Goal: Task Accomplishment & Management: Use online tool/utility

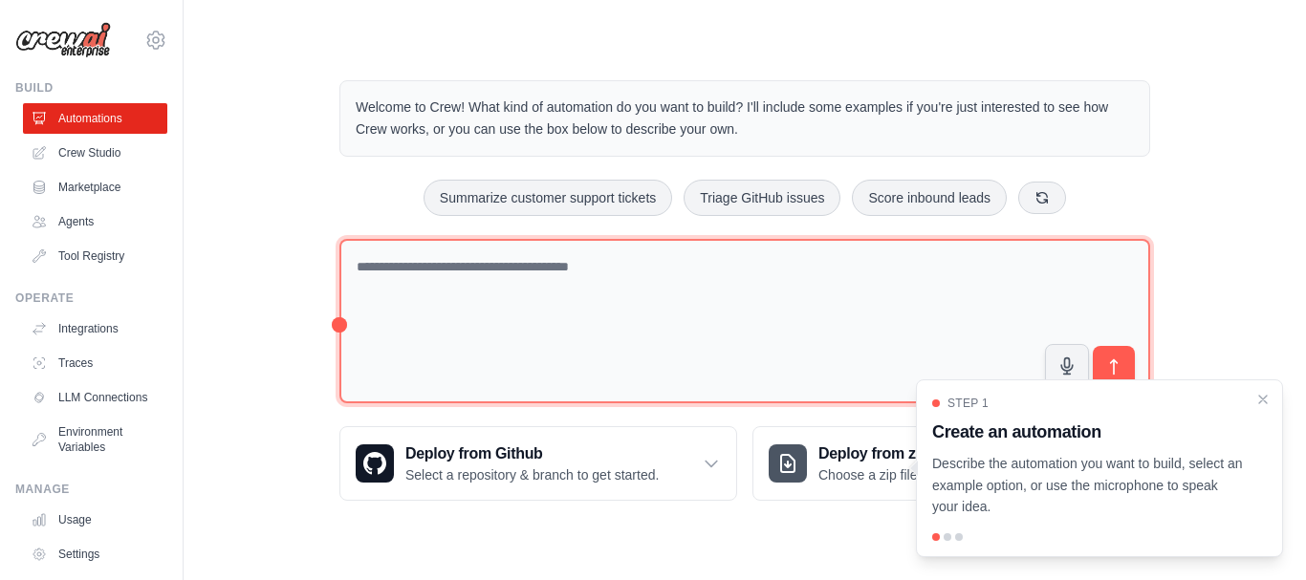
click at [665, 255] on textarea at bounding box center [744, 321] width 811 height 165
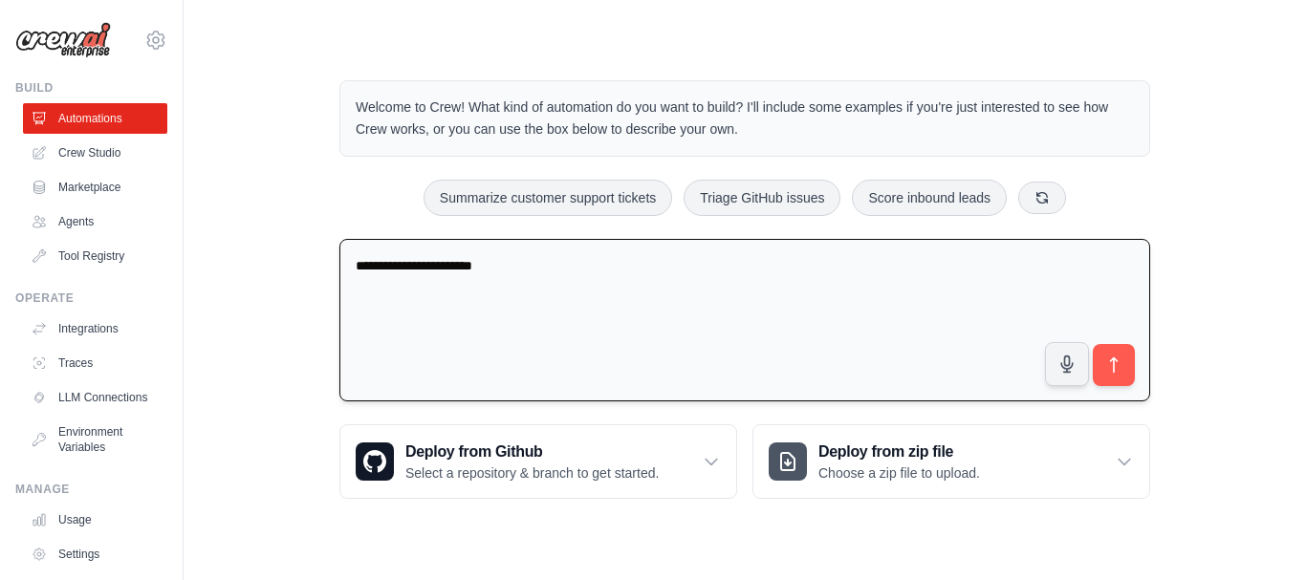
click at [486, 251] on textarea "**********" at bounding box center [744, 320] width 811 height 163
paste textarea "**********"
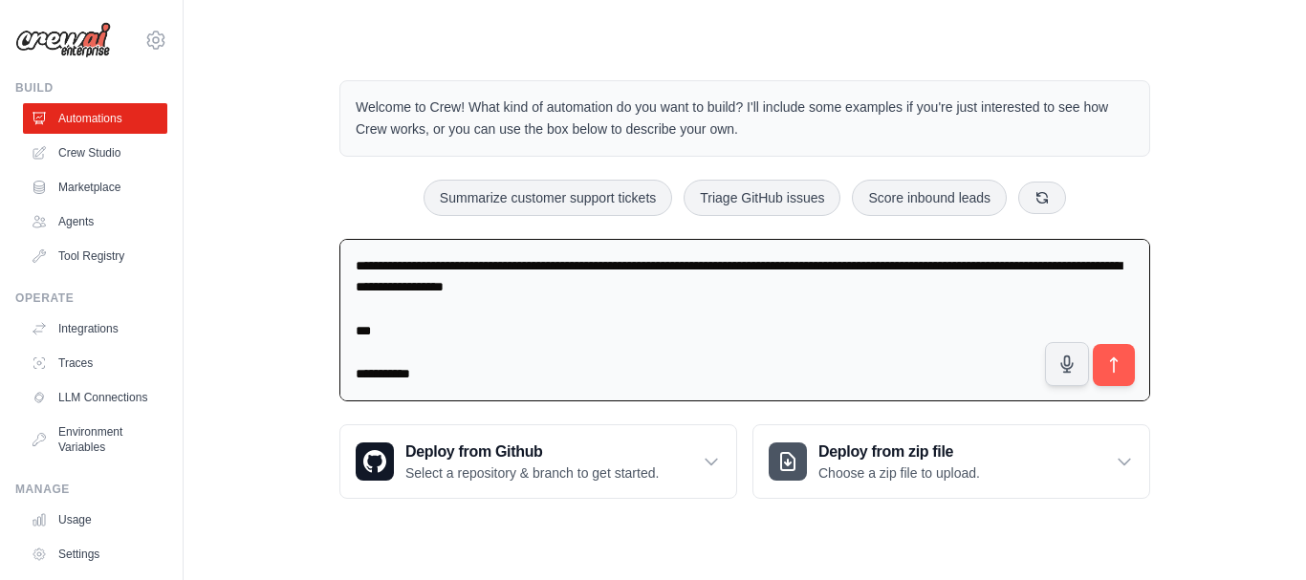
drag, startPoint x: 451, startPoint y: 380, endPoint x: 298, endPoint y: 223, distance: 219.1
click at [298, 223] on div "Welcome to Crew! What kind of automation do you want to build? I'll include som…" at bounding box center [744, 290] width 1061 height 480
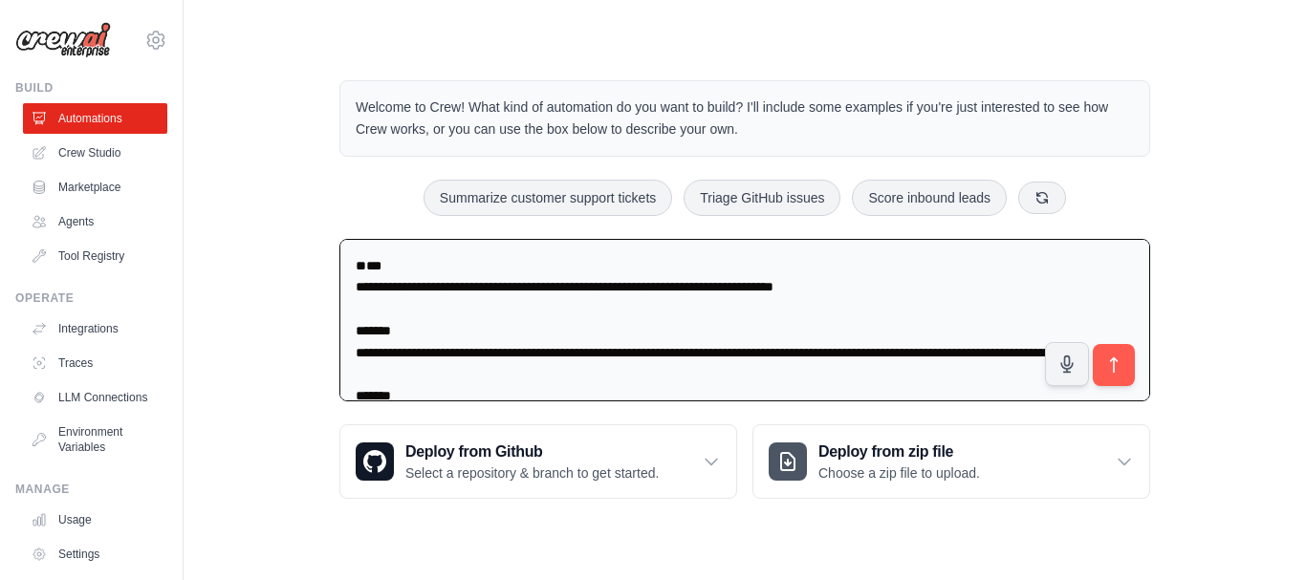
drag, startPoint x: 383, startPoint y: 316, endPoint x: 237, endPoint y: 166, distance: 209.6
click at [237, 166] on div "Welcome to Crew! What kind of automation do you want to build? I'll include som…" at bounding box center [744, 290] width 1061 height 480
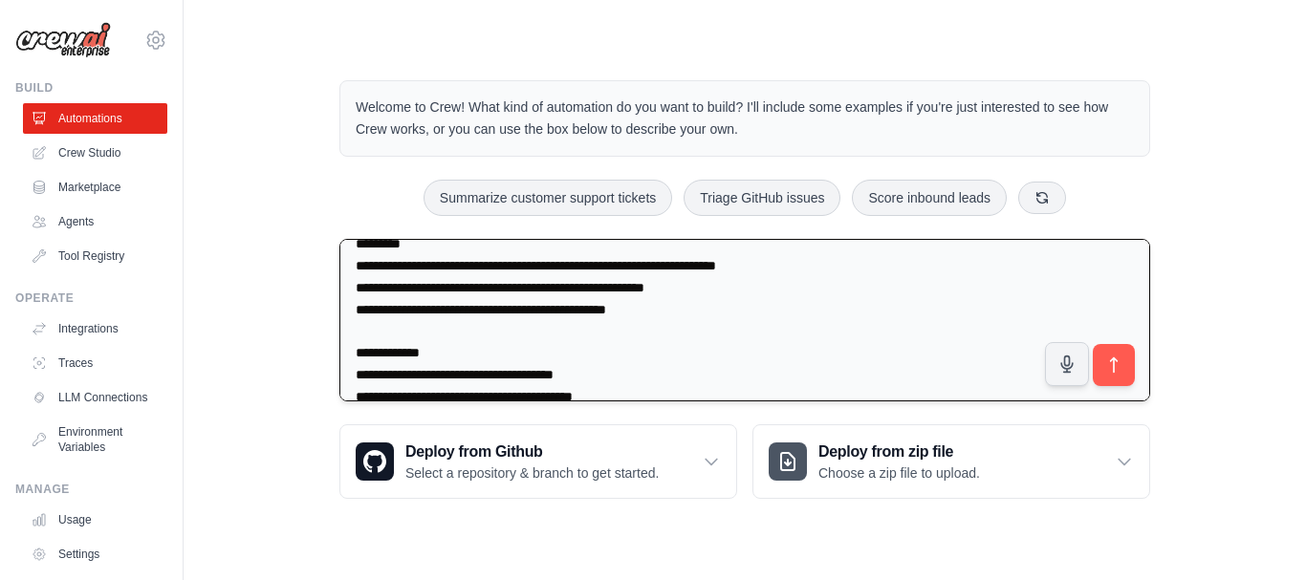
scroll to position [783, 0]
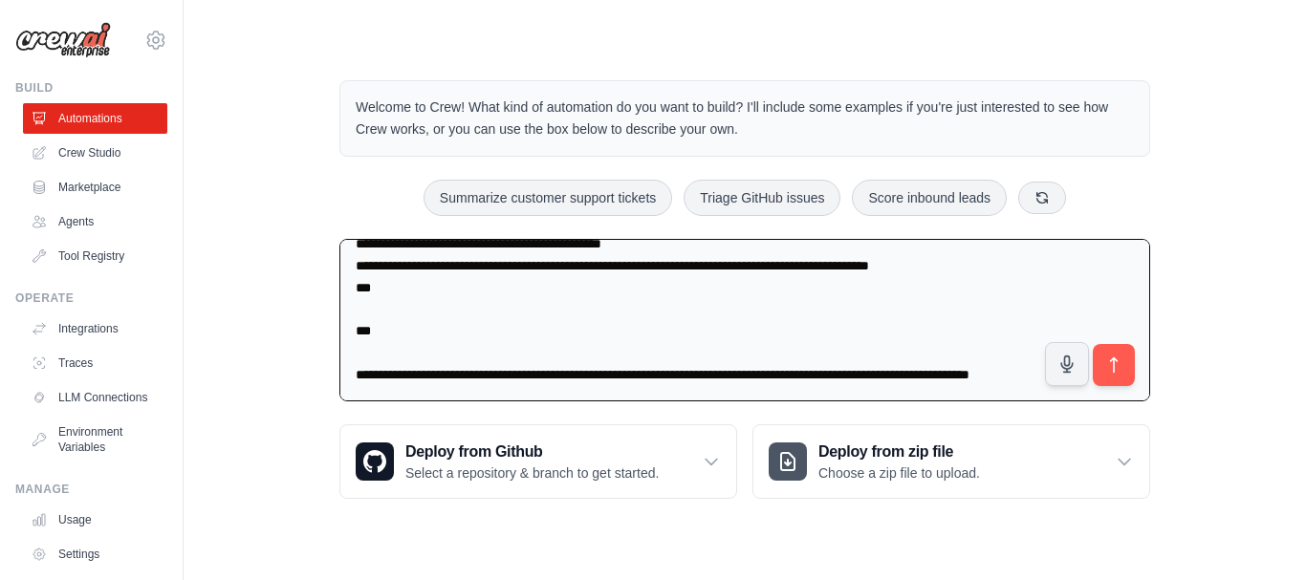
drag, startPoint x: 345, startPoint y: 275, endPoint x: 1106, endPoint y: 520, distance: 799.5
click at [1106, 520] on div "Welcome to Crew! What kind of automation do you want to build? I'll include som…" at bounding box center [744, 290] width 857 height 480
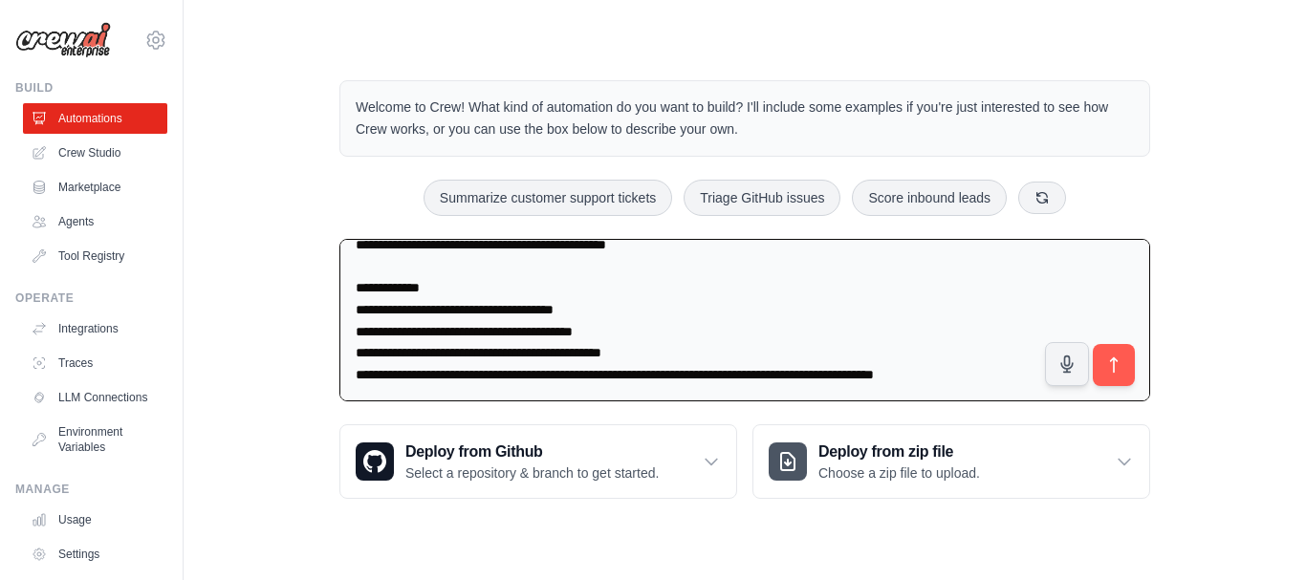
scroll to position [674, 0]
type textarea "**********"
click at [1116, 361] on icon "submit" at bounding box center [1114, 366] width 20 height 20
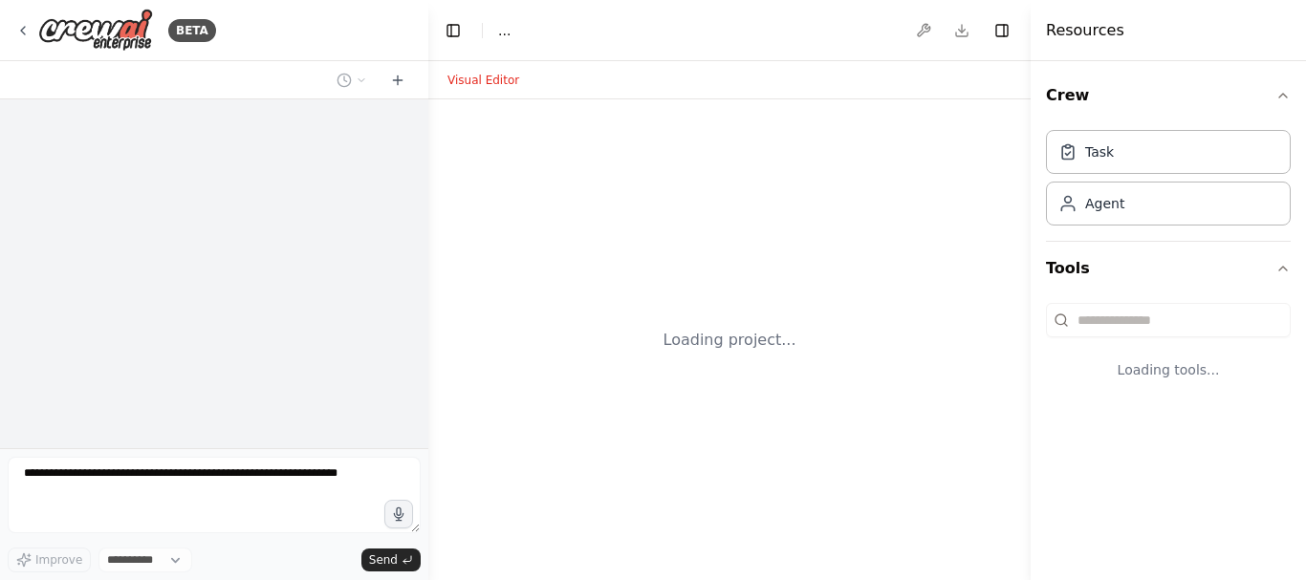
select select "****"
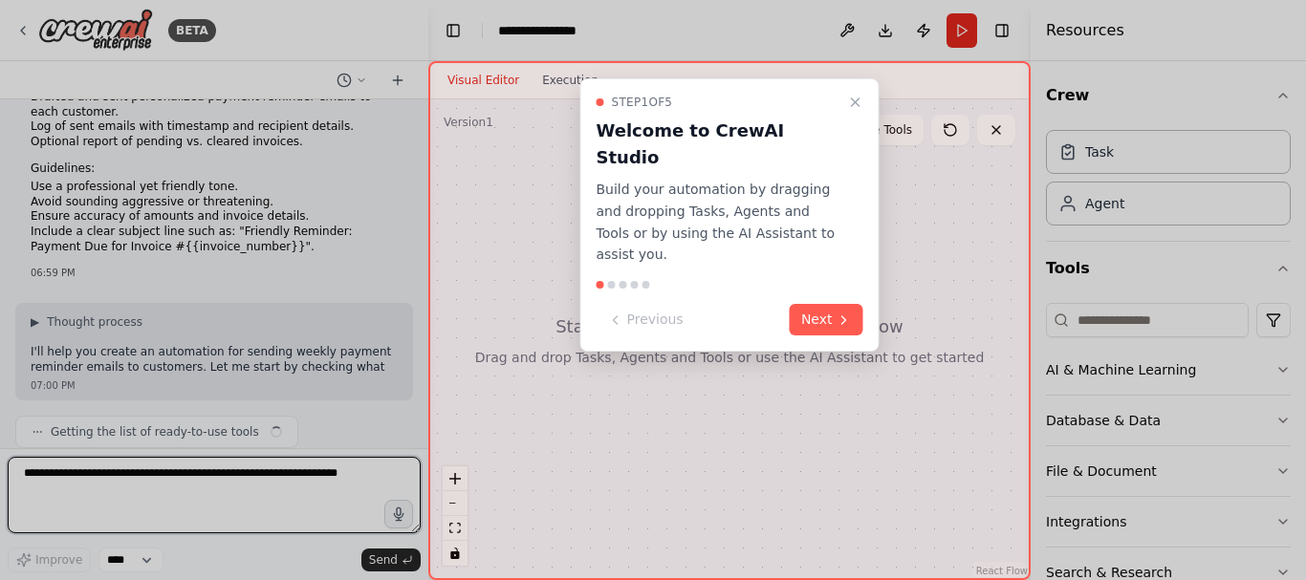
scroll to position [548, 0]
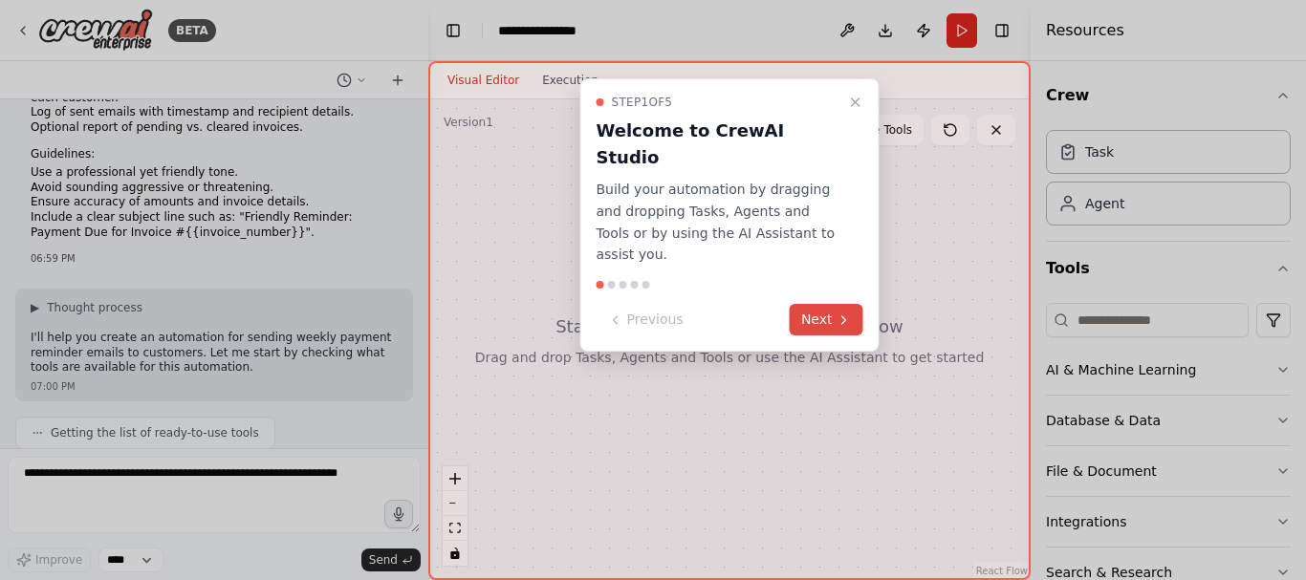
click at [824, 304] on button "Next" at bounding box center [827, 320] width 74 height 32
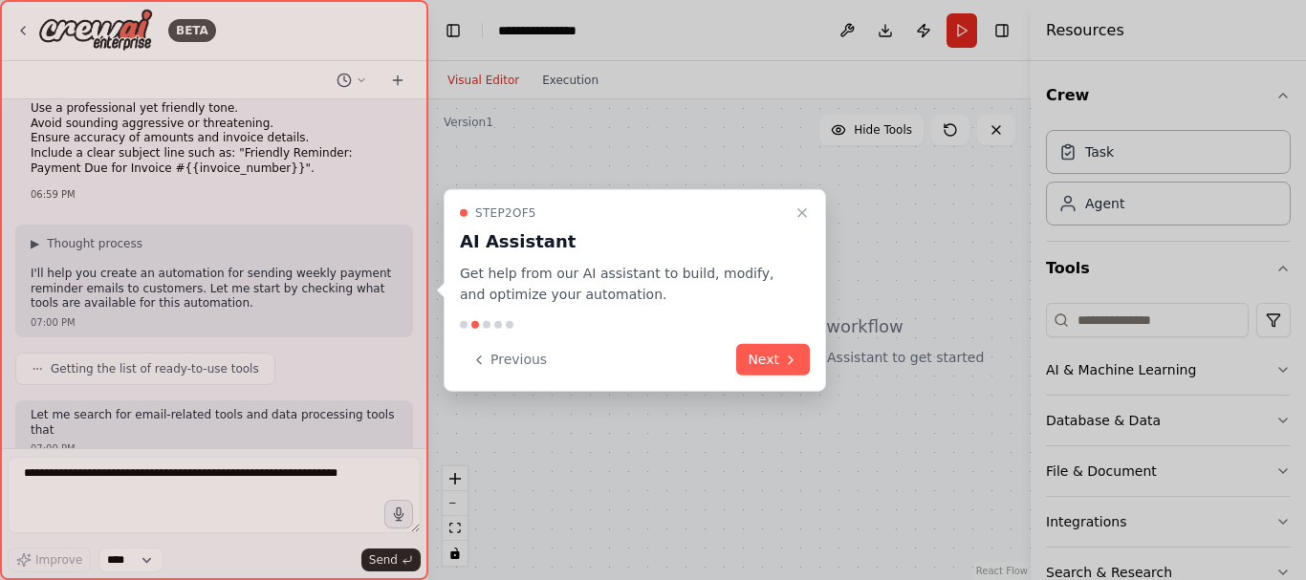
scroll to position [725, 0]
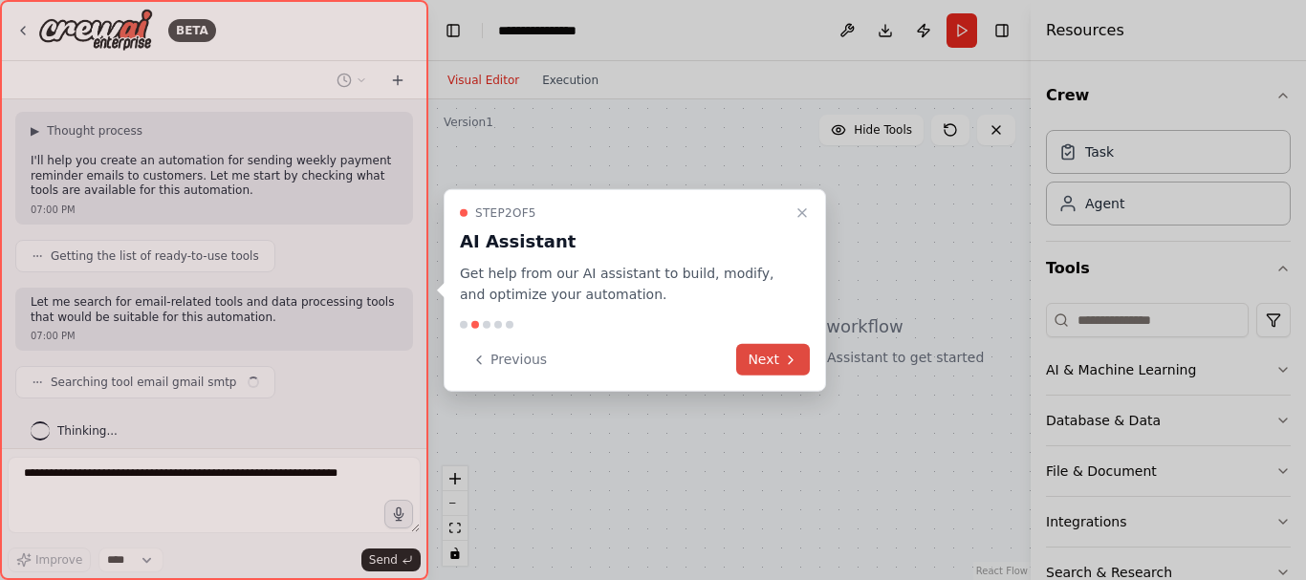
click at [783, 358] on icon at bounding box center [790, 359] width 15 height 15
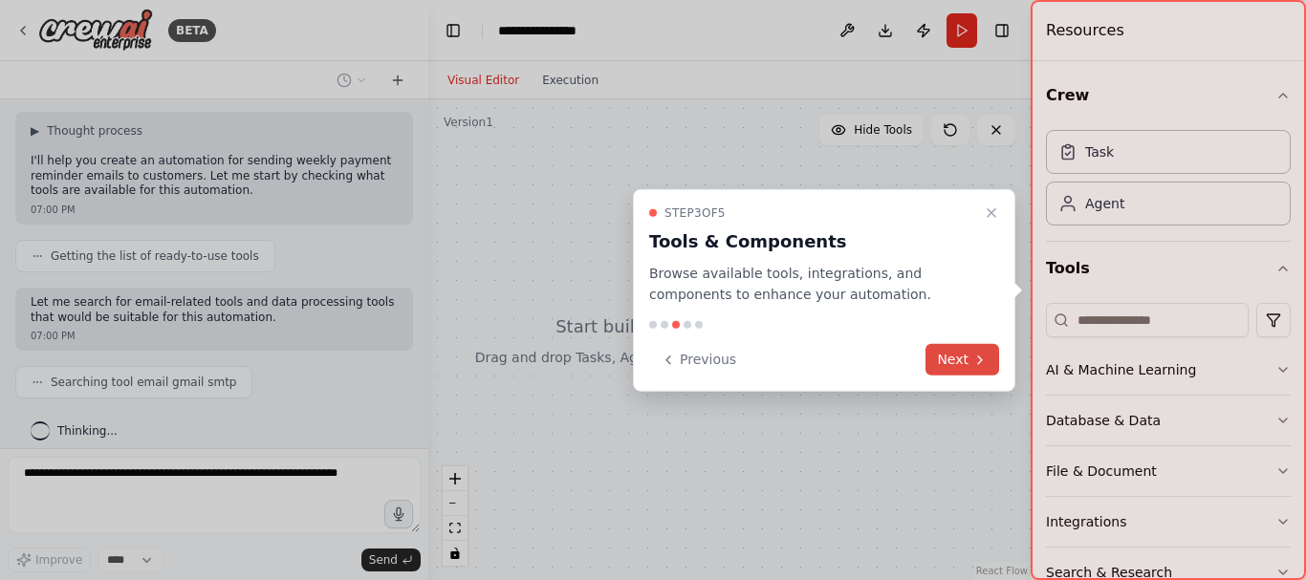
click at [949, 364] on button "Next" at bounding box center [963, 360] width 74 height 32
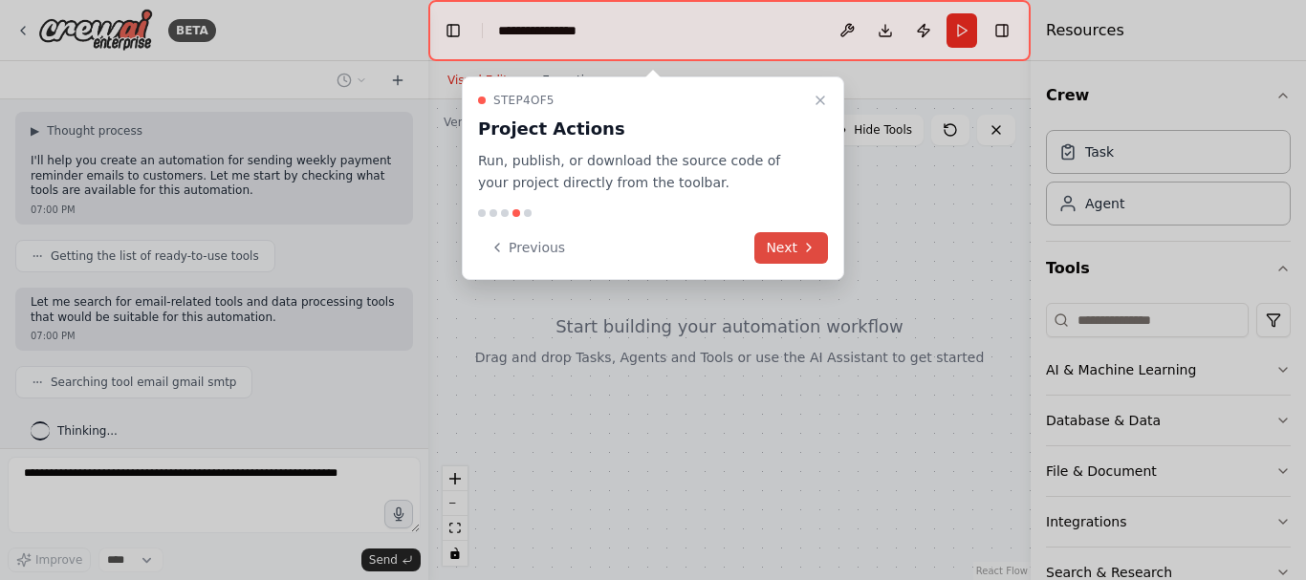
click at [789, 248] on button "Next" at bounding box center [791, 248] width 74 height 32
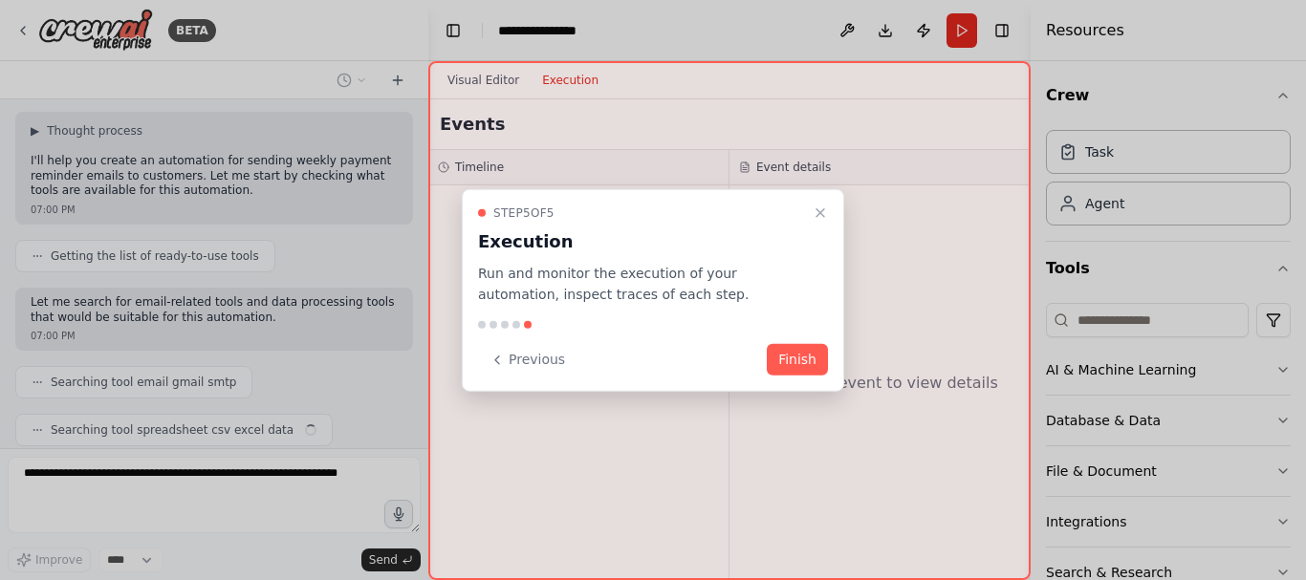
scroll to position [773, 0]
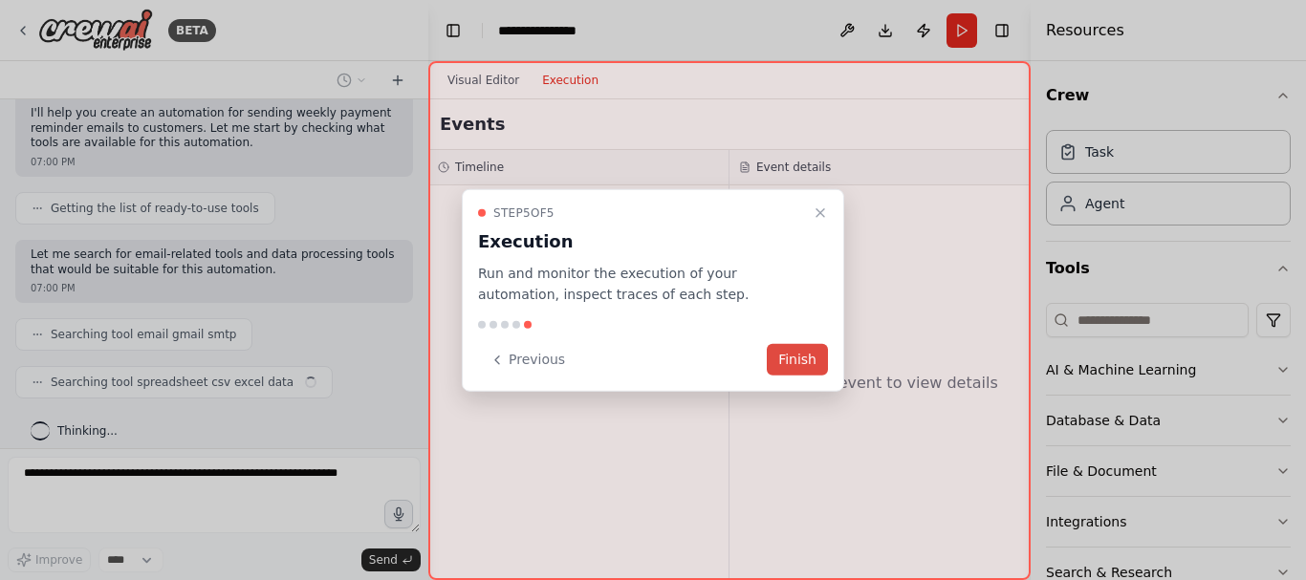
click at [796, 365] on button "Finish" at bounding box center [797, 360] width 61 height 32
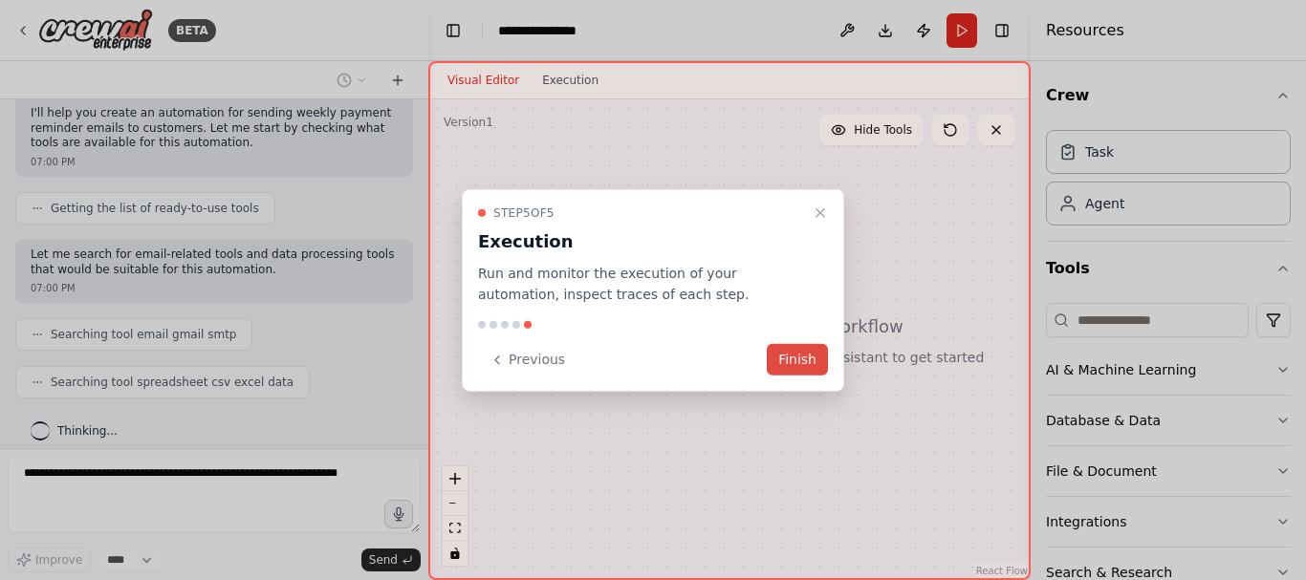
click at [794, 355] on button "Finish" at bounding box center [797, 360] width 61 height 32
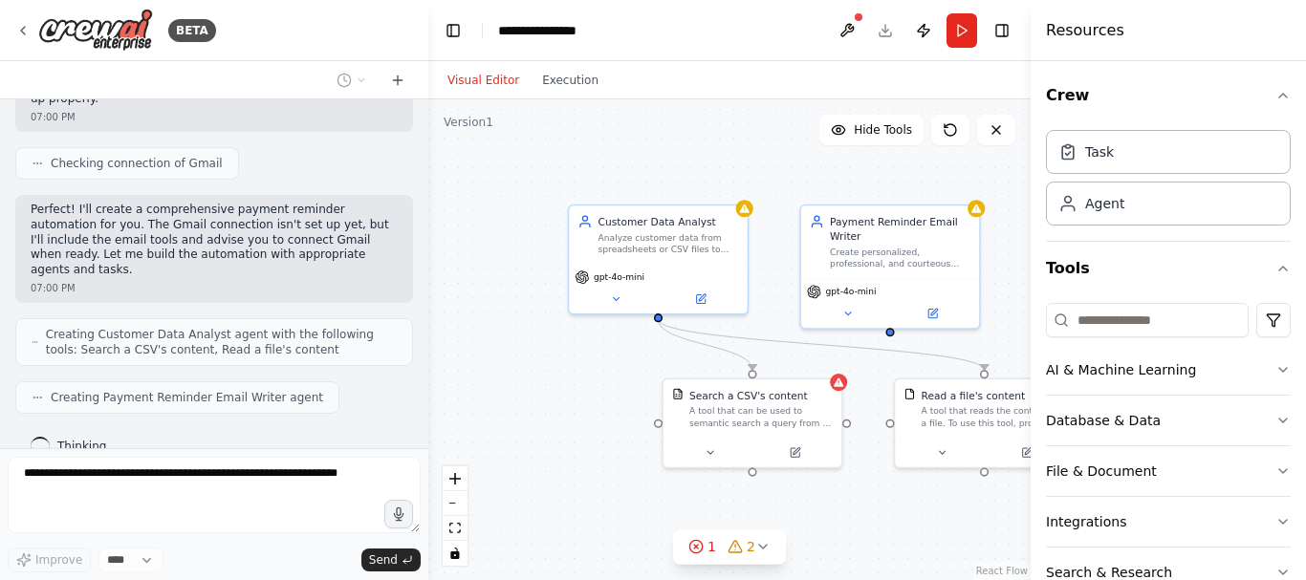
scroll to position [1229, 0]
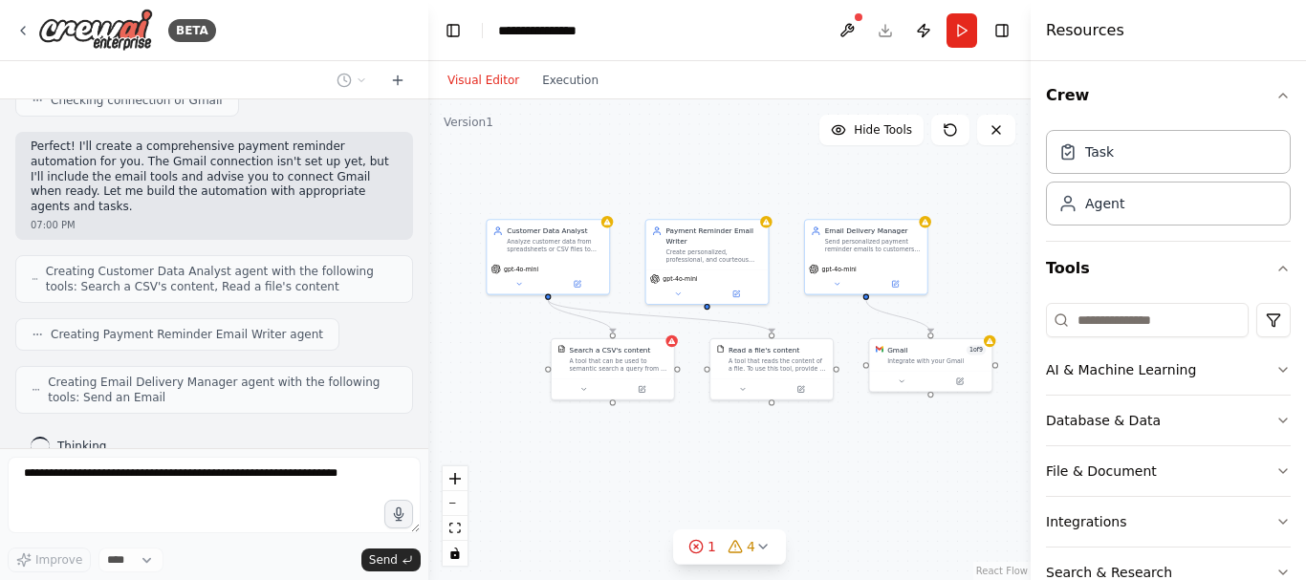
drag, startPoint x: 813, startPoint y: 204, endPoint x: 730, endPoint y: 168, distance: 90.4
click at [730, 168] on div ".deletable-edge-delete-btn { width: 20px; height: 20px; border: 0px solid #ffff…" at bounding box center [729, 339] width 602 height 481
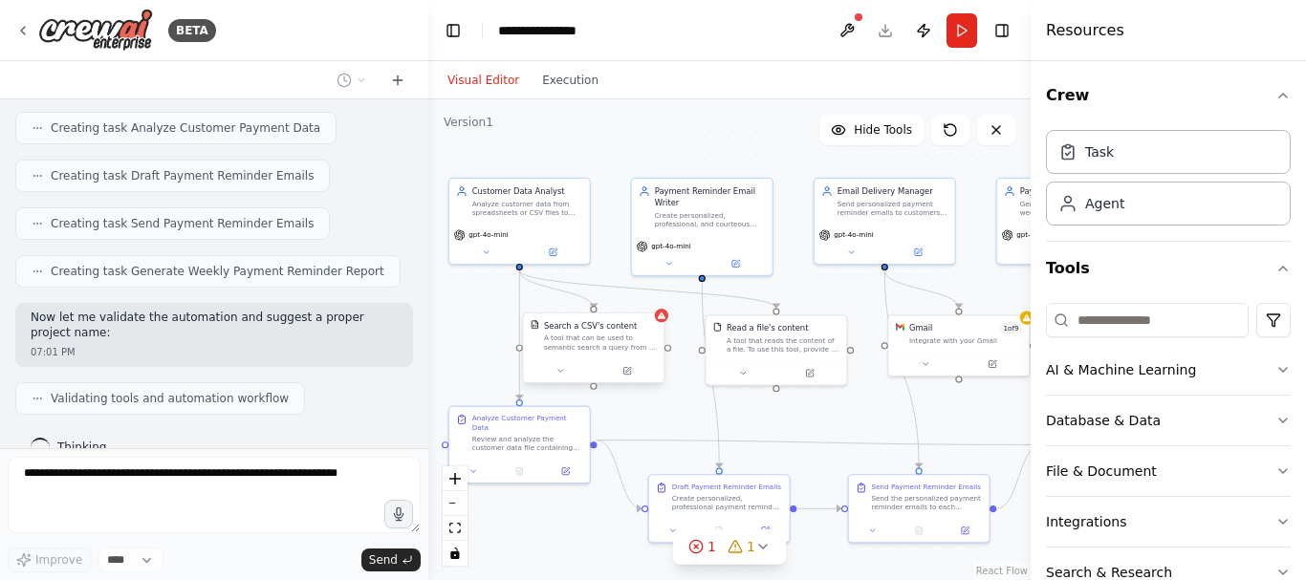
scroll to position [1735, 0]
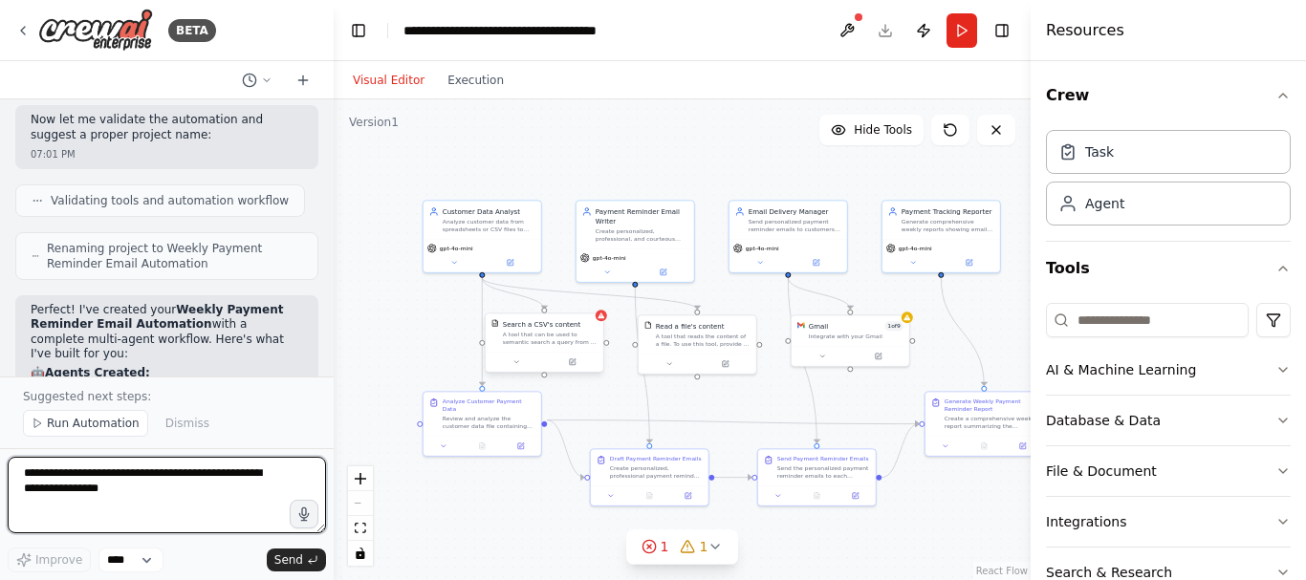
drag, startPoint x: 425, startPoint y: 170, endPoint x: 334, endPoint y: 176, distance: 92.0
click at [334, 176] on div "BETA You are an AI agent designed to automate weekly payment reminder emails to…" at bounding box center [653, 290] width 1306 height 580
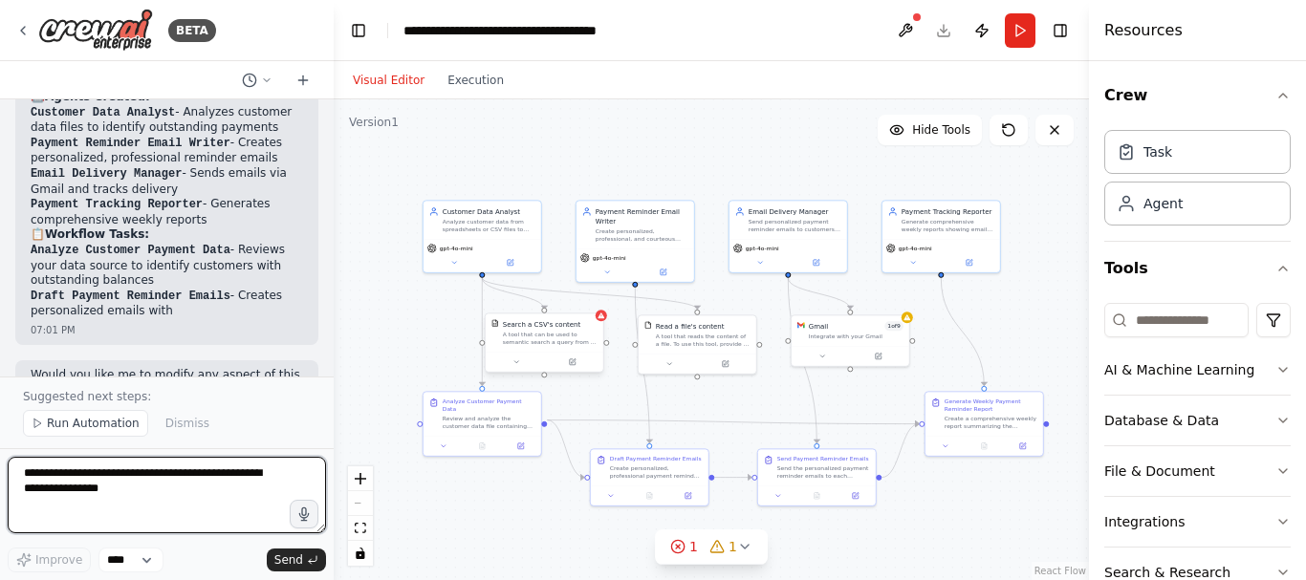
drag, startPoint x: 1031, startPoint y: 268, endPoint x: 1089, endPoint y: 265, distance: 58.4
click at [1089, 265] on div at bounding box center [1093, 290] width 8 height 580
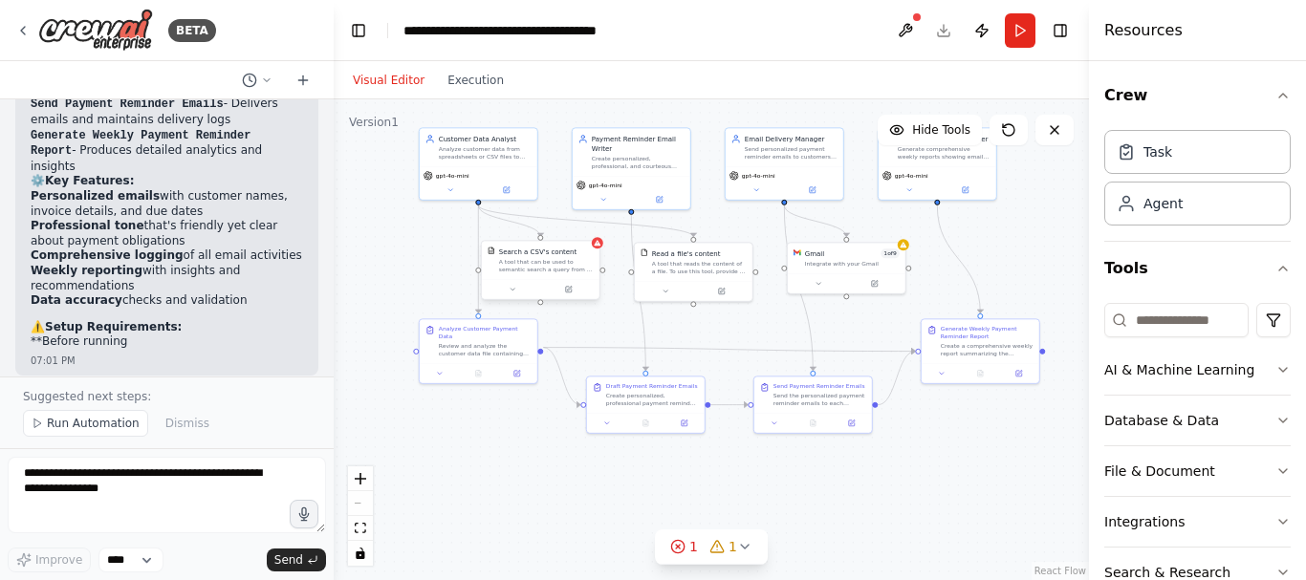
drag, startPoint x: 1019, startPoint y: 338, endPoint x: 1015, endPoint y: 258, distance: 79.5
click at [1015, 258] on div ".deletable-edge-delete-btn { width: 20px; height: 20px; border: 0px solid #ffff…" at bounding box center [711, 339] width 755 height 481
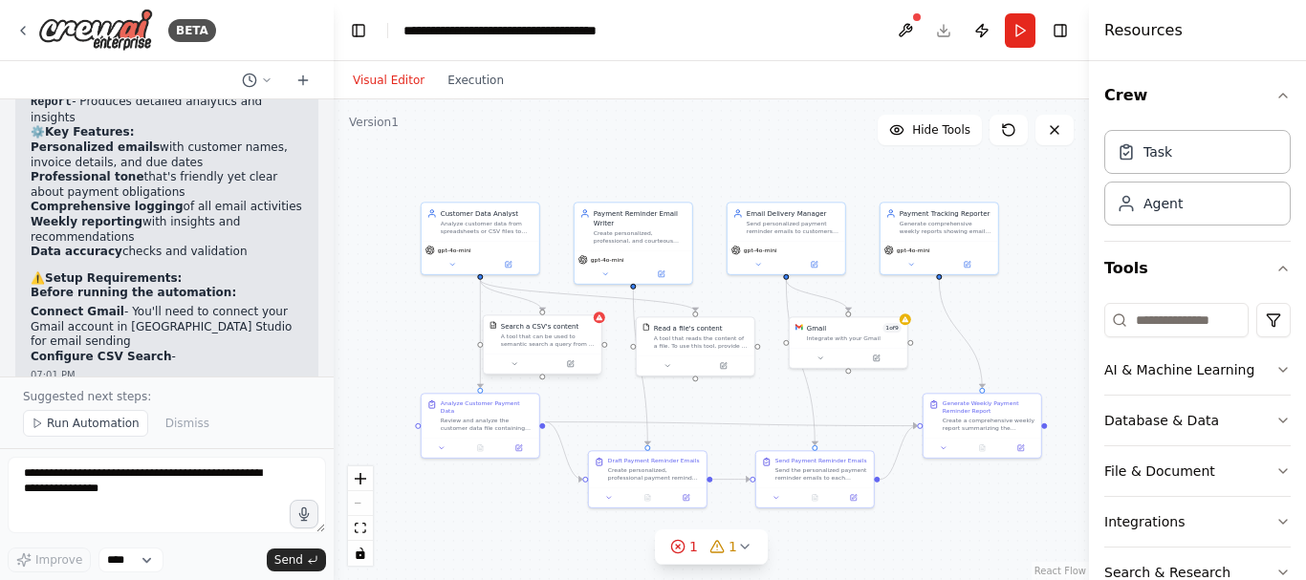
drag, startPoint x: 1013, startPoint y: 263, endPoint x: 1015, endPoint y: 339, distance: 76.5
click at [1015, 339] on div ".deletable-edge-delete-btn { width: 20px; height: 20px; border: 0px solid #ffff…" at bounding box center [711, 339] width 755 height 481
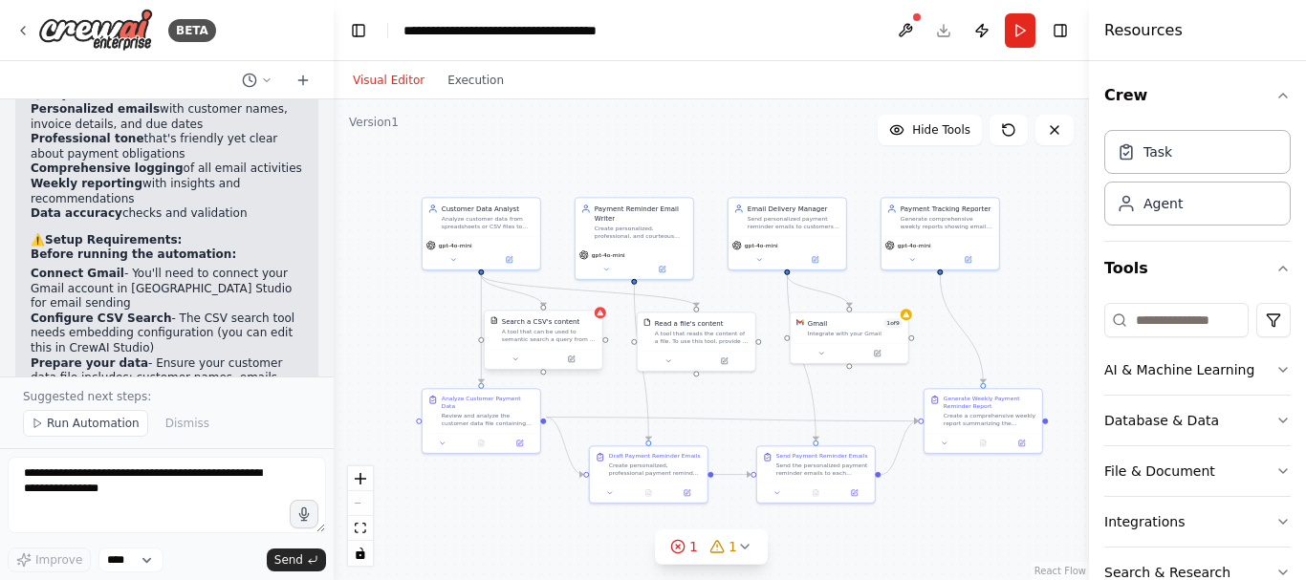
scroll to position [2688, 0]
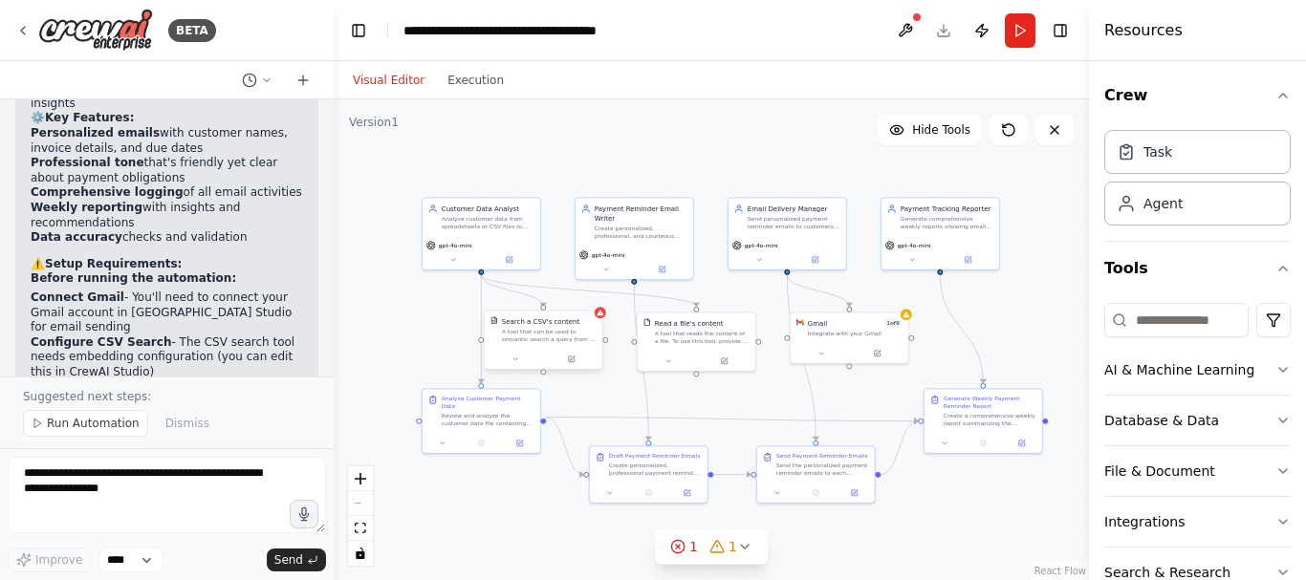
click at [910, 323] on div ".deletable-edge-delete-btn { width: 20px; height: 20px; border: 0px solid #ffff…" at bounding box center [711, 339] width 755 height 481
click at [889, 332] on div "Integrate with your Gmail" at bounding box center [855, 332] width 95 height 8
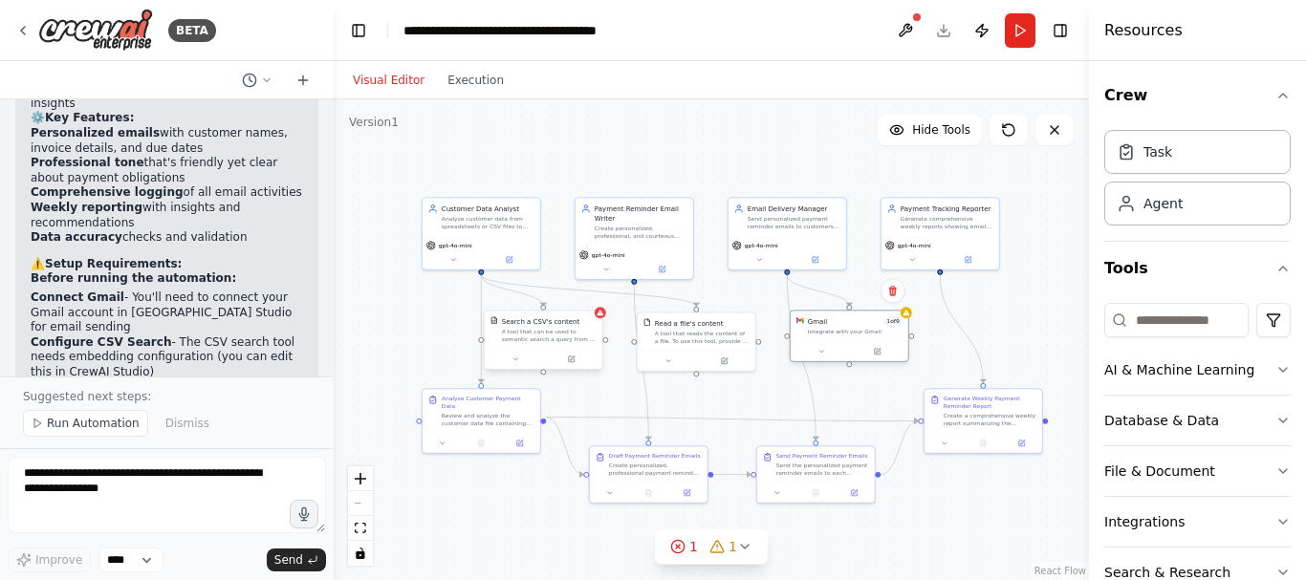
click at [889, 332] on div "Integrate with your Gmail" at bounding box center [855, 332] width 95 height 8
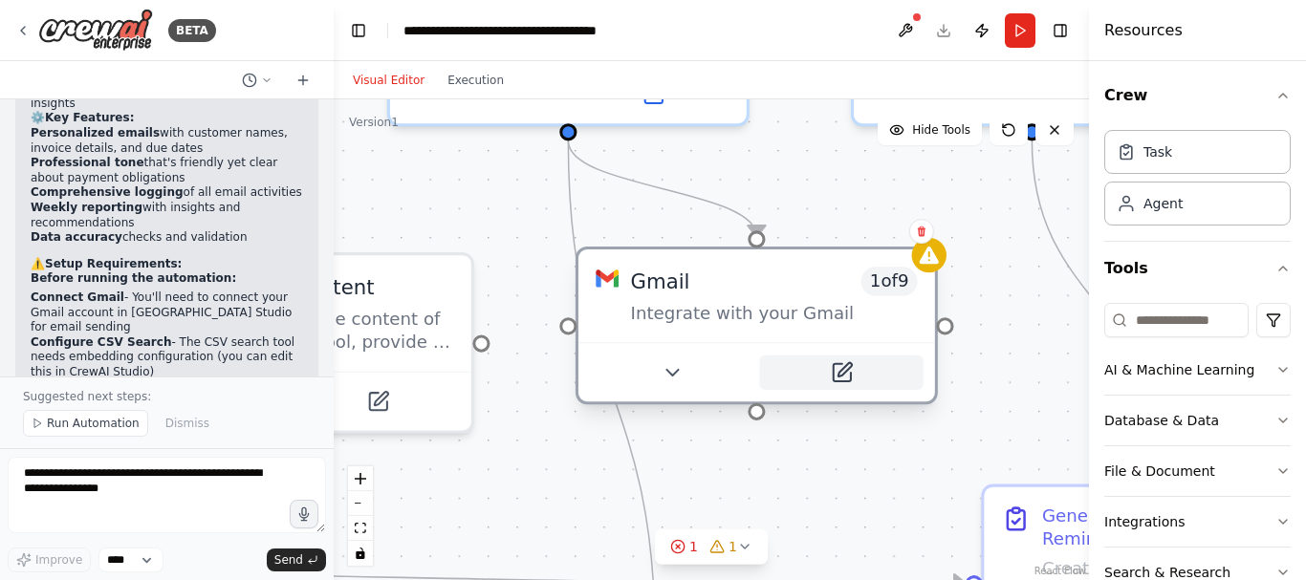
click at [844, 375] on icon at bounding box center [841, 372] width 17 height 17
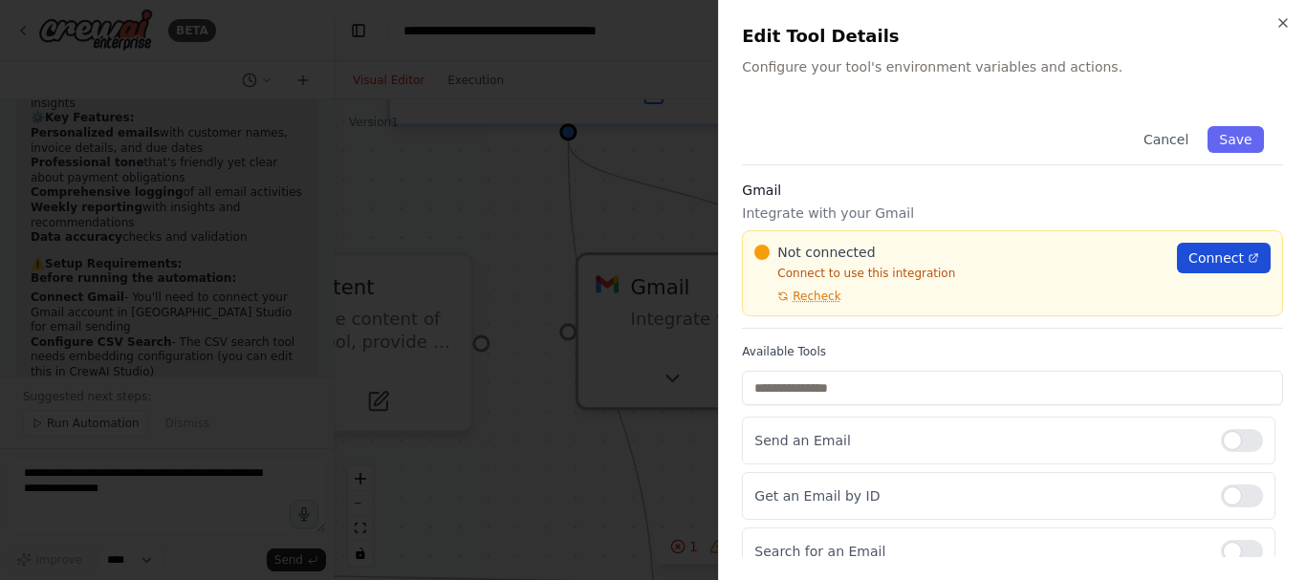
click at [1225, 260] on span "Connect" at bounding box center [1215, 258] width 55 height 19
click at [825, 299] on span "Recheck" at bounding box center [817, 296] width 48 height 15
click at [1224, 261] on span "Connect" at bounding box center [1215, 258] width 55 height 19
click at [818, 299] on span "Recheck" at bounding box center [817, 296] width 48 height 15
click at [799, 304] on div "Not connected Connect to use this integration Recheck Connect" at bounding box center [1012, 273] width 541 height 86
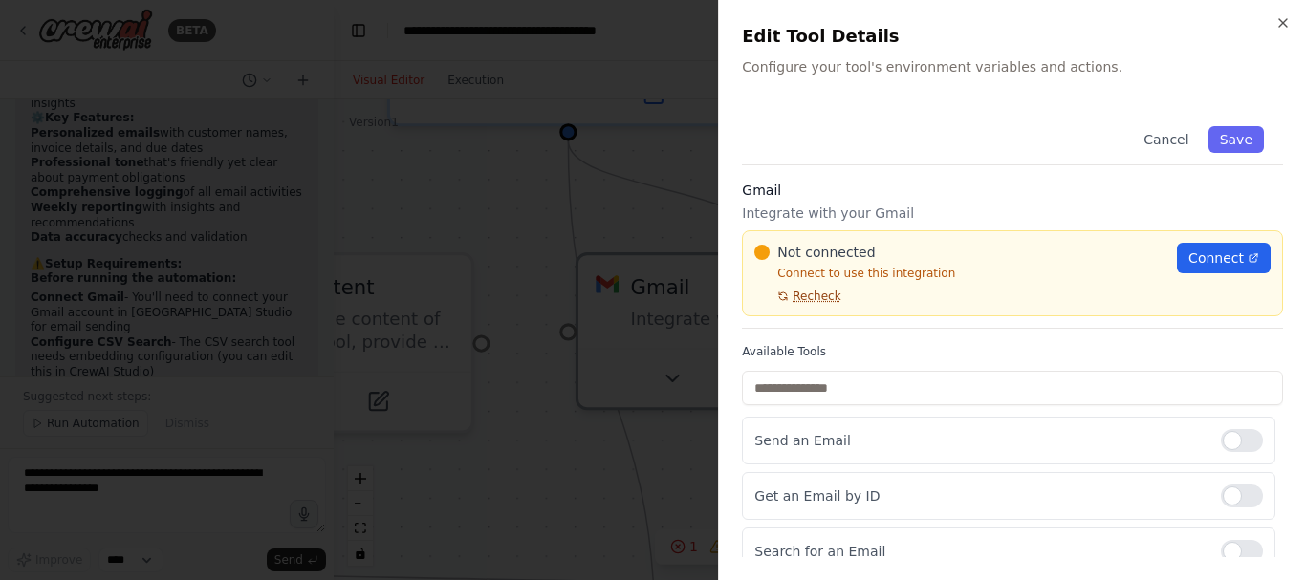
click at [805, 300] on span "Recheck" at bounding box center [817, 296] width 48 height 15
click at [1282, 23] on icon "button" at bounding box center [1282, 22] width 15 height 15
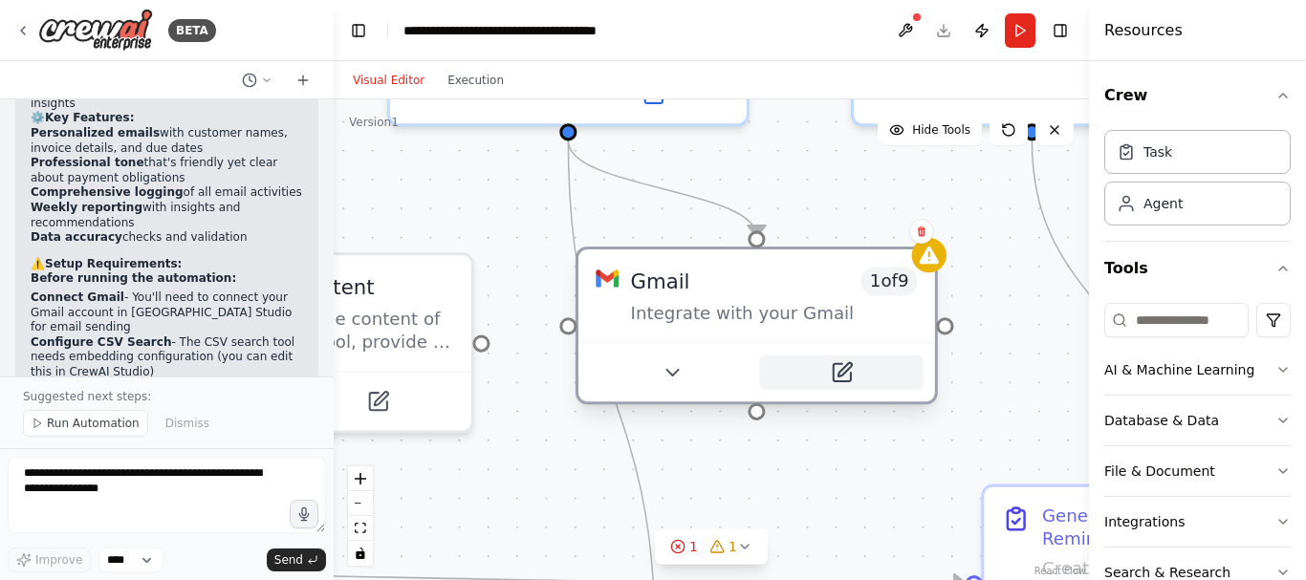
click at [857, 384] on button at bounding box center [840, 373] width 163 height 34
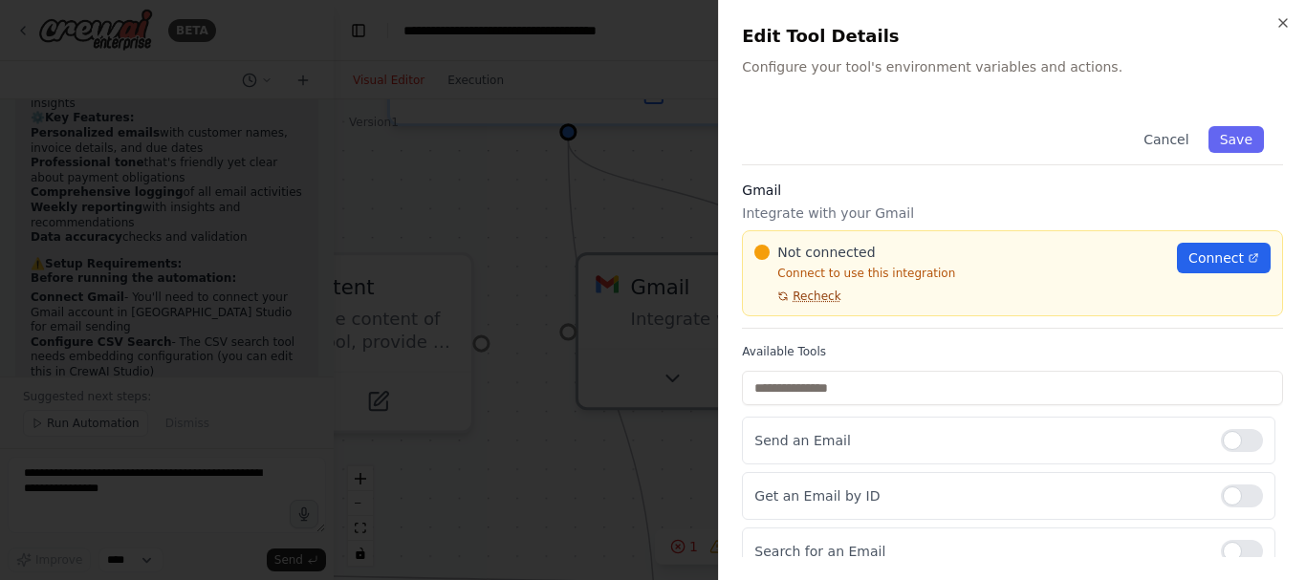
click at [796, 301] on span "Recheck" at bounding box center [817, 296] width 48 height 15
click at [1193, 257] on span "Connect" at bounding box center [1215, 258] width 55 height 19
click at [823, 297] on span "Recheck" at bounding box center [817, 296] width 48 height 15
click at [1283, 28] on icon "button" at bounding box center [1282, 22] width 15 height 15
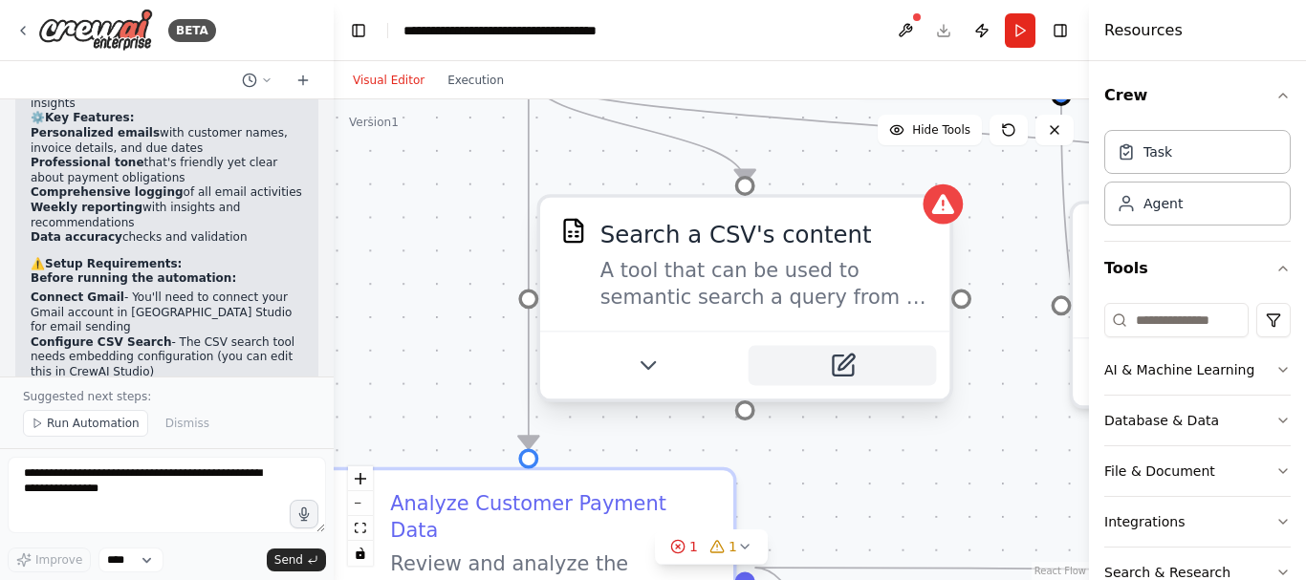
click at [858, 371] on button at bounding box center [843, 366] width 188 height 40
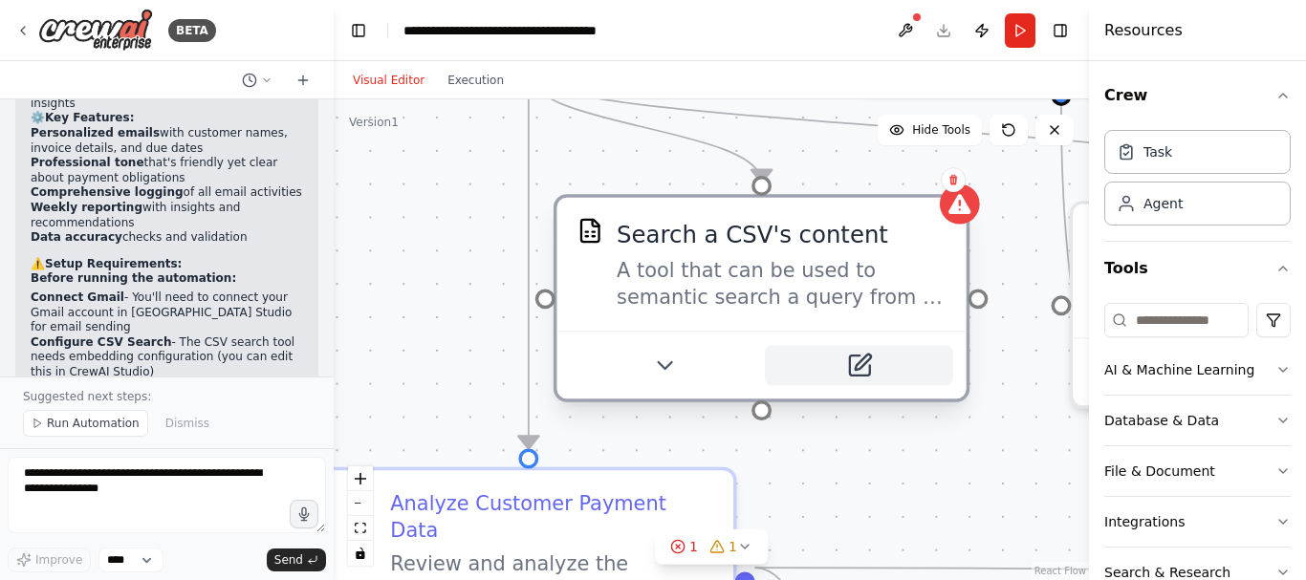
click at [869, 381] on button at bounding box center [859, 366] width 188 height 40
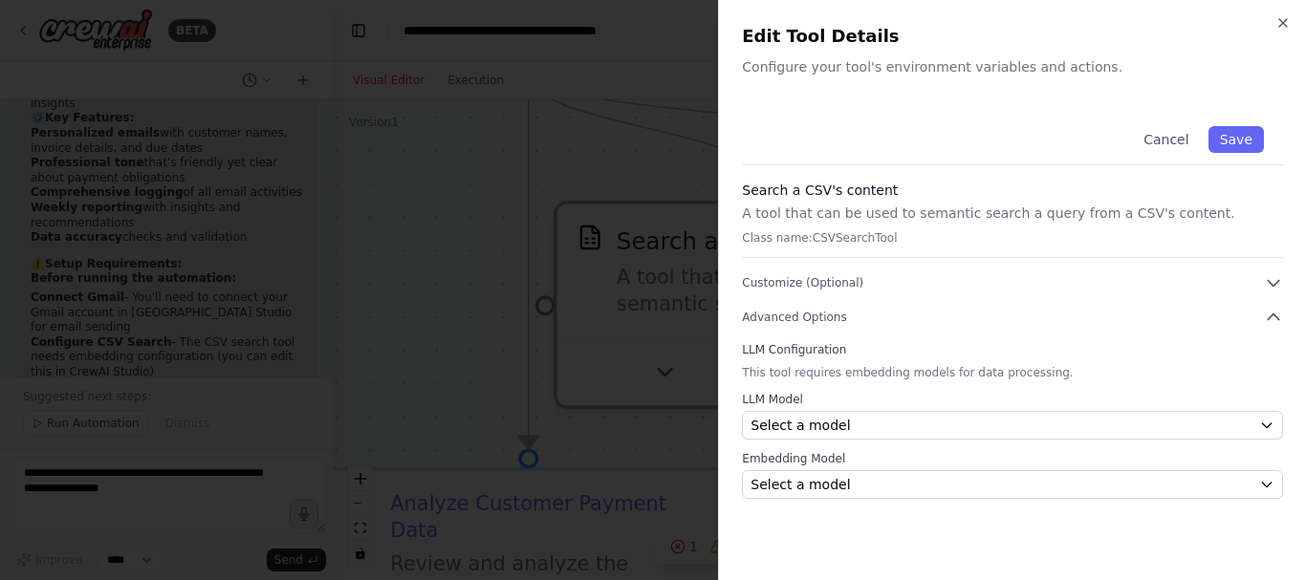
click at [1266, 22] on div "Close Edit Tool Details Configure your tool's environment variables and actions…" at bounding box center [1012, 290] width 588 height 580
click at [1276, 25] on icon "button" at bounding box center [1282, 22] width 15 height 15
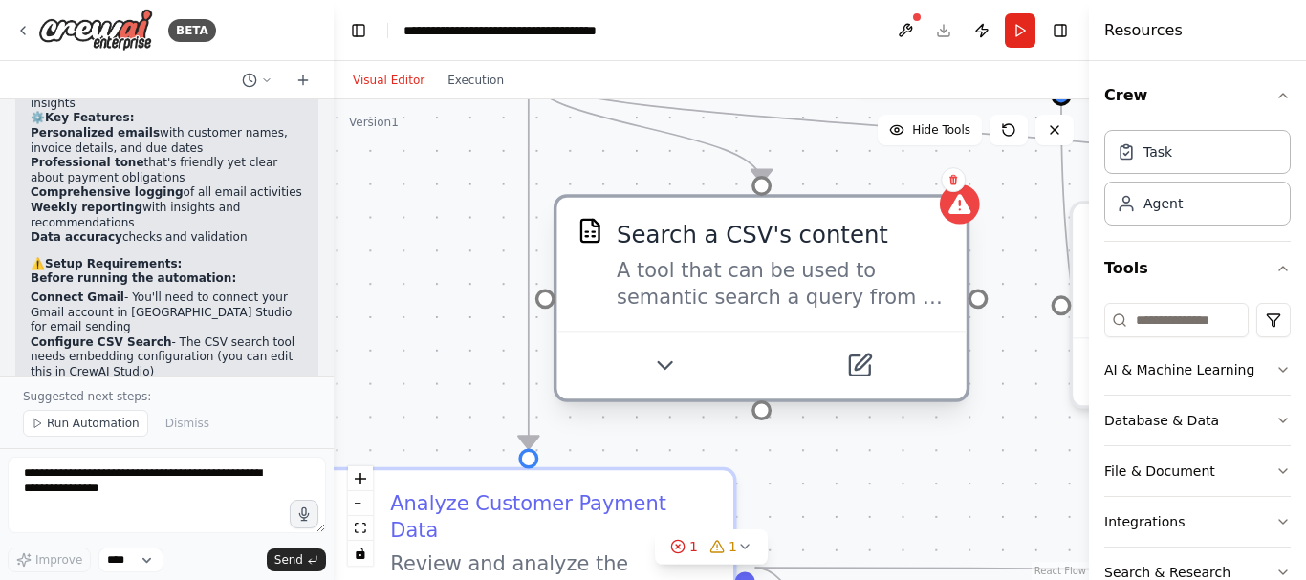
click at [965, 227] on div "Search a CSV's content A tool that can be used to semantic search a query from …" at bounding box center [760, 264] width 409 height 133
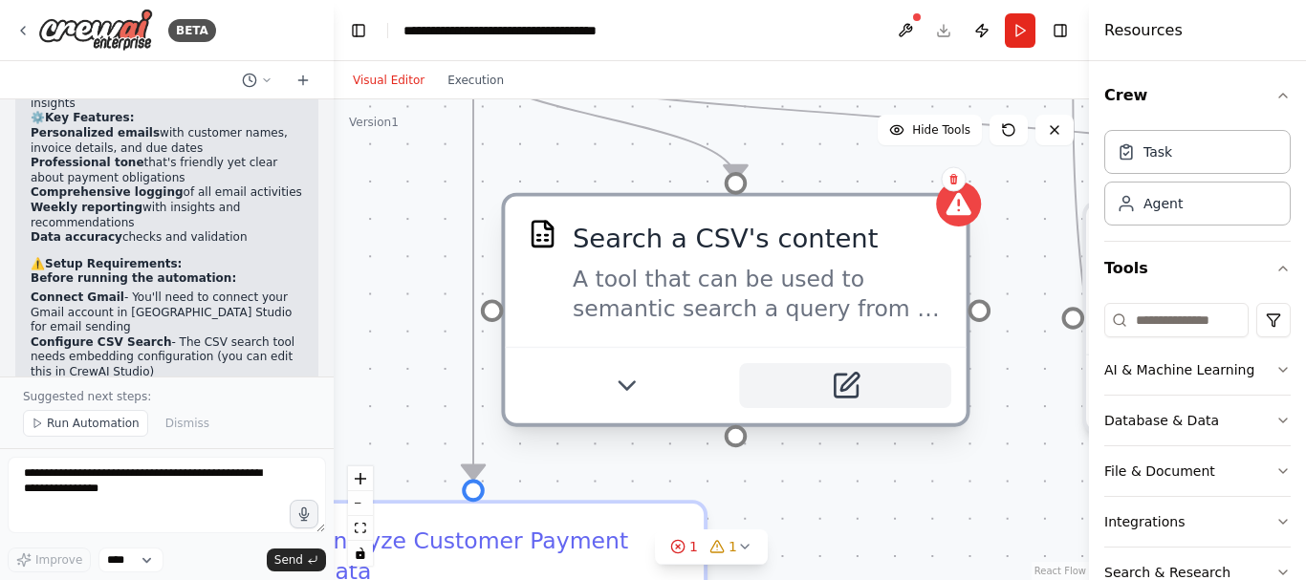
click at [873, 400] on button at bounding box center [845, 385] width 212 height 45
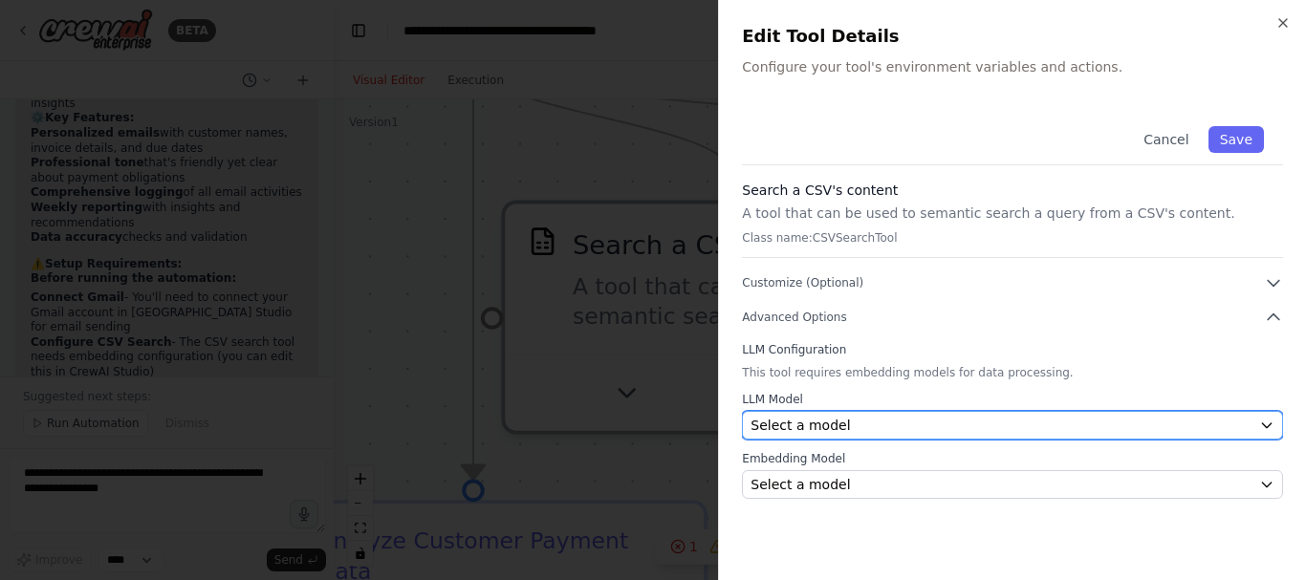
click at [1017, 417] on div "Select a model" at bounding box center [1001, 425] width 501 height 19
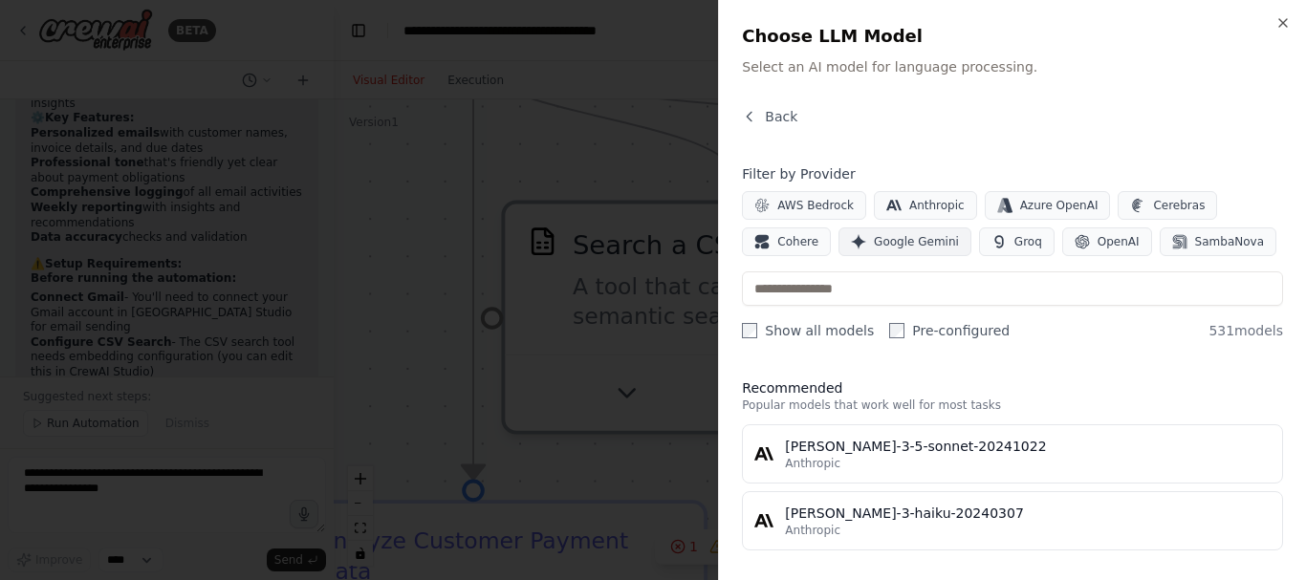
click at [874, 249] on span "Google Gemini" at bounding box center [916, 241] width 85 height 15
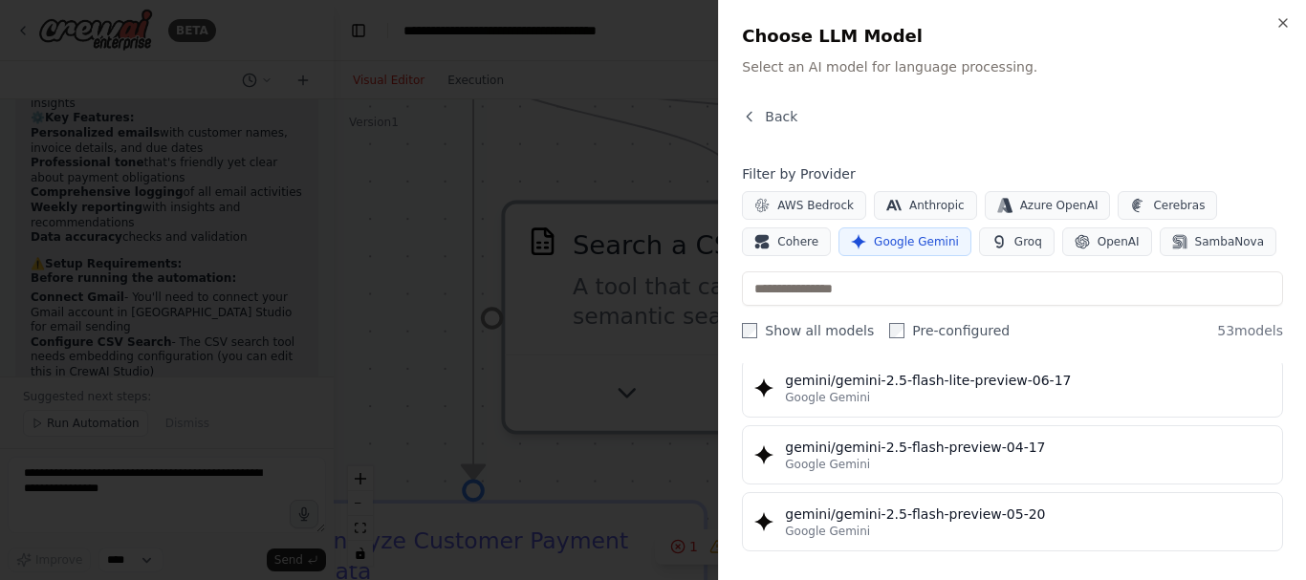
scroll to position [1813, 0]
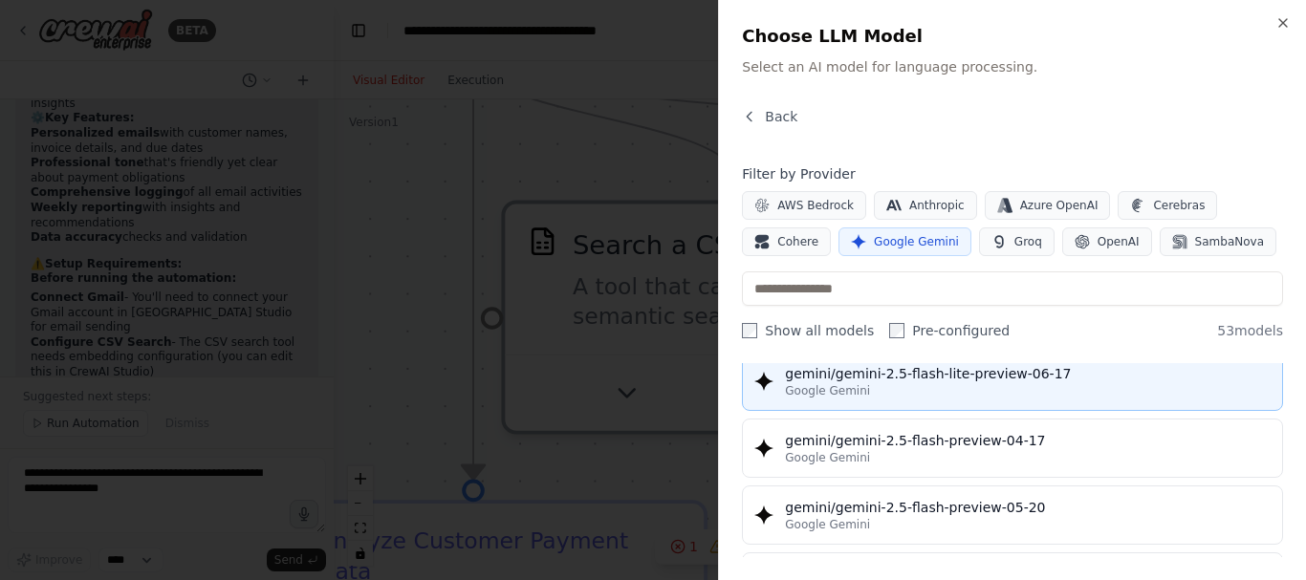
click at [1024, 389] on div "Google Gemini" at bounding box center [1028, 390] width 486 height 15
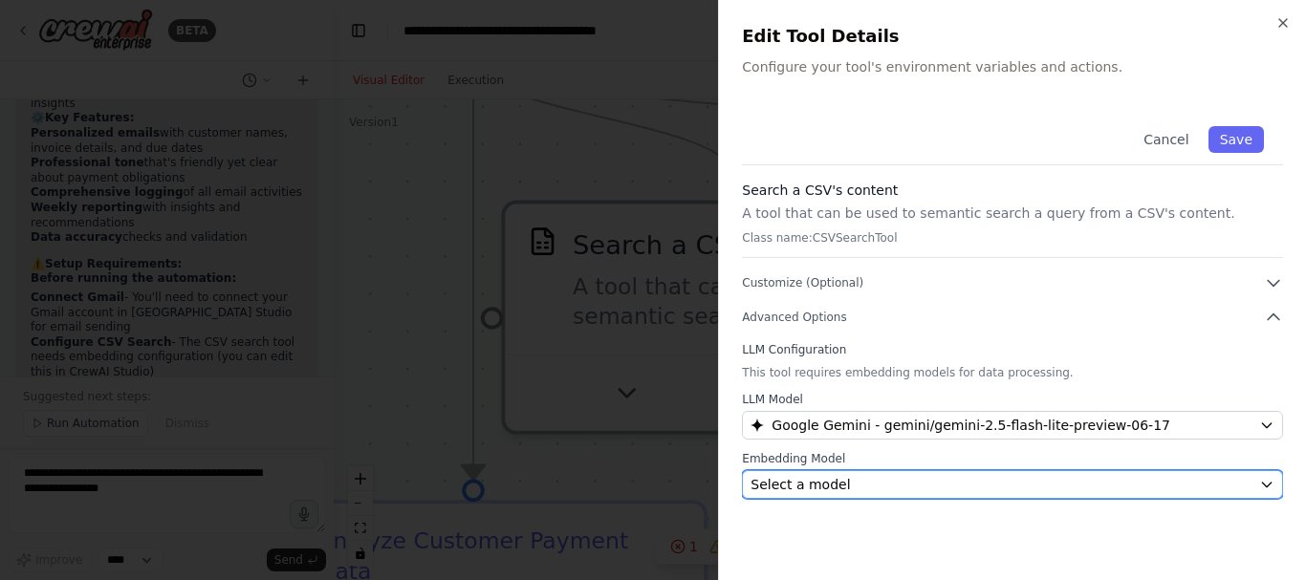
click at [925, 485] on div "Select a model" at bounding box center [1001, 484] width 501 height 19
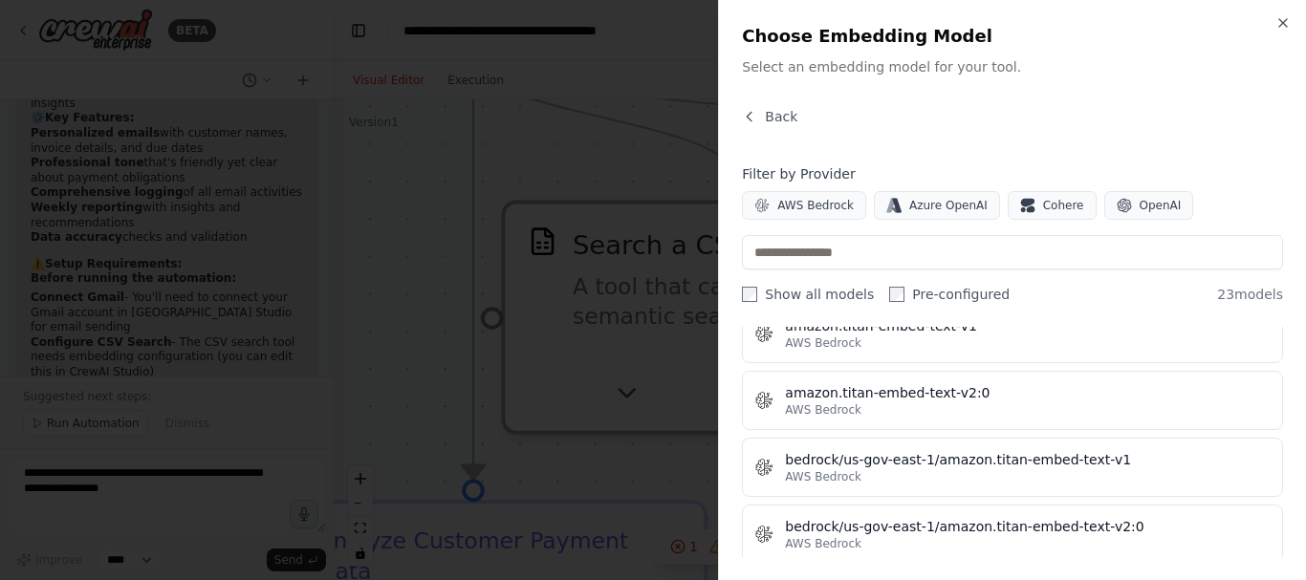
scroll to position [156, 0]
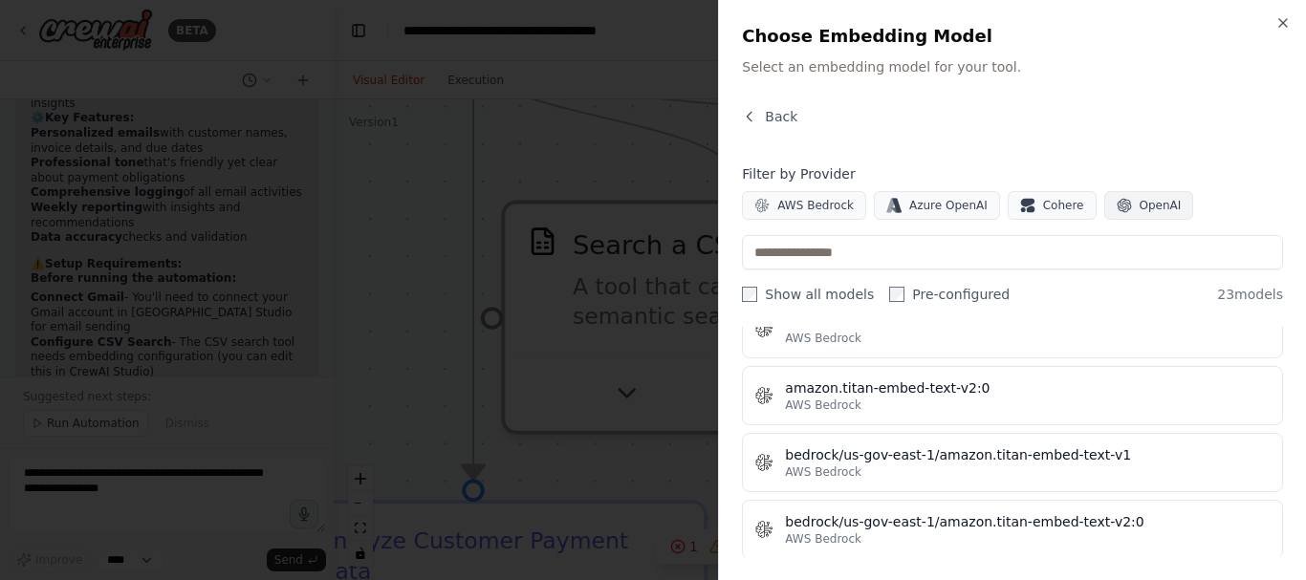
click at [1140, 201] on span "OpenAI" at bounding box center [1161, 205] width 42 height 15
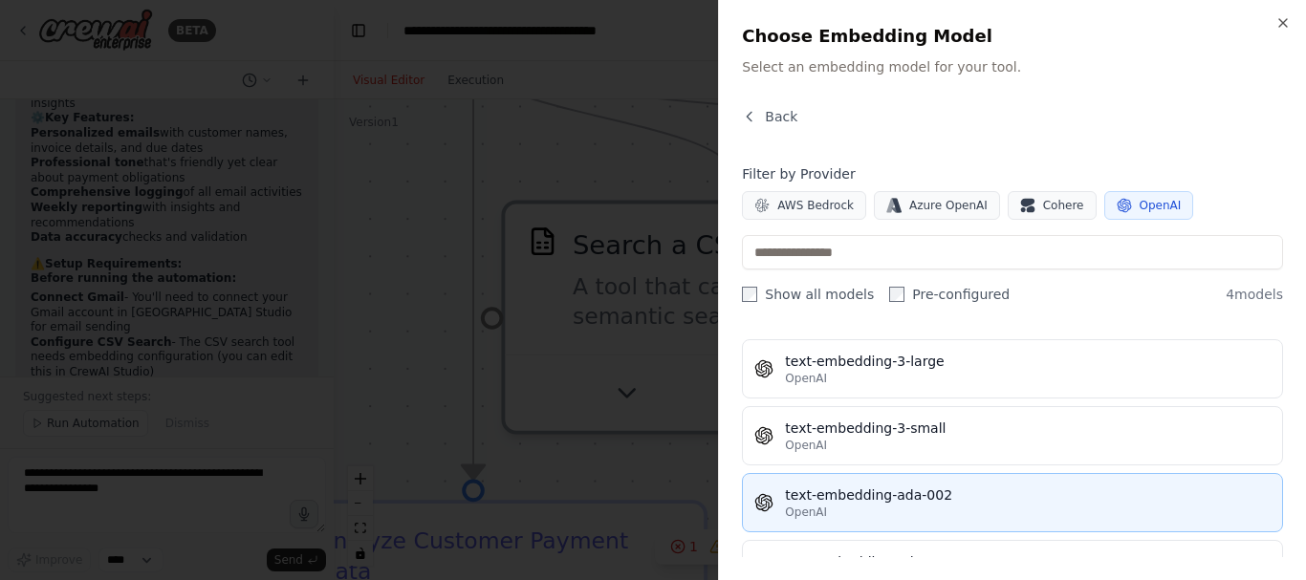
scroll to position [0, 0]
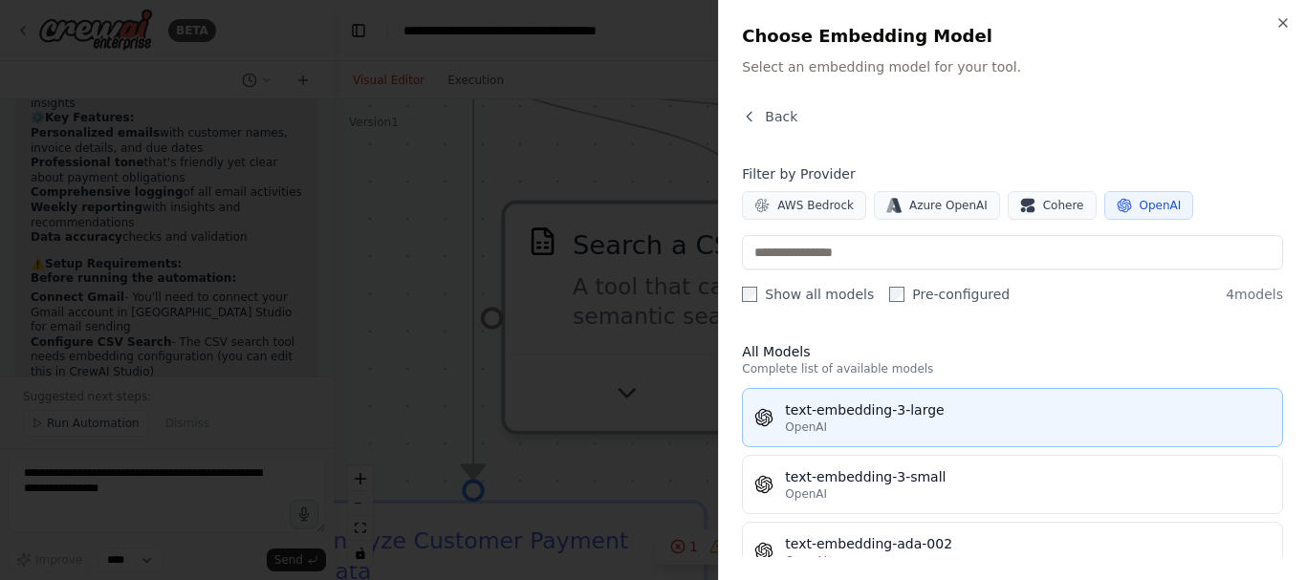
click at [928, 427] on div "OpenAI" at bounding box center [1028, 427] width 486 height 15
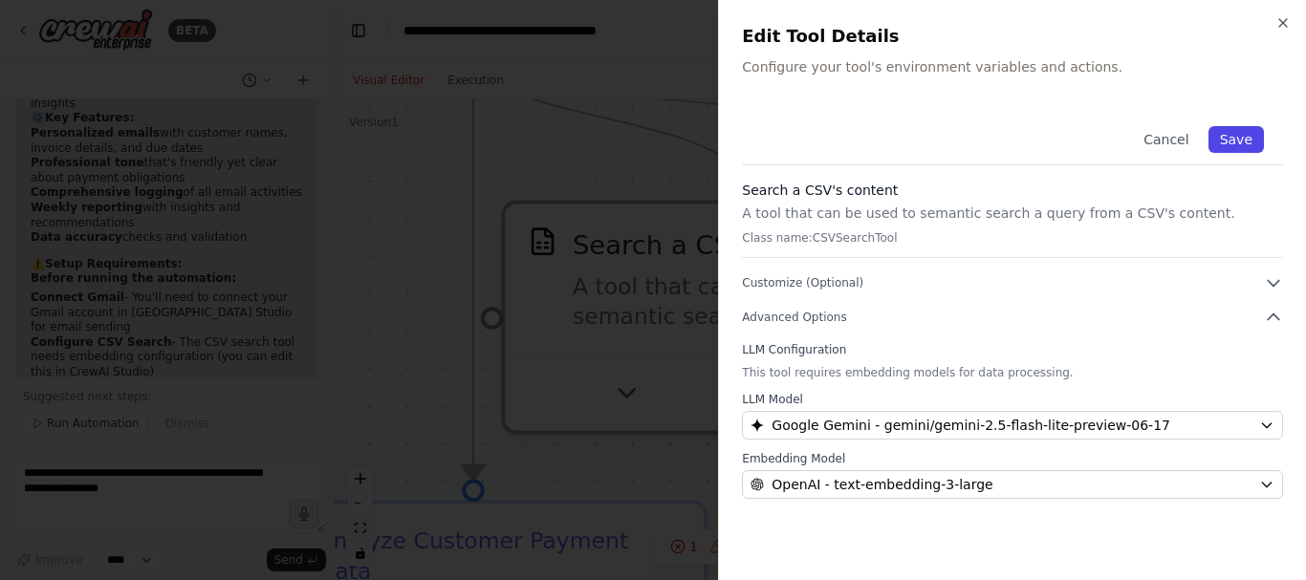
click at [1245, 133] on button "Save" at bounding box center [1236, 139] width 55 height 27
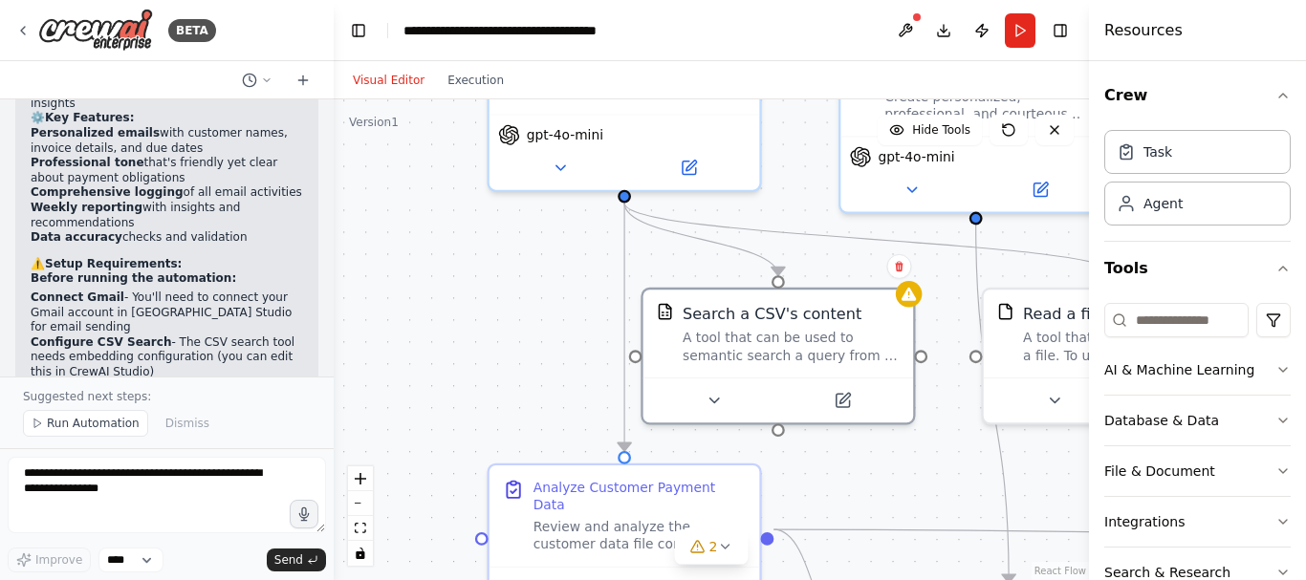
drag, startPoint x: 637, startPoint y: 231, endPoint x: 527, endPoint y: 326, distance: 145.1
click at [527, 326] on div ".deletable-edge-delete-btn { width: 20px; height: 20px; border: 0px solid #ffff…" at bounding box center [711, 339] width 755 height 481
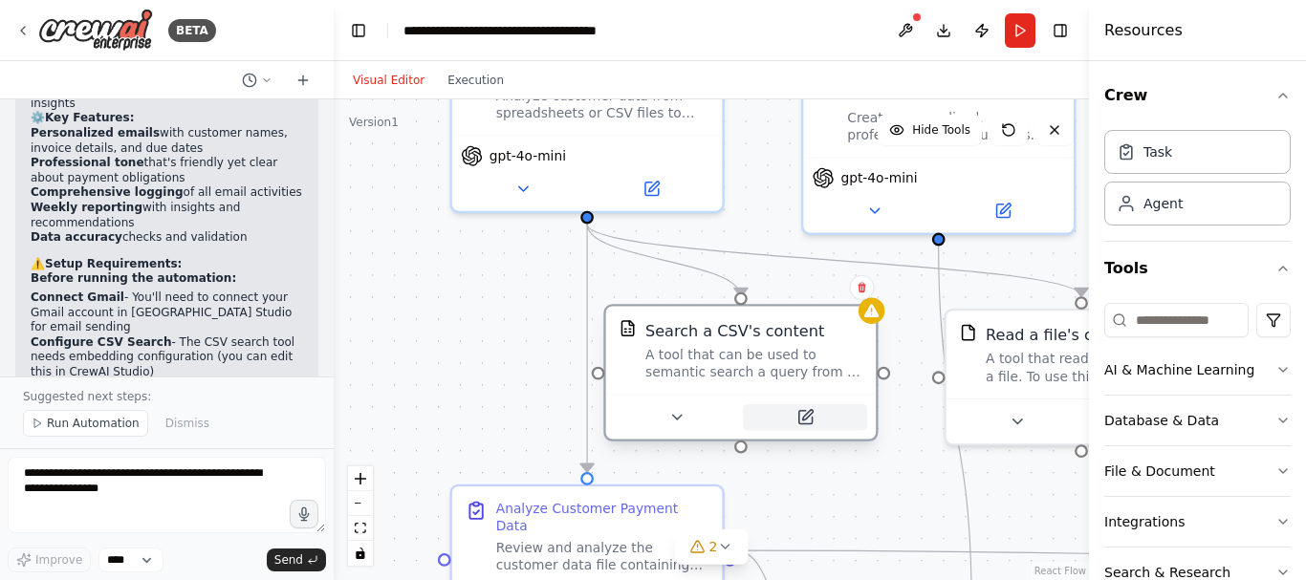
click at [821, 421] on button at bounding box center [805, 417] width 124 height 27
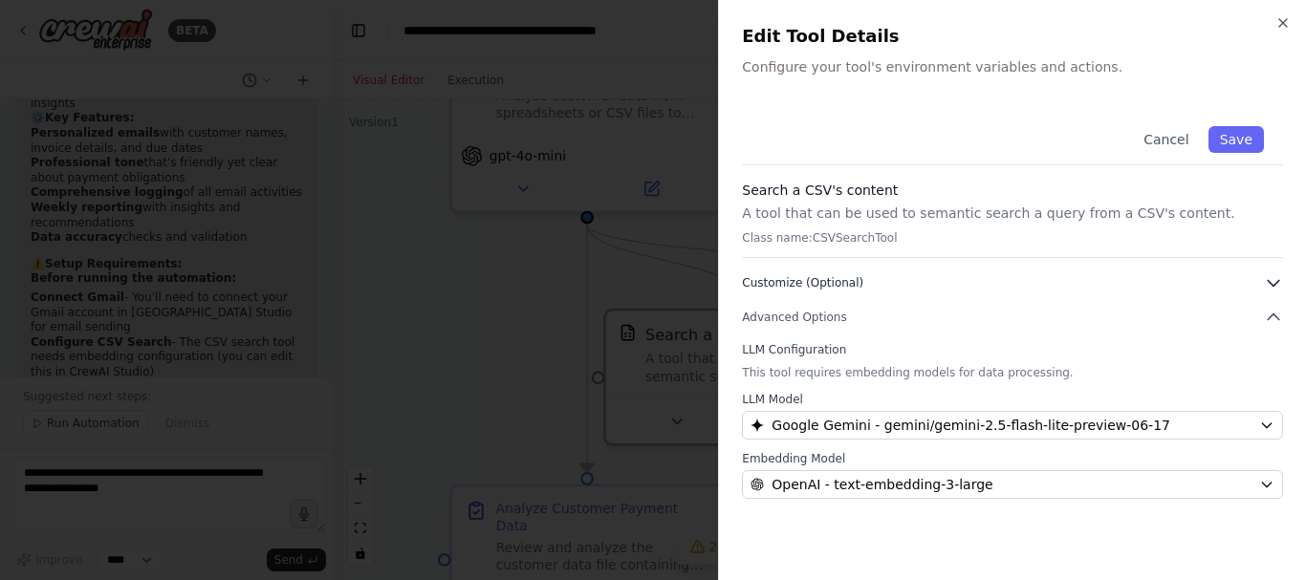
click at [858, 288] on button "Customize (Optional)" at bounding box center [1012, 282] width 541 height 19
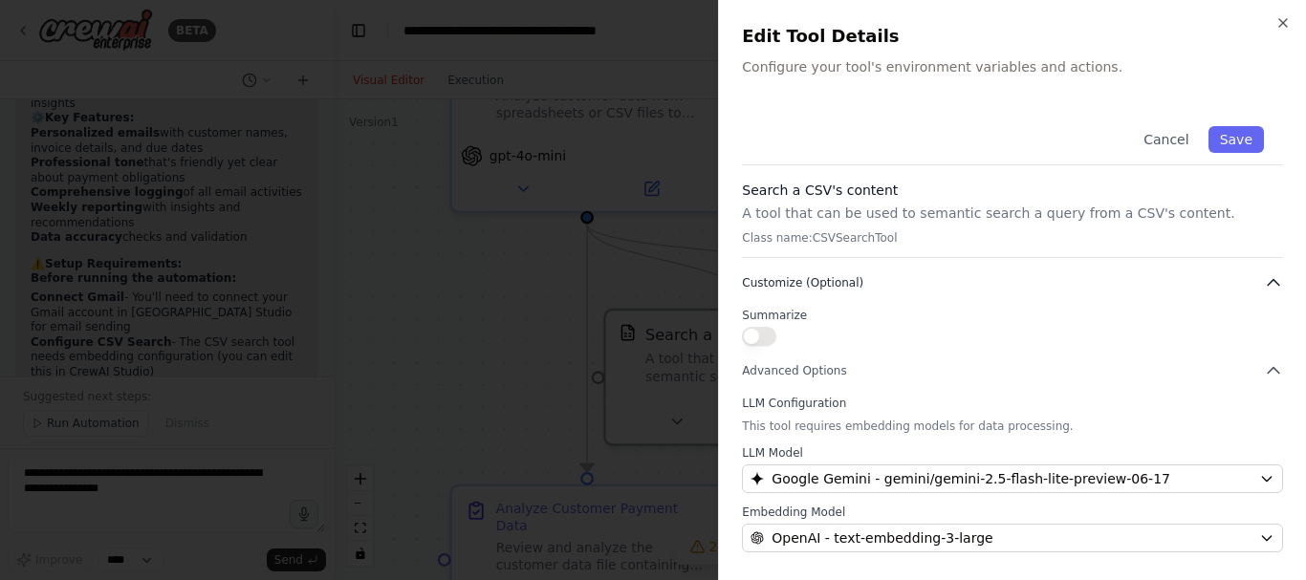
click at [863, 287] on button "Customize (Optional)" at bounding box center [1012, 282] width 541 height 19
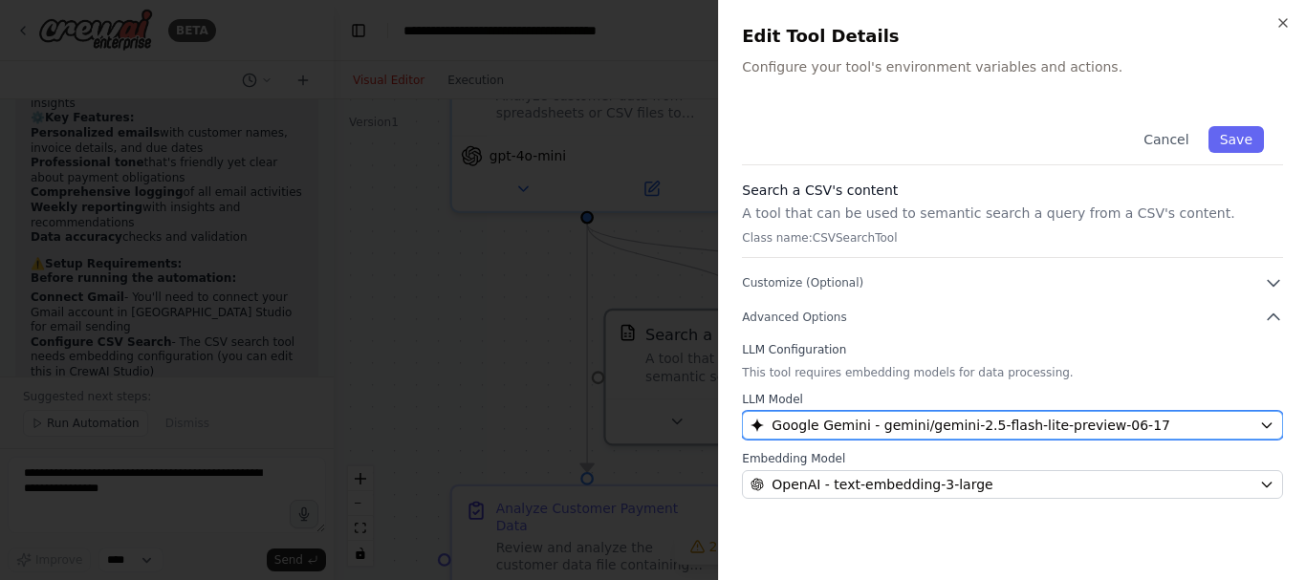
click at [905, 420] on span "Google Gemini - gemini/gemini-2.5-flash-lite-preview-06-17" at bounding box center [971, 425] width 399 height 19
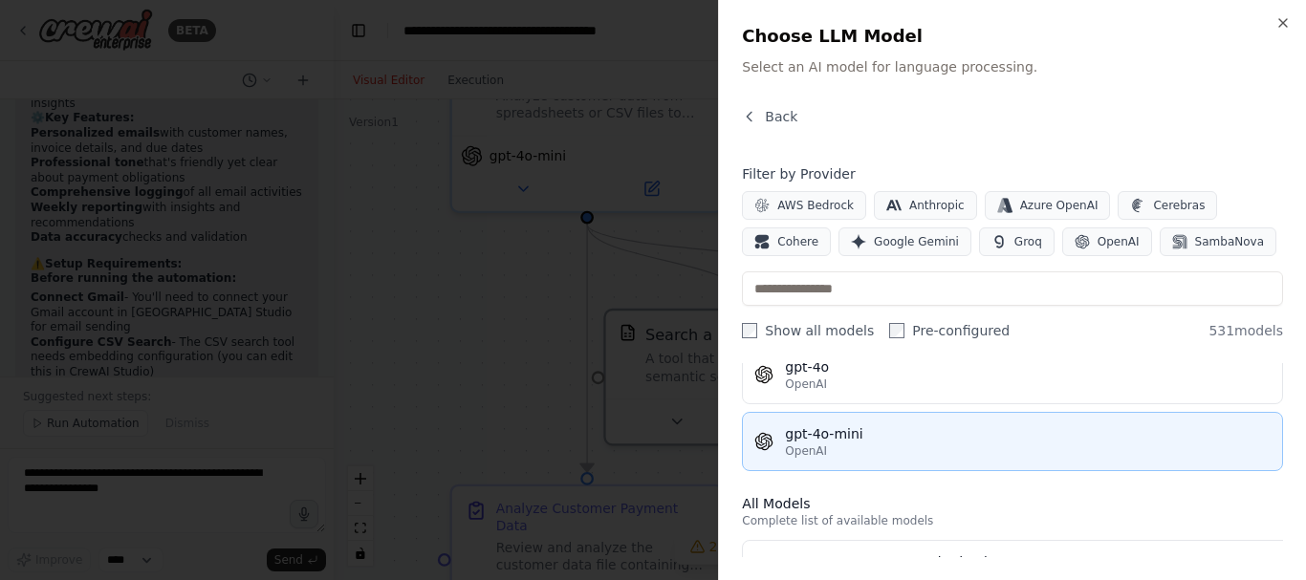
scroll to position [417, 0]
click at [881, 413] on button "gpt-4o-mini OpenAI" at bounding box center [1012, 438] width 541 height 59
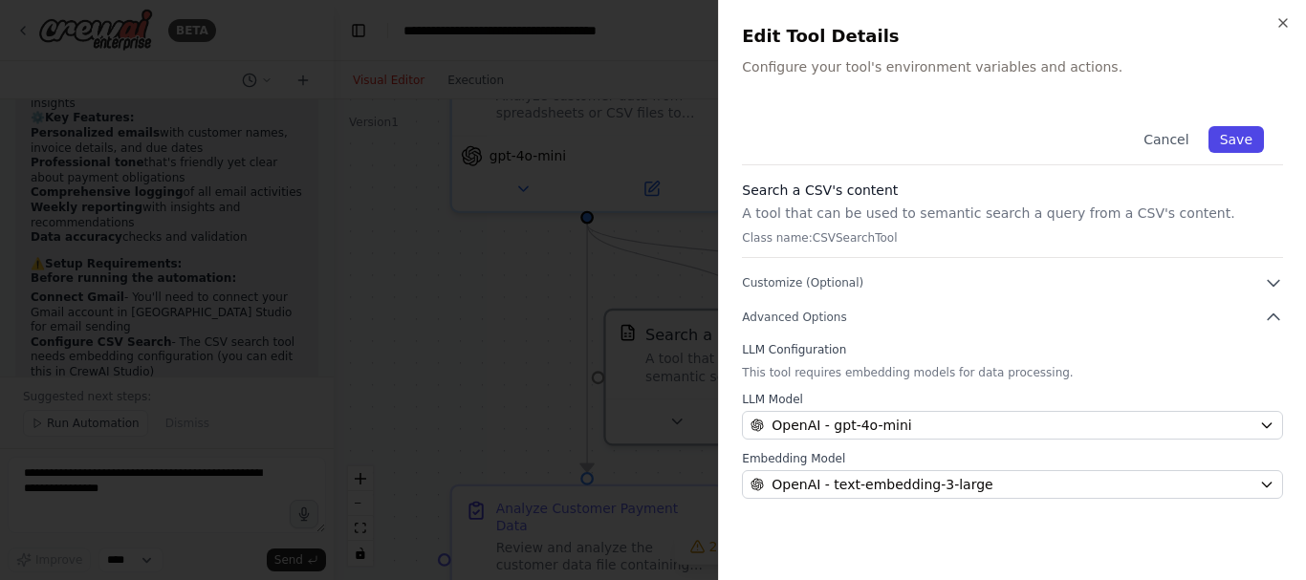
click at [1246, 132] on button "Save" at bounding box center [1236, 139] width 55 height 27
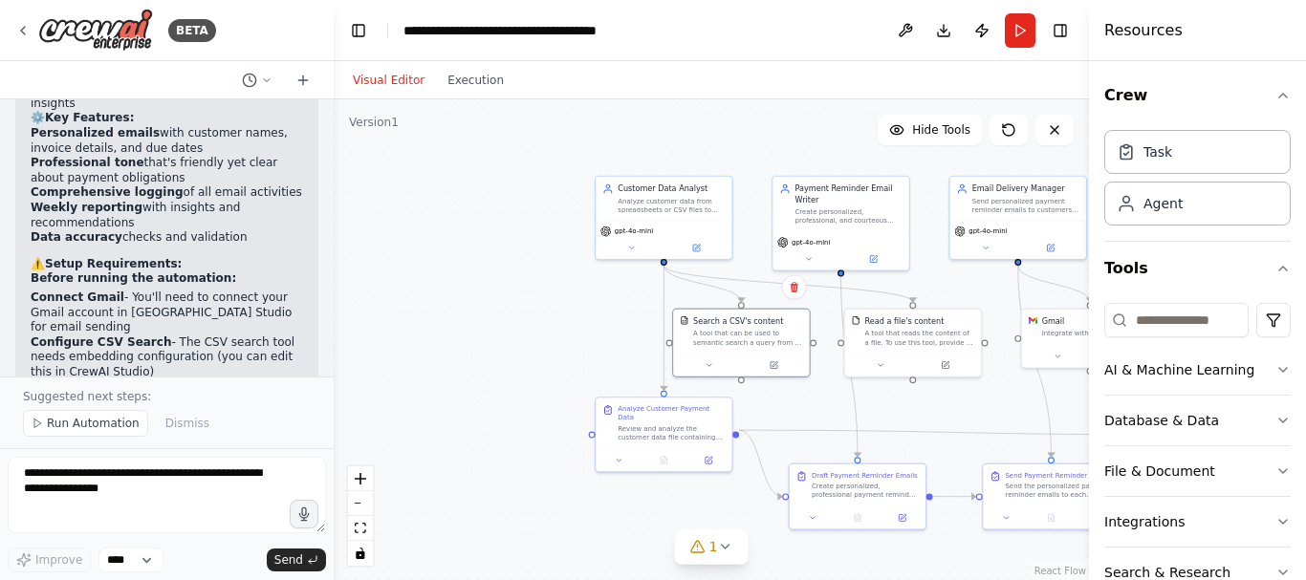
drag, startPoint x: 630, startPoint y: 410, endPoint x: 562, endPoint y: 332, distance: 103.7
click at [563, 332] on div ".deletable-edge-delete-btn { width: 20px; height: 20px; border: 0px solid #ffff…" at bounding box center [711, 339] width 755 height 481
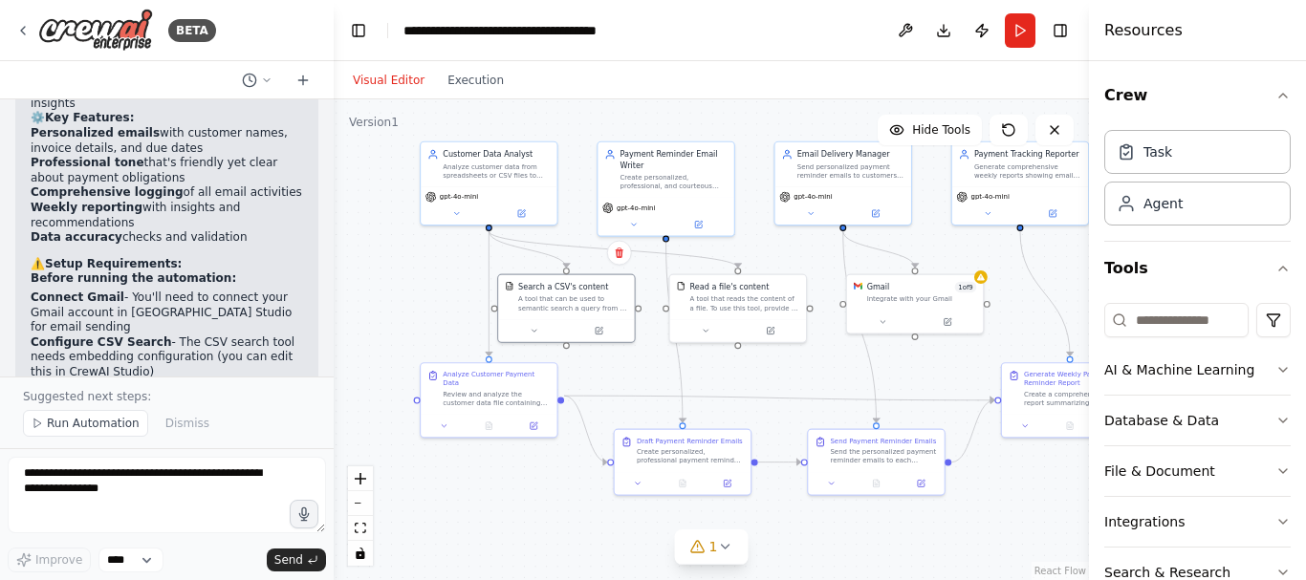
drag, startPoint x: 992, startPoint y: 408, endPoint x: 824, endPoint y: 401, distance: 167.5
click at [825, 403] on div ".deletable-edge-delete-btn { width: 20px; height: 20px; border: 0px solid #ffff…" at bounding box center [711, 339] width 755 height 481
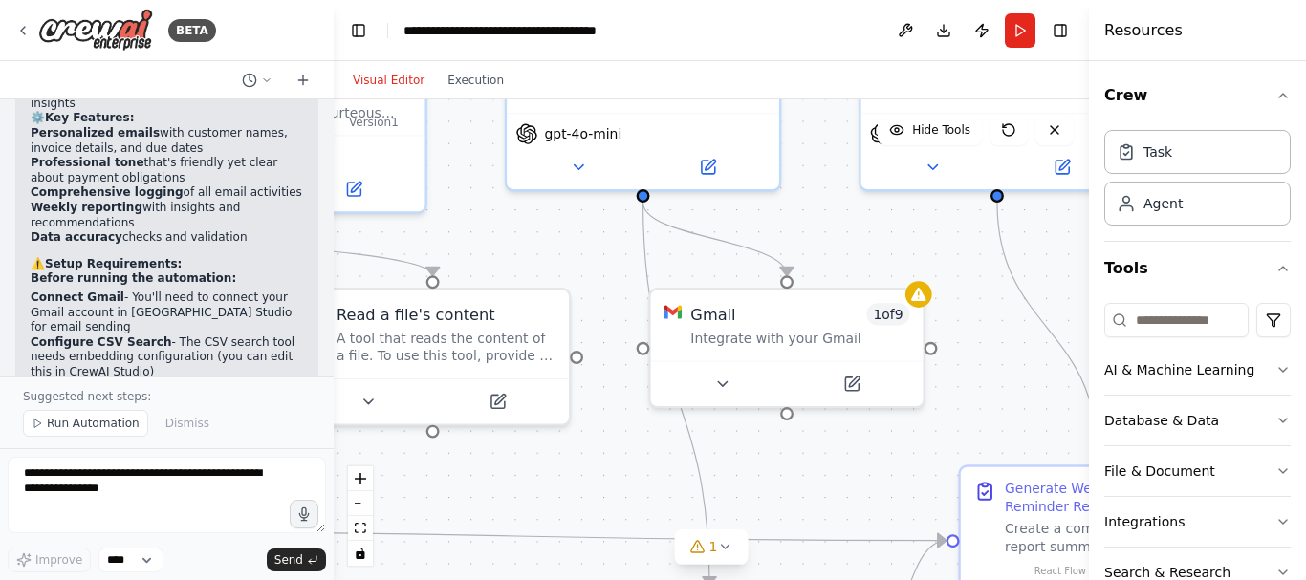
drag, startPoint x: 976, startPoint y: 405, endPoint x: 890, endPoint y: 461, distance: 102.4
click at [890, 461] on div ".deletable-edge-delete-btn { width: 20px; height: 20px; border: 0px solid #ffff…" at bounding box center [711, 339] width 755 height 481
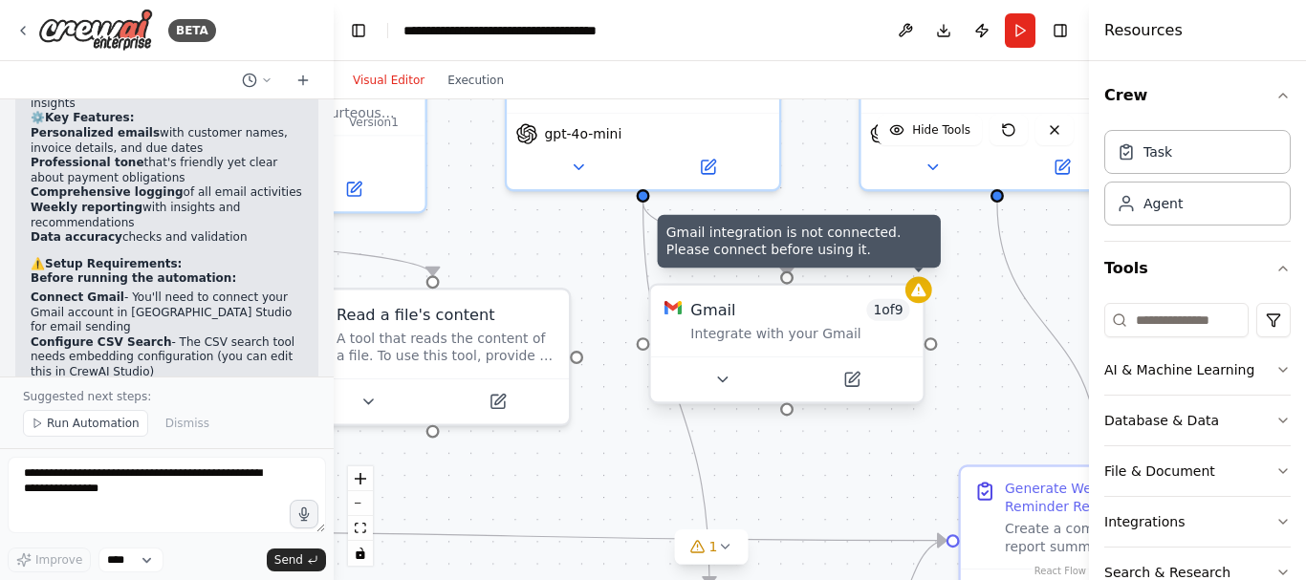
click at [920, 303] on div at bounding box center [918, 290] width 27 height 27
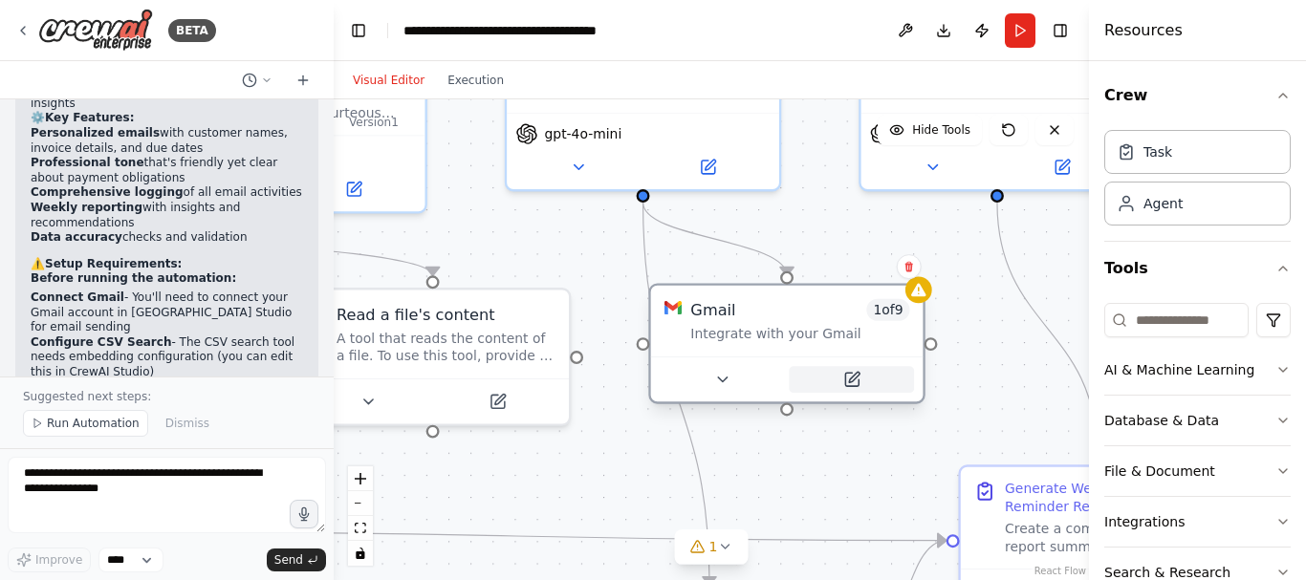
click at [856, 389] on button at bounding box center [851, 379] width 125 height 27
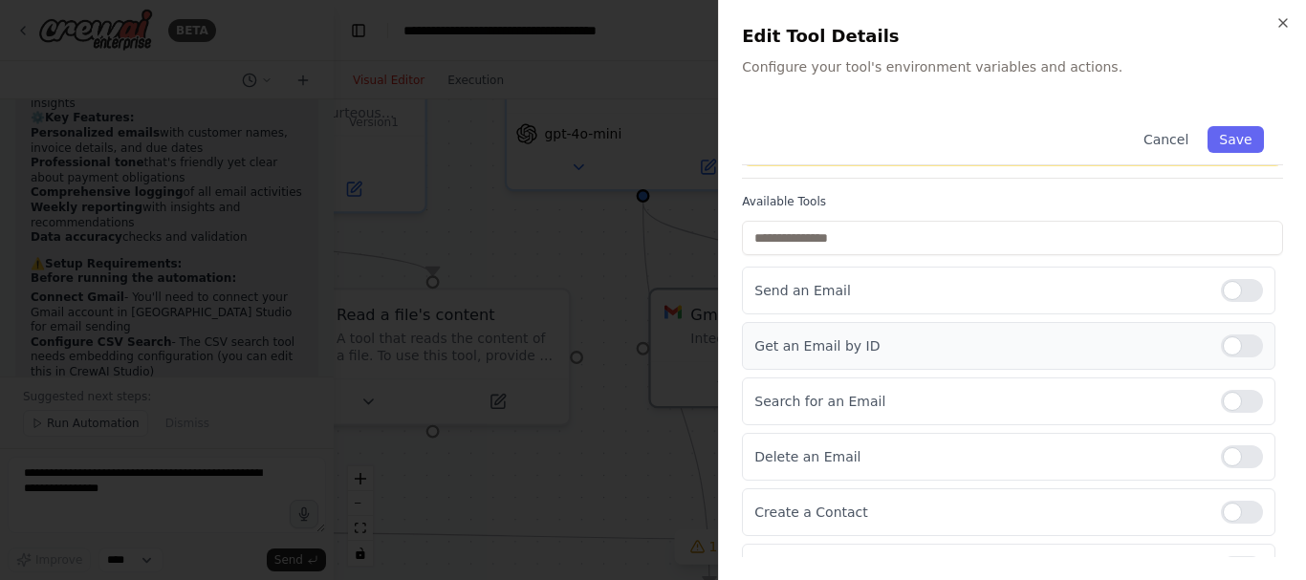
scroll to position [0, 0]
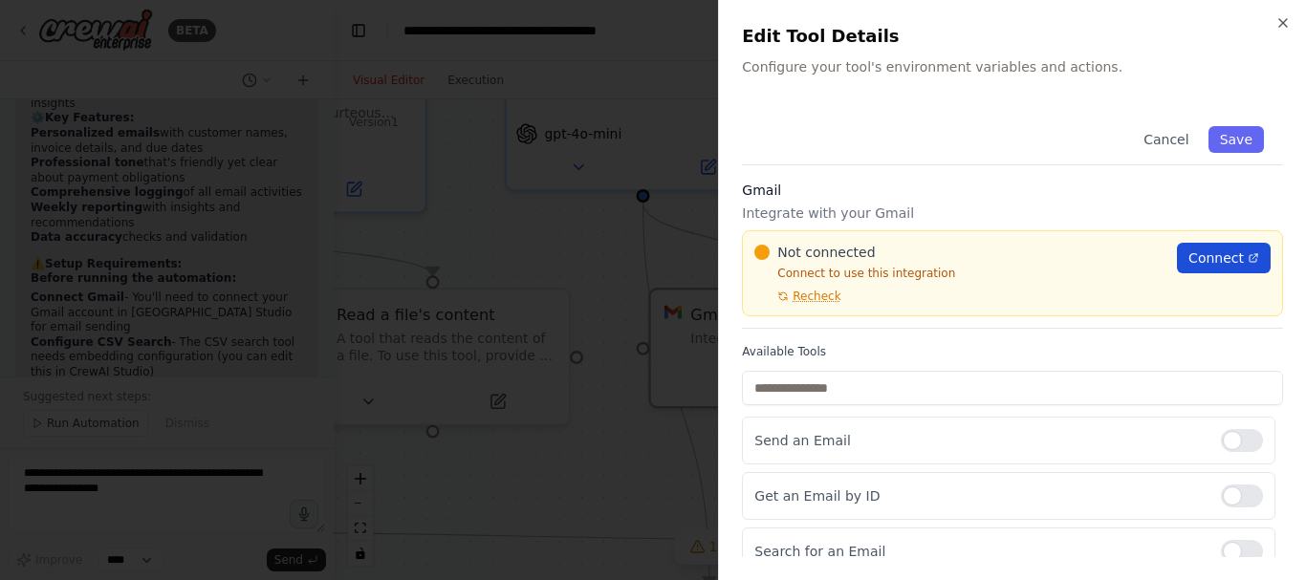
click at [1205, 258] on span "Connect" at bounding box center [1215, 258] width 55 height 19
click at [800, 299] on span "Recheck" at bounding box center [817, 296] width 48 height 15
click at [819, 294] on span "Recheck" at bounding box center [817, 296] width 48 height 15
click at [1210, 138] on button "Save" at bounding box center [1236, 139] width 55 height 27
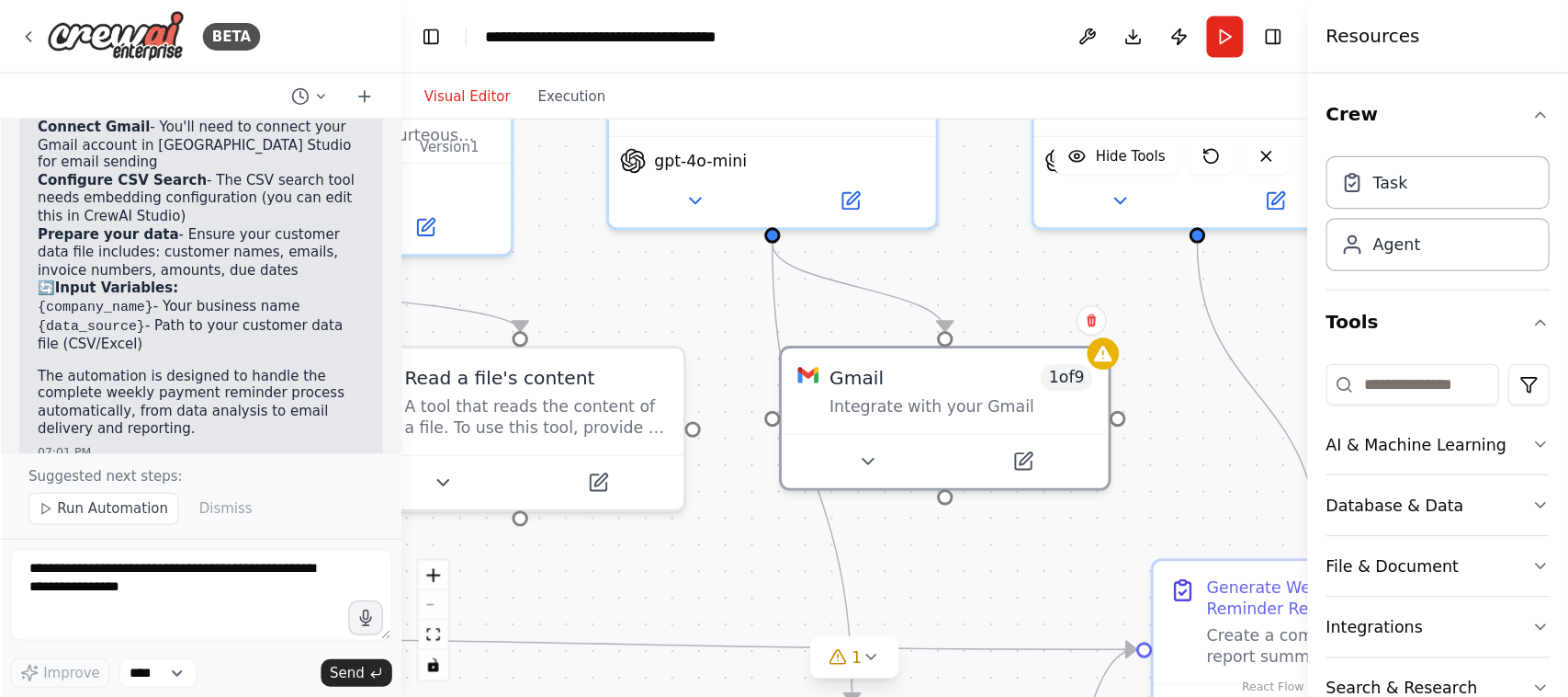
scroll to position [2770, 0]
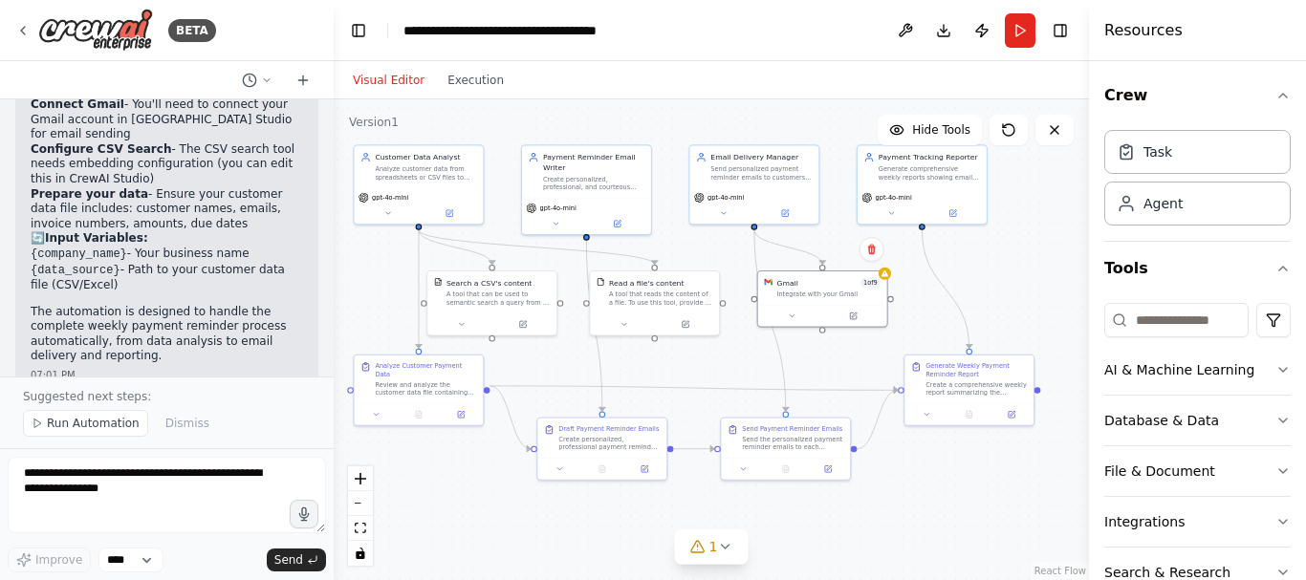
drag, startPoint x: 526, startPoint y: 142, endPoint x: 675, endPoint y: 118, distance: 151.2
click at [674, 118] on div ".deletable-edge-delete-btn { width: 20px; height: 20px; border: 0px solid #ffff…" at bounding box center [711, 339] width 755 height 481
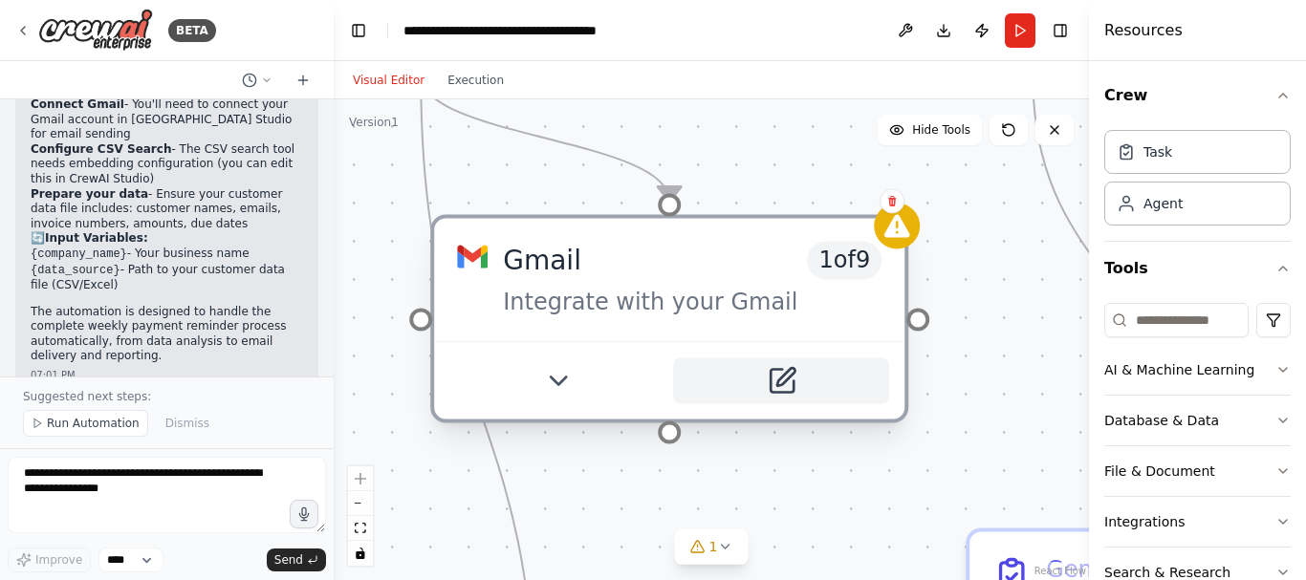
click at [785, 390] on icon at bounding box center [781, 380] width 23 height 23
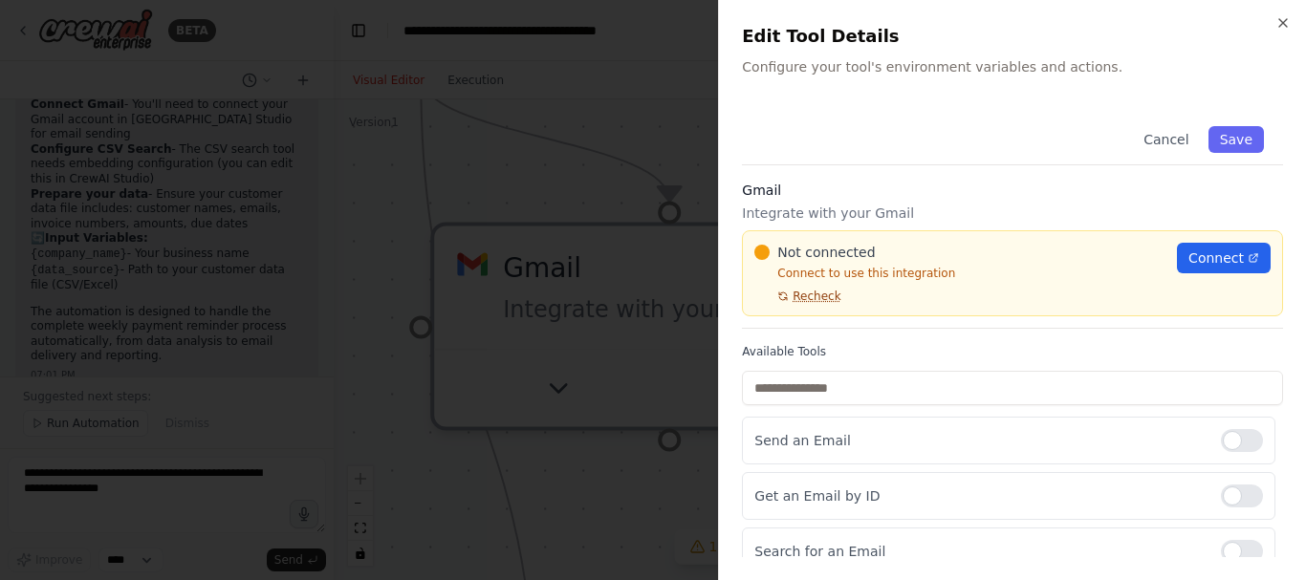
click at [822, 294] on span "Recheck" at bounding box center [817, 296] width 48 height 15
click at [1216, 264] on span "Connect" at bounding box center [1215, 258] width 55 height 19
click at [607, 179] on div at bounding box center [653, 290] width 1306 height 580
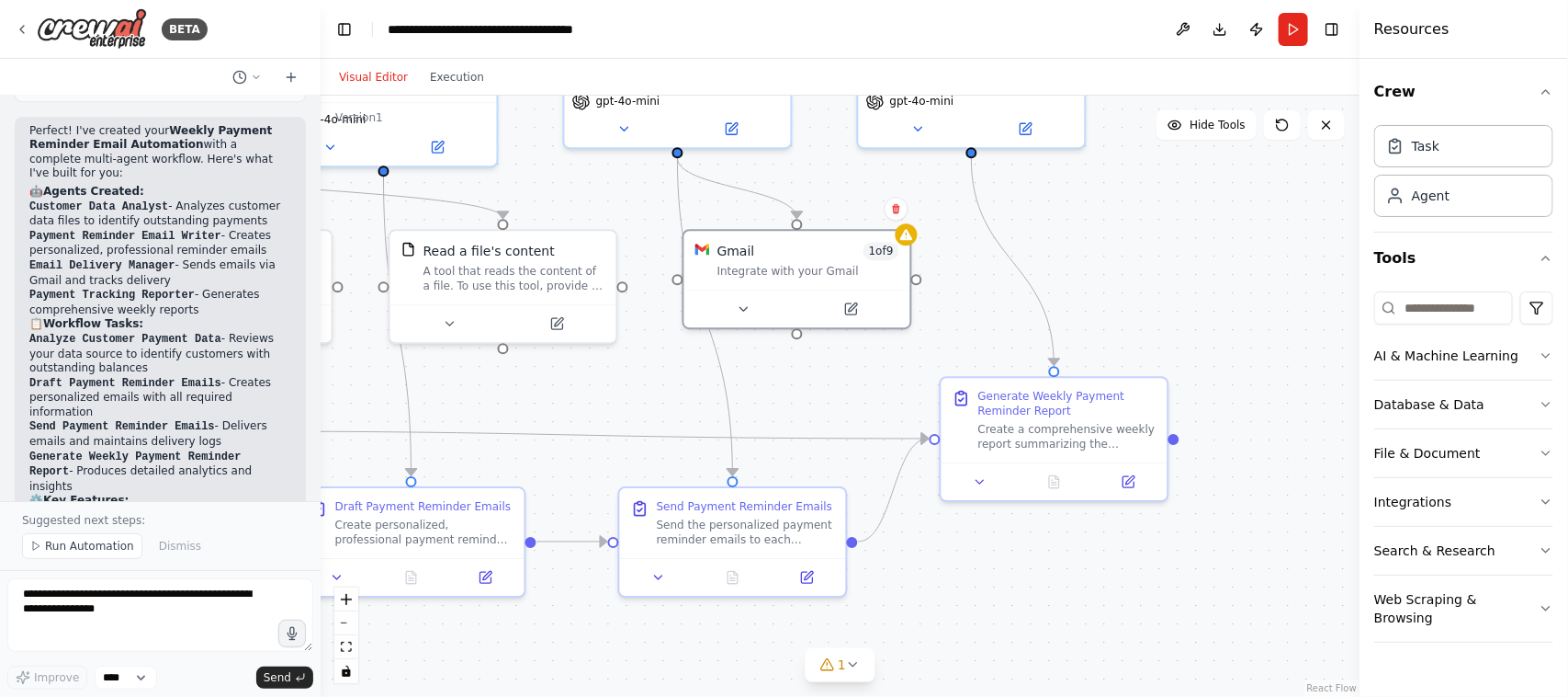
scroll to position [2195, 0]
click at [18, 239] on div "Perfect! I've created your Weekly Payment Reminder Email Automation with a comp…" at bounding box center [159, 534] width 291 height 831
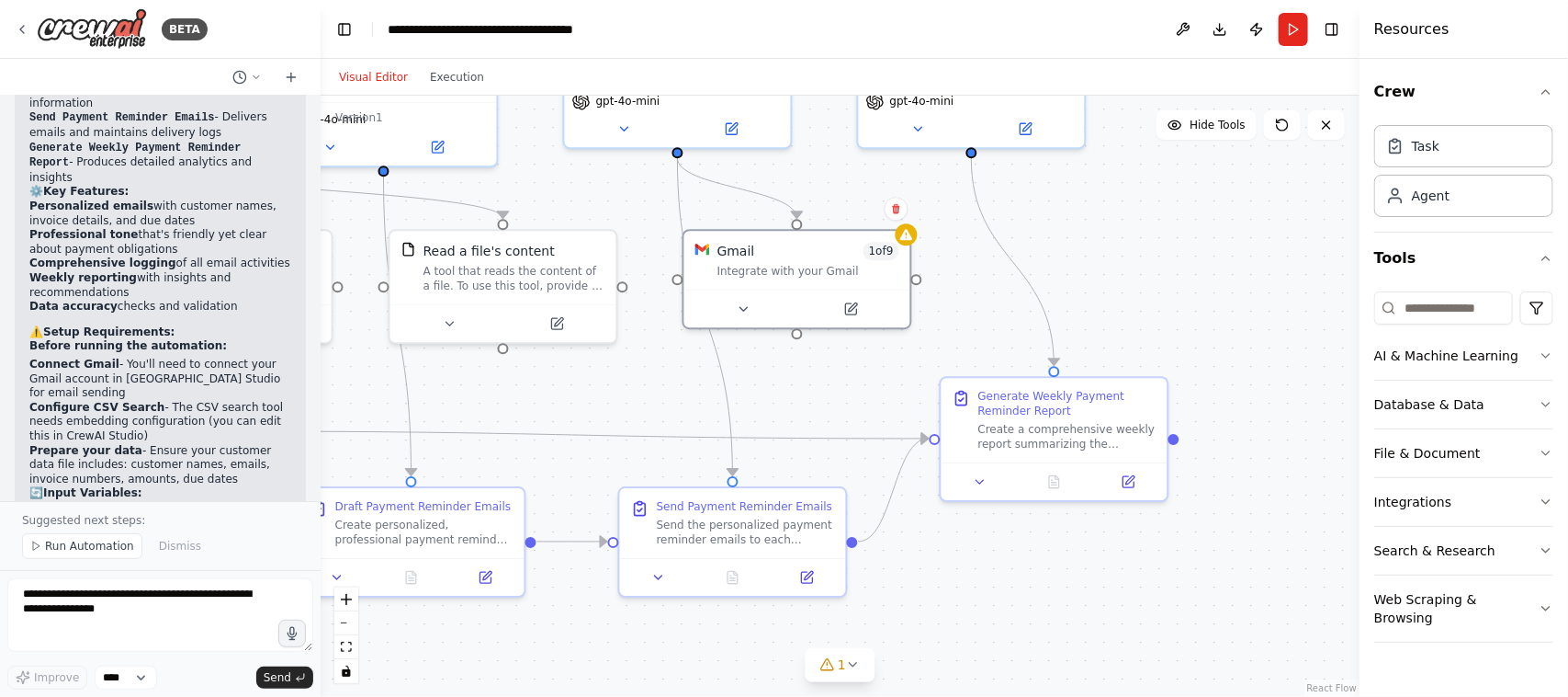
scroll to position [2562, 0]
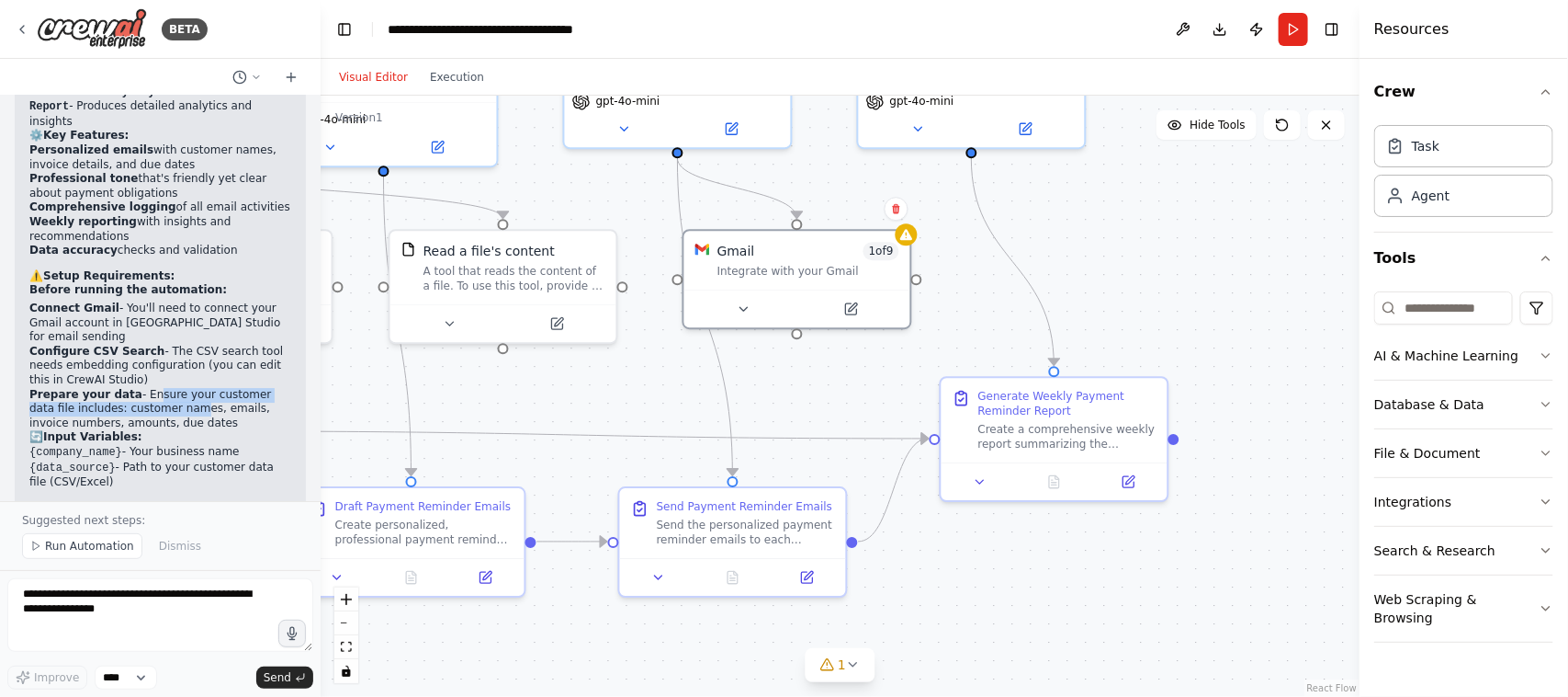
drag, startPoint x: 139, startPoint y: 305, endPoint x: 153, endPoint y: 312, distance: 15.7
click at [153, 387] on li "Prepare your data - Ensure your customer data file includes: customer names, em…" at bounding box center [160, 409] width 261 height 43
click at [155, 387] on li "Prepare your data - Ensure your customer data file includes: customer names, em…" at bounding box center [160, 409] width 261 height 43
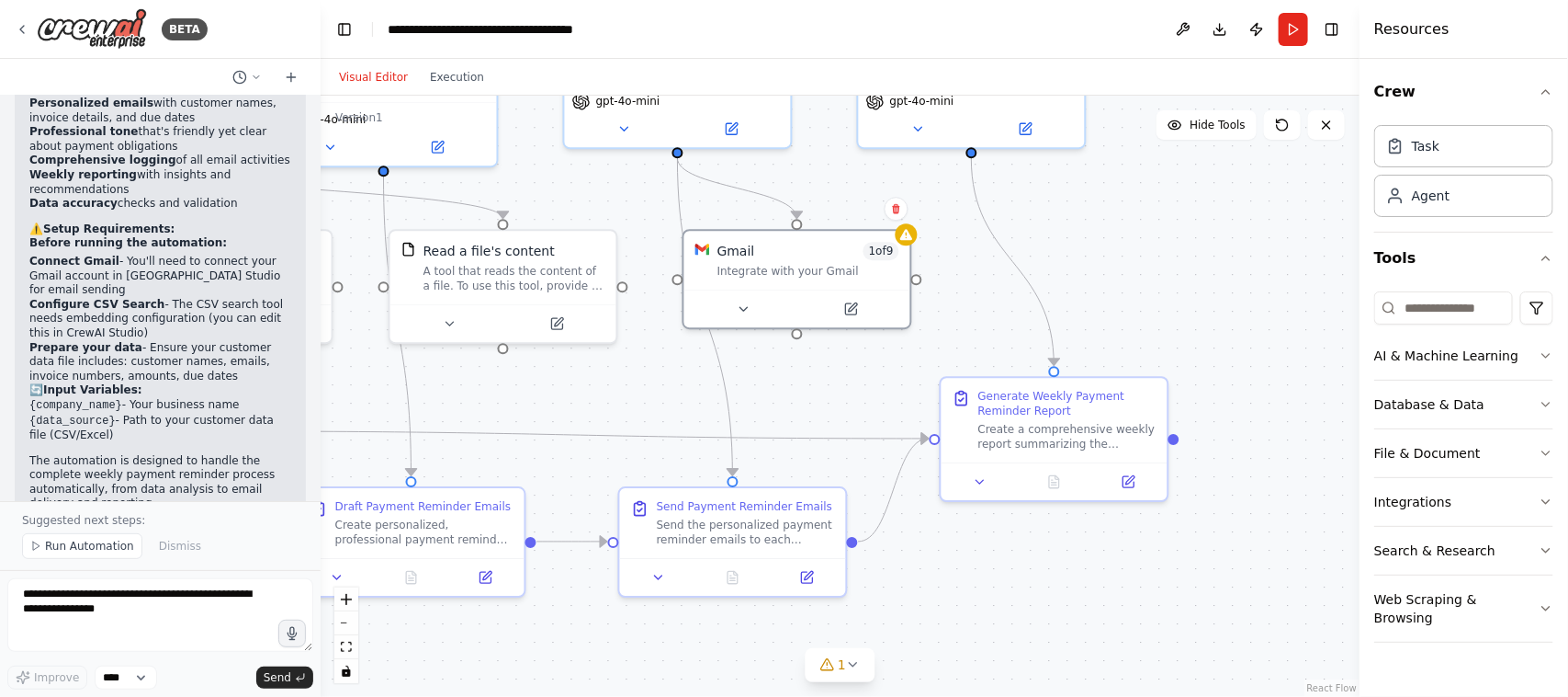
scroll to position [2651, 0]
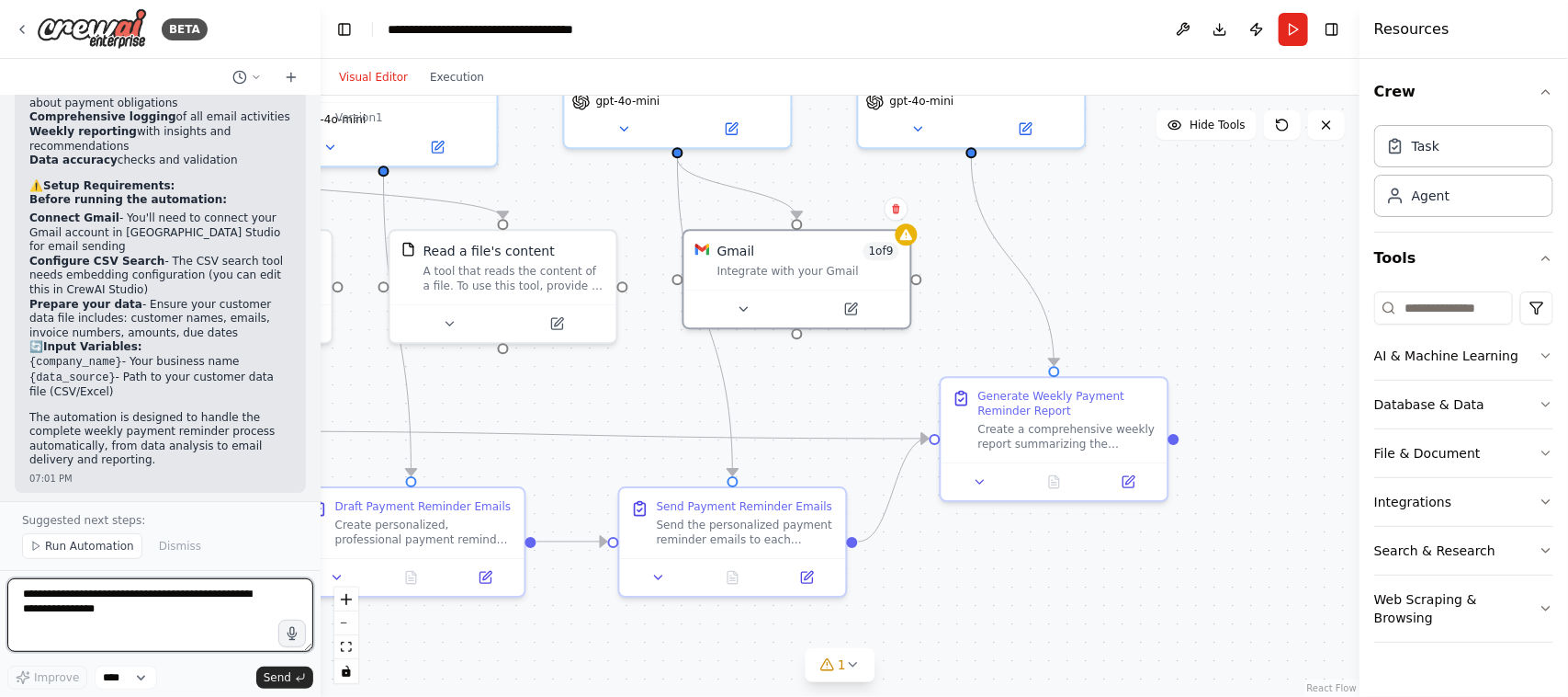
click at [165, 557] on textarea at bounding box center [160, 614] width 306 height 73
type textarea "*"
type textarea "**********"
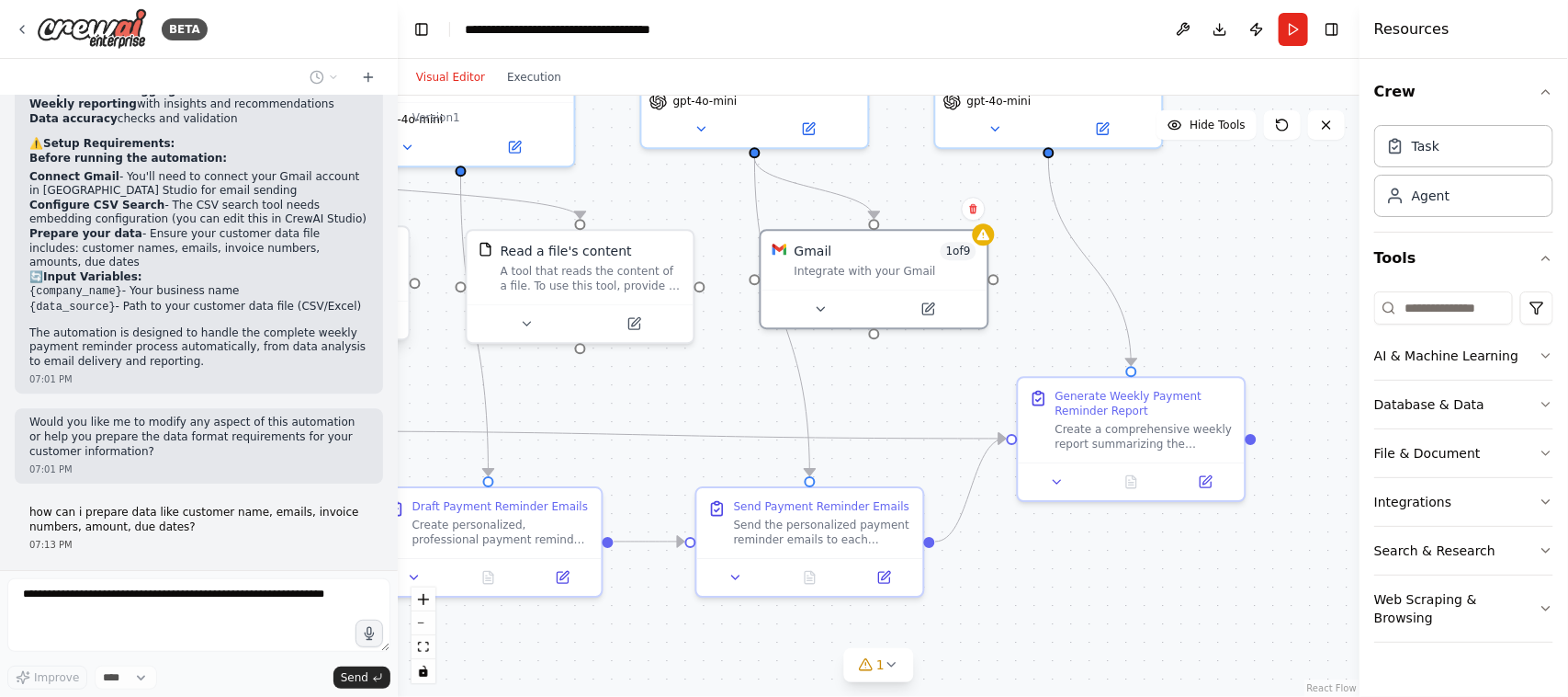
scroll to position [2403, 0]
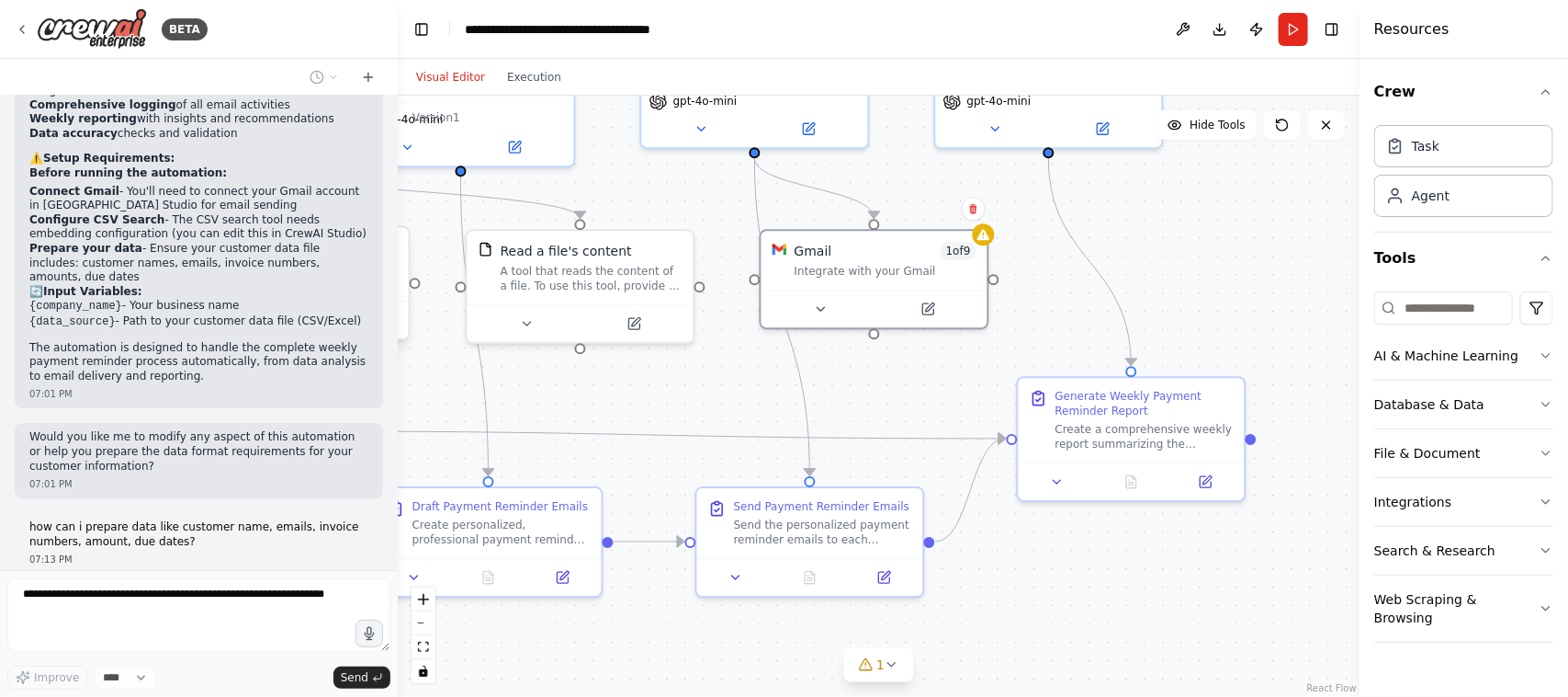
drag, startPoint x: 318, startPoint y: 278, endPoint x: 398, endPoint y: 282, distance: 80.1
click at [398, 282] on div "BETA You are an AI agent designed to automate weekly payment reminder emails to…" at bounding box center [784, 348] width 1568 height 697
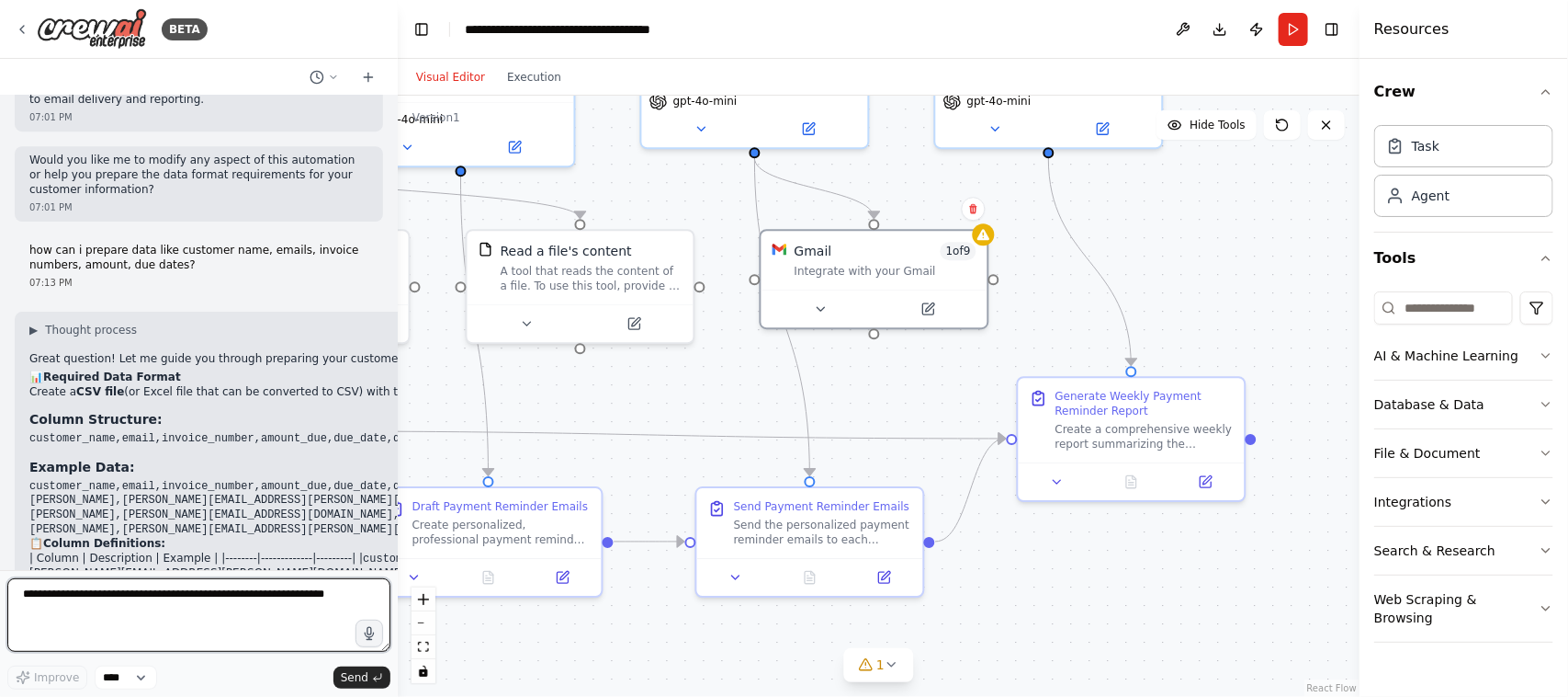
scroll to position [2695, 0]
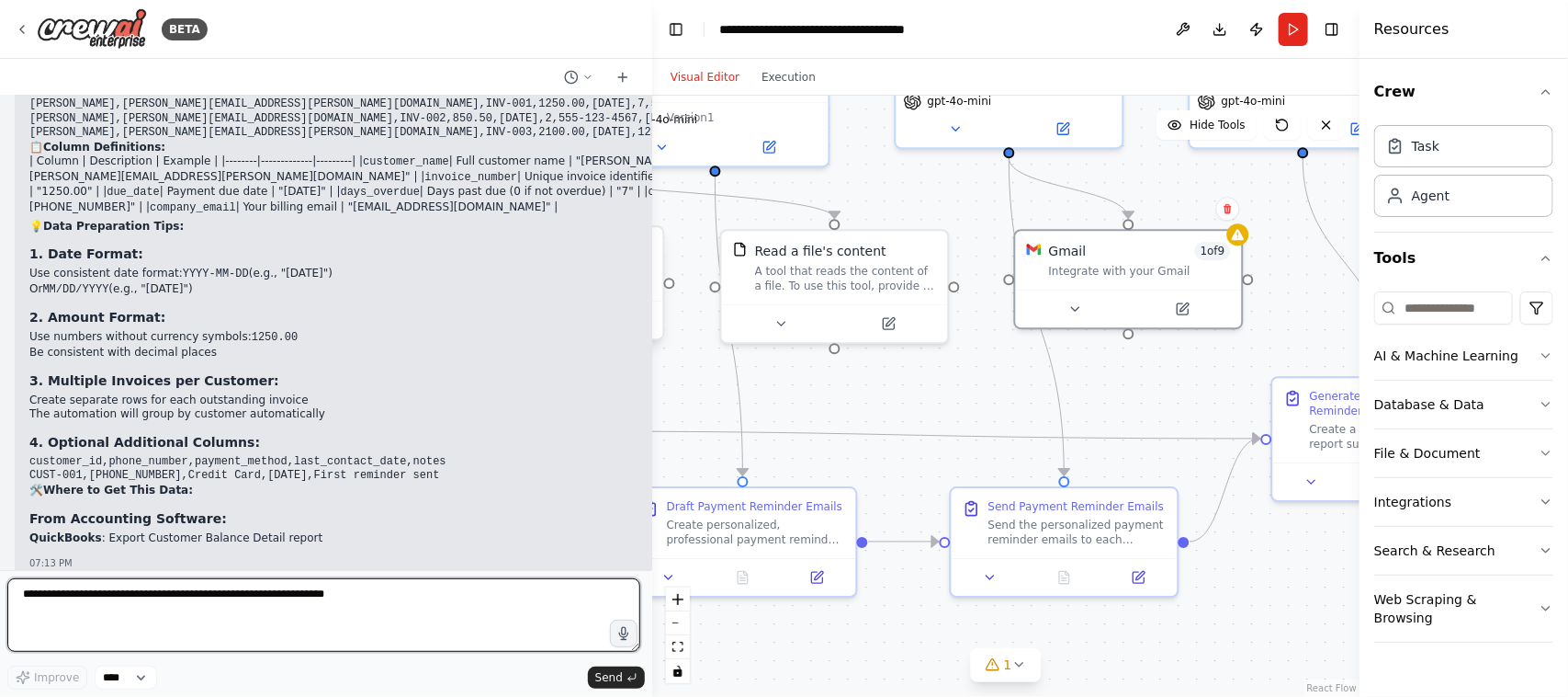
drag, startPoint x: 395, startPoint y: 259, endPoint x: 657, endPoint y: 250, distance: 262.2
click at [657, 250] on div "BETA You are an AI agent designed to automate weekly payment reminder emails to…" at bounding box center [784, 348] width 1568 height 697
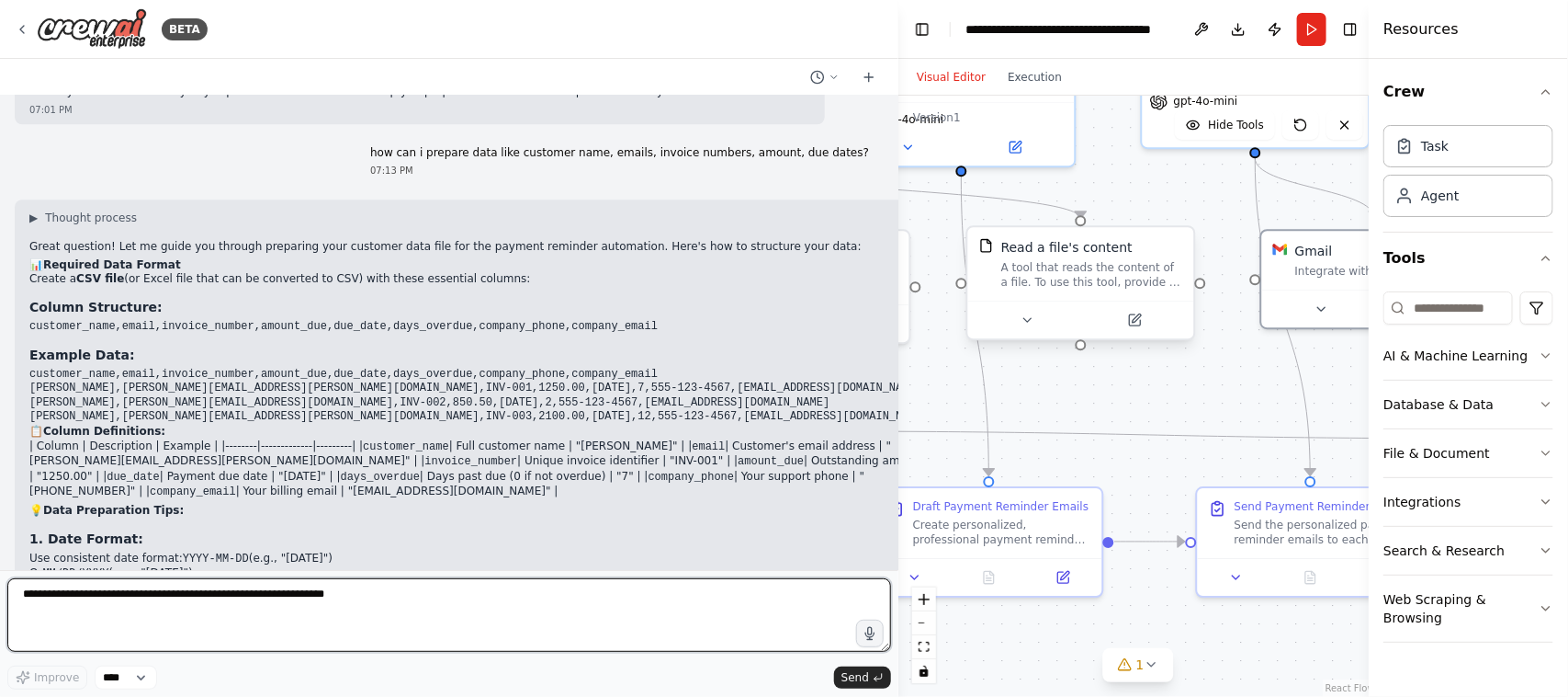
scroll to position [2147, 0]
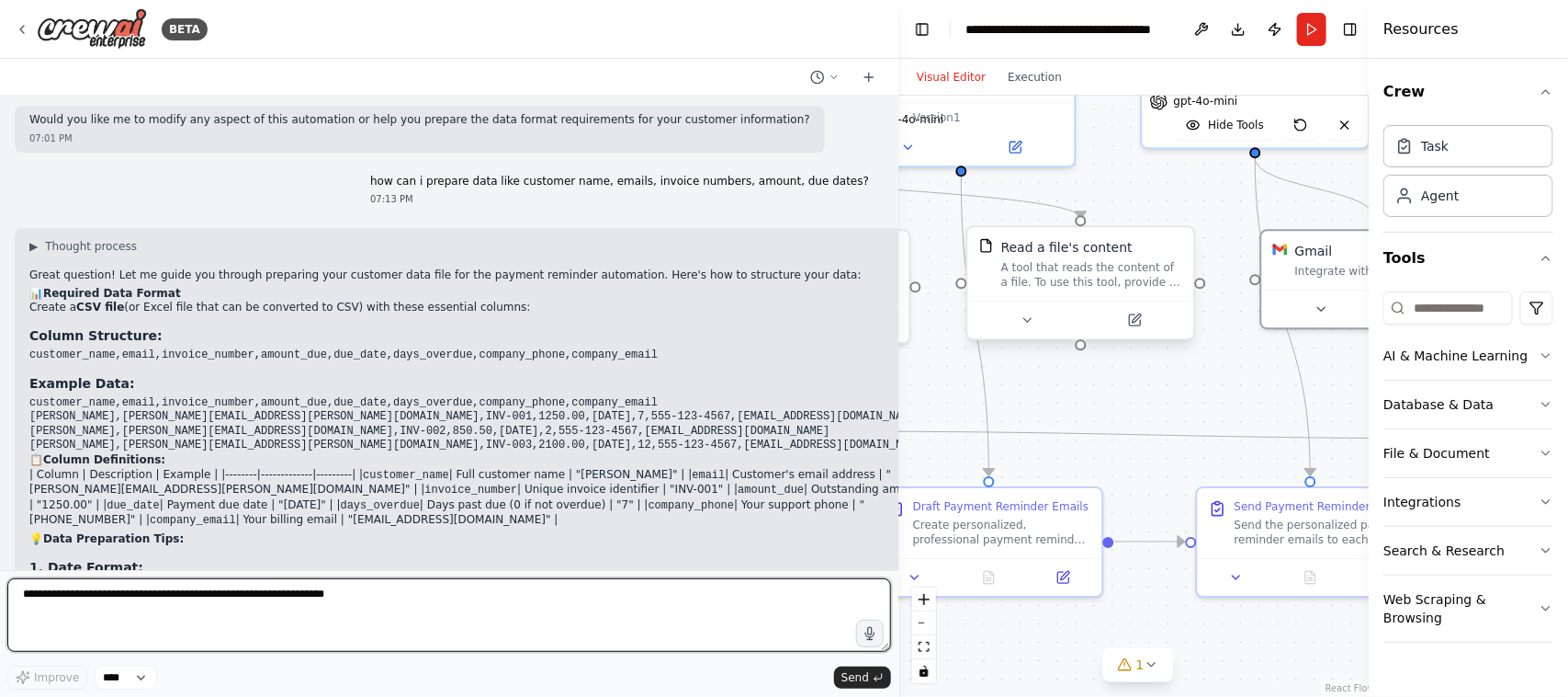
drag, startPoint x: 652, startPoint y: 289, endPoint x: 1016, endPoint y: 282, distance: 364.1
click at [1016, 282] on div "BETA You are an AI agent designed to automate weekly payment reminder emails to…" at bounding box center [784, 348] width 1568 height 697
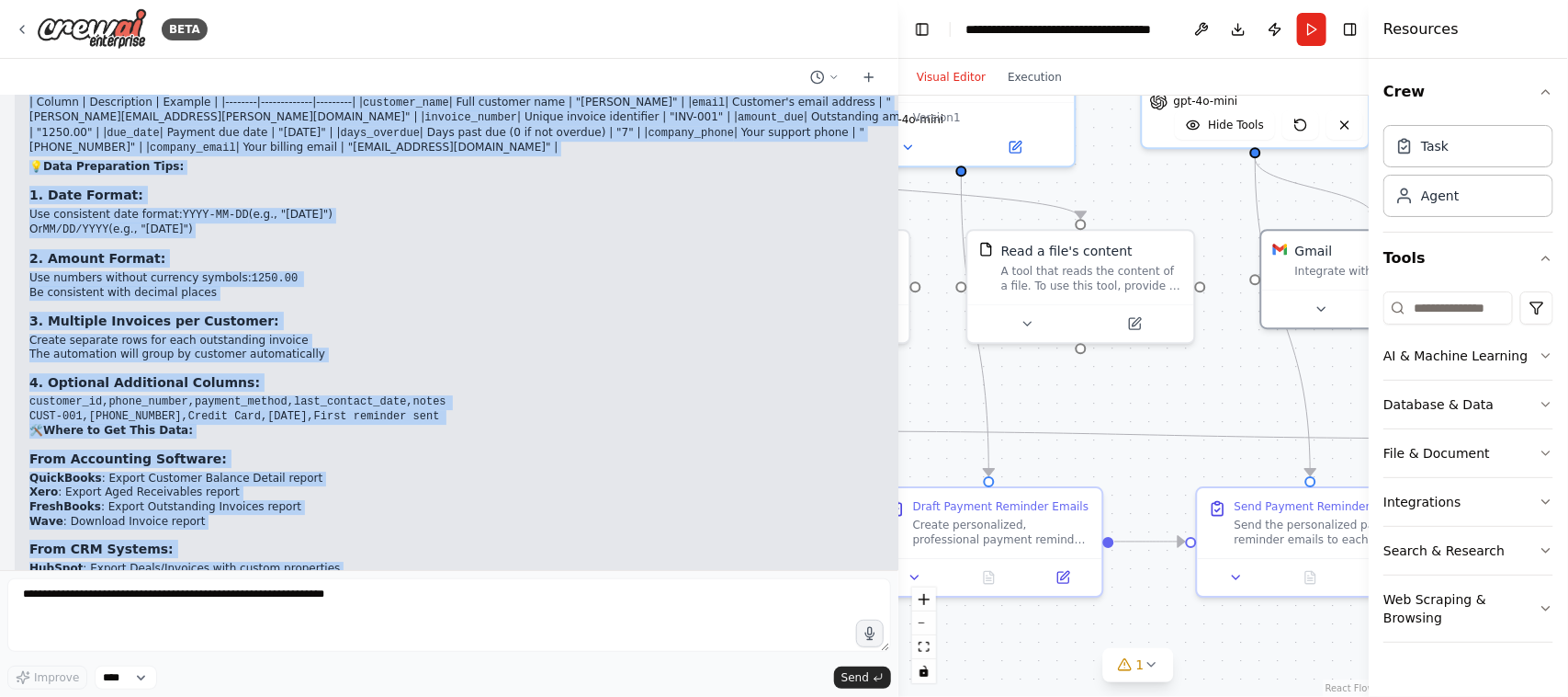
scroll to position [2544, 0]
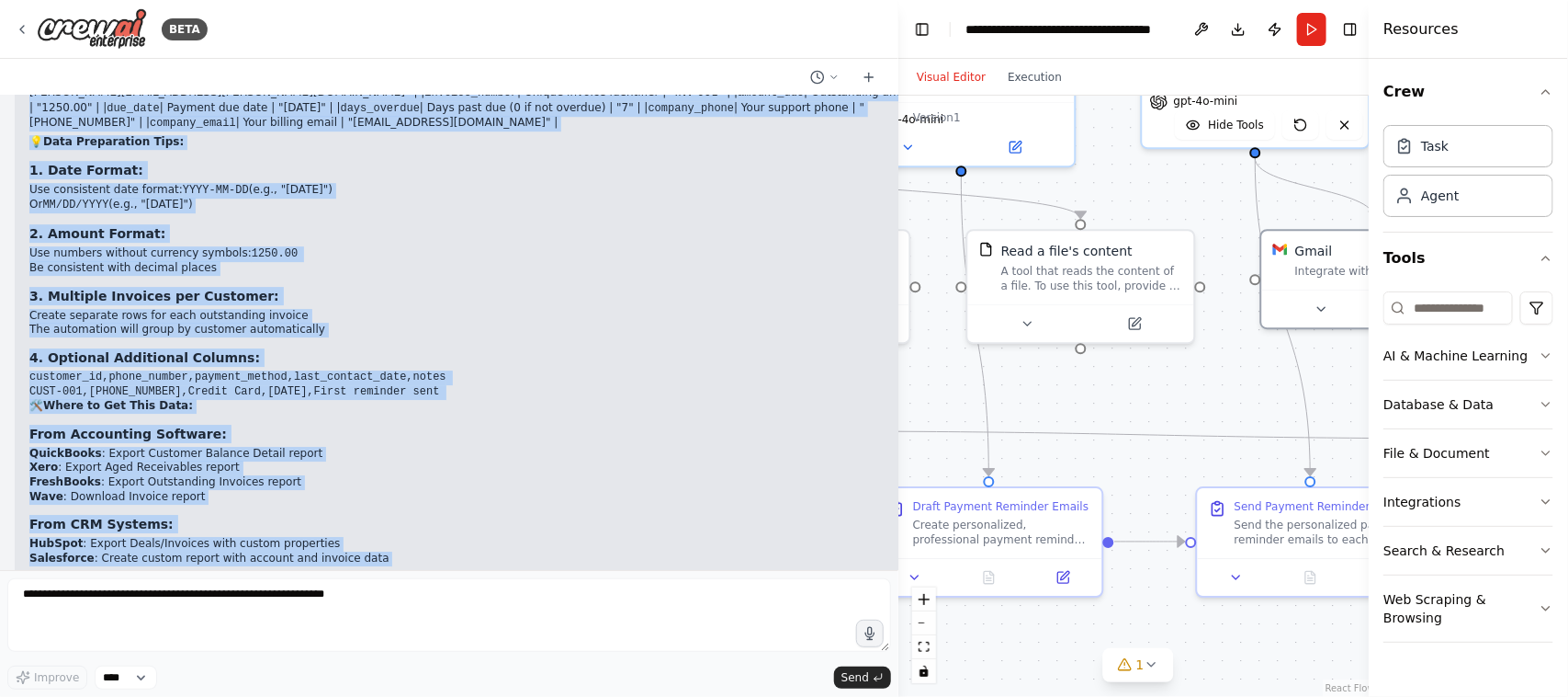
drag, startPoint x: 30, startPoint y: 158, endPoint x: 466, endPoint y: 368, distance: 483.9
click at [466, 368] on div "▶ Thought process Great question! Let me guide you through preparing your custo…" at bounding box center [479, 332] width 899 height 980
copy div "Create a CSV file (or Excel file that can be converted to CSV) with these essen…"
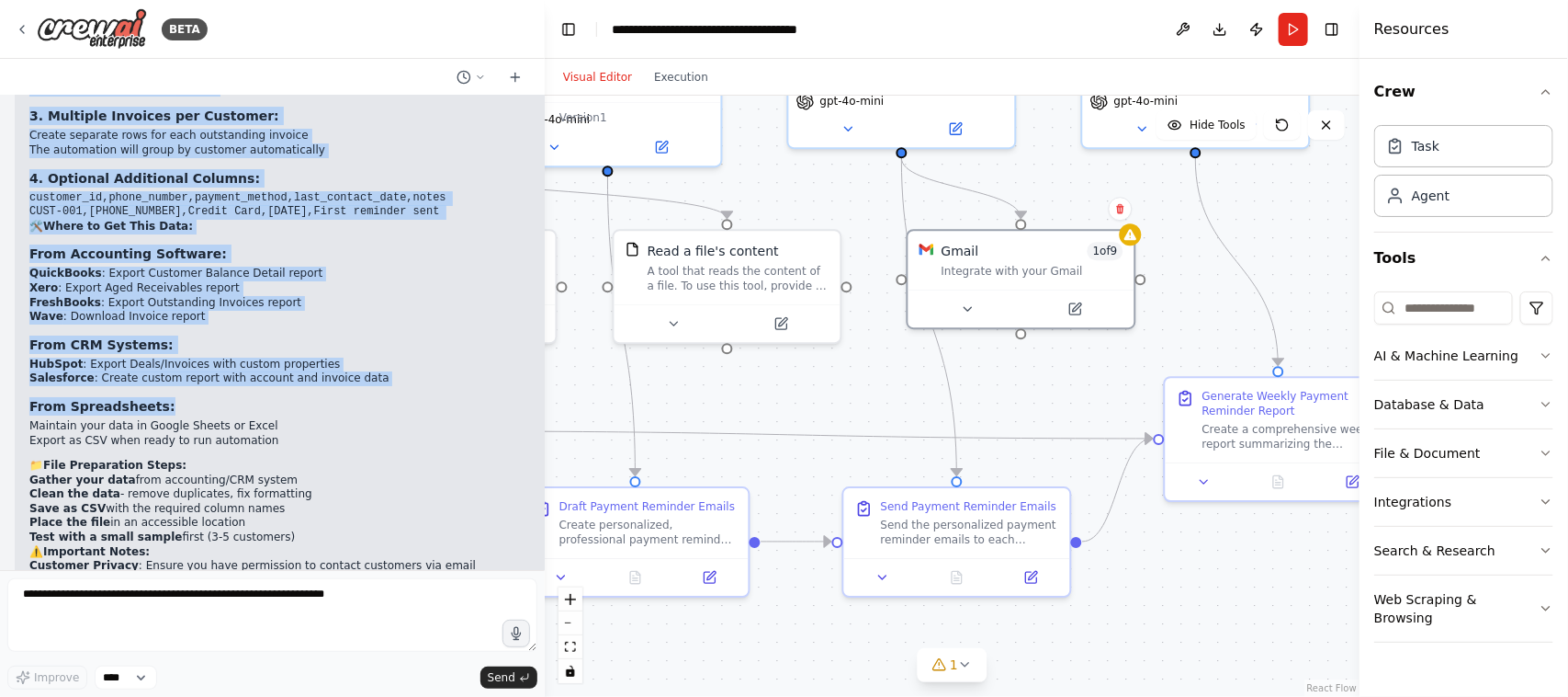
scroll to position [3010, 0]
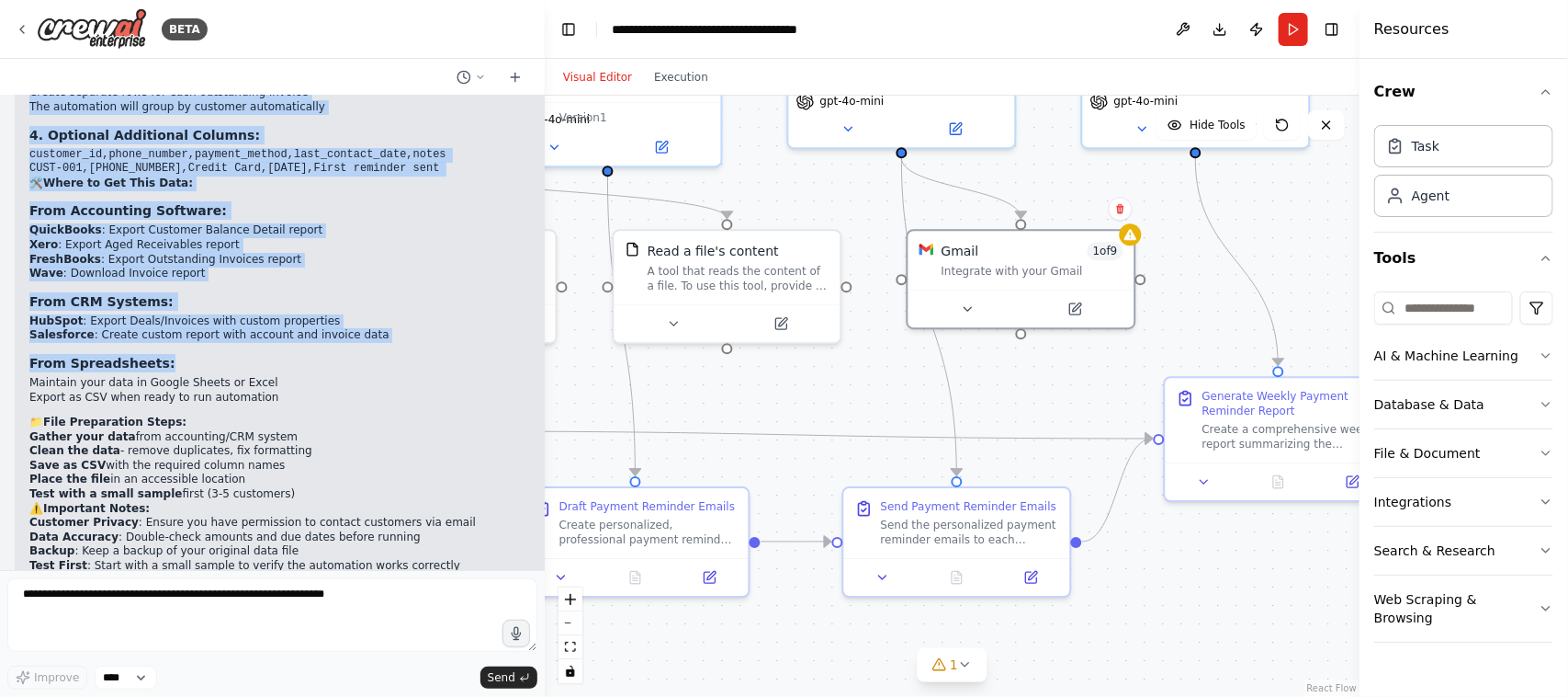
drag, startPoint x: 895, startPoint y: 92, endPoint x: 767, endPoint y: 208, distance: 172.7
click at [547, 152] on div "BETA You are an AI agent designed to automate weekly payment reminder emails to…" at bounding box center [784, 348] width 1568 height 697
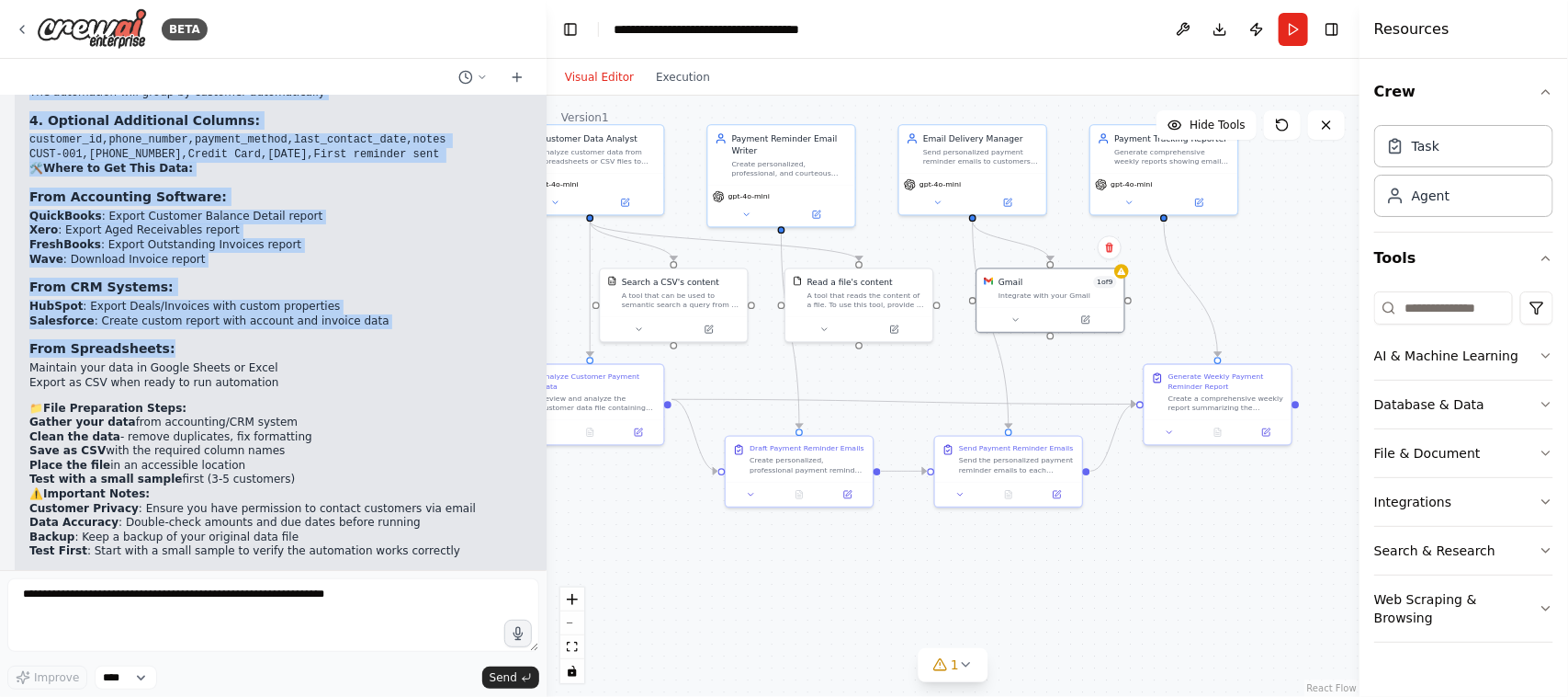
drag, startPoint x: 1141, startPoint y: 524, endPoint x: 1197, endPoint y: 527, distance: 56.1
click at [1197, 527] on div ".deletable-edge-delete-btn { width: 20px; height: 20px; border: 0px solid #ffff…" at bounding box center [953, 395] width 813 height 601
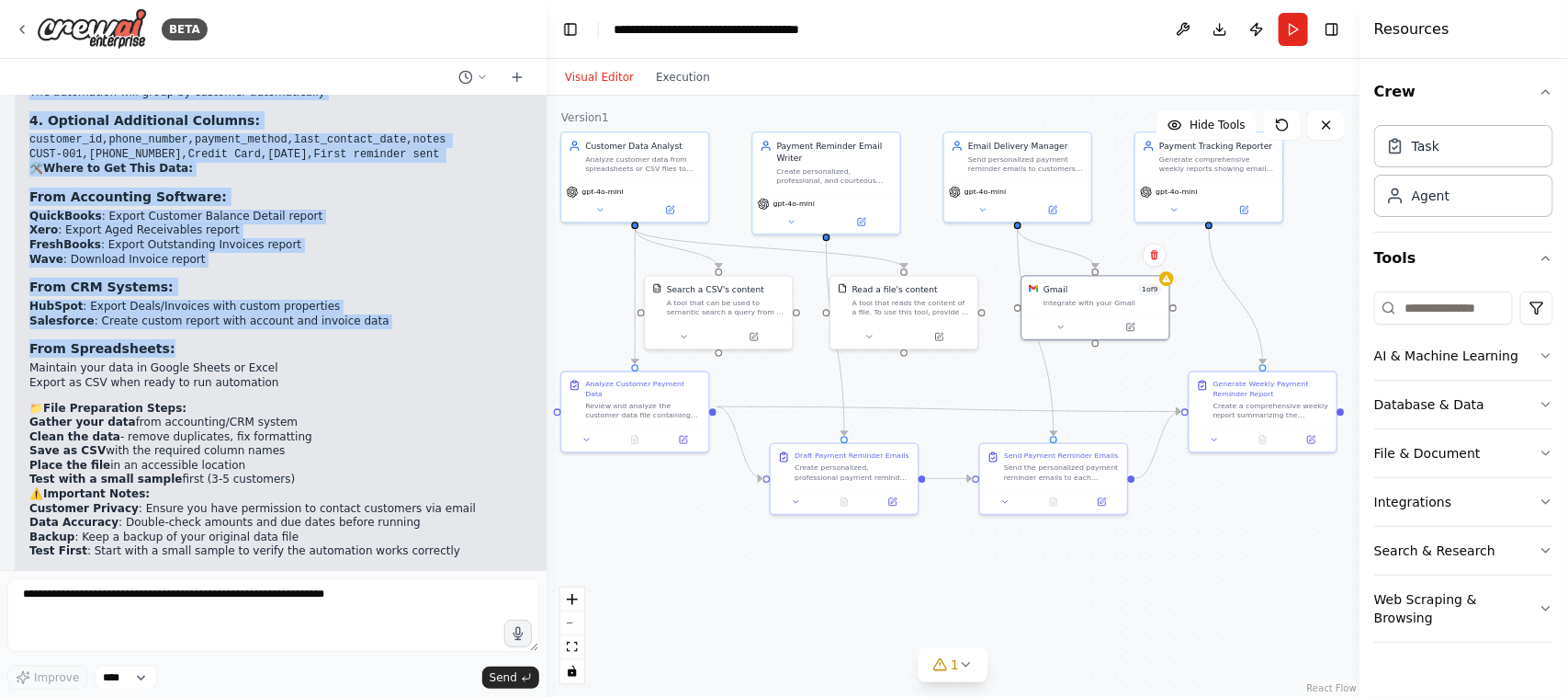
drag, startPoint x: 713, startPoint y: 537, endPoint x: 733, endPoint y: 542, distance: 20.6
click at [733, 542] on div ".deletable-edge-delete-btn { width: 20px; height: 20px; border: 0px solid #ffff…" at bounding box center [953, 395] width 813 height 601
click at [749, 334] on button at bounding box center [756, 334] width 68 height 14
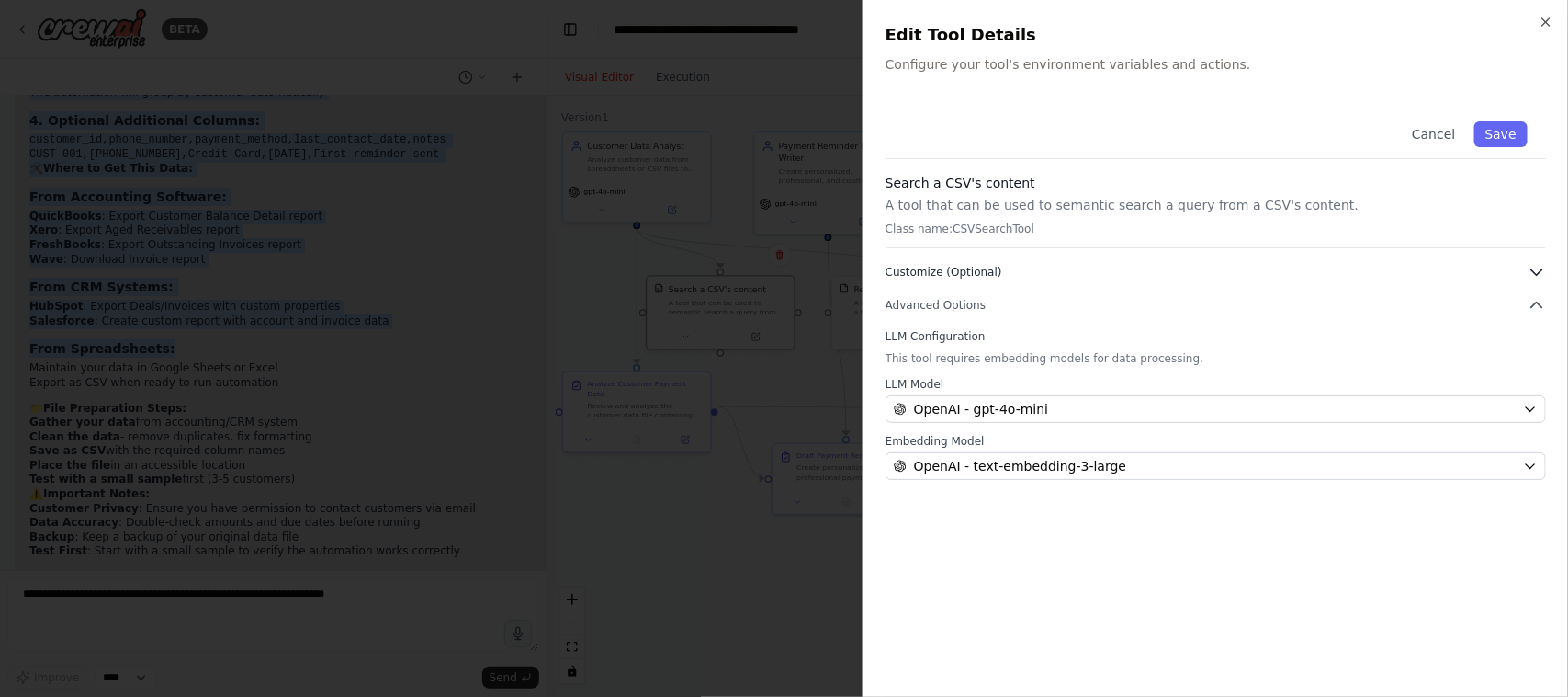
click at [997, 262] on button "Customize (Optional)" at bounding box center [1215, 271] width 660 height 18
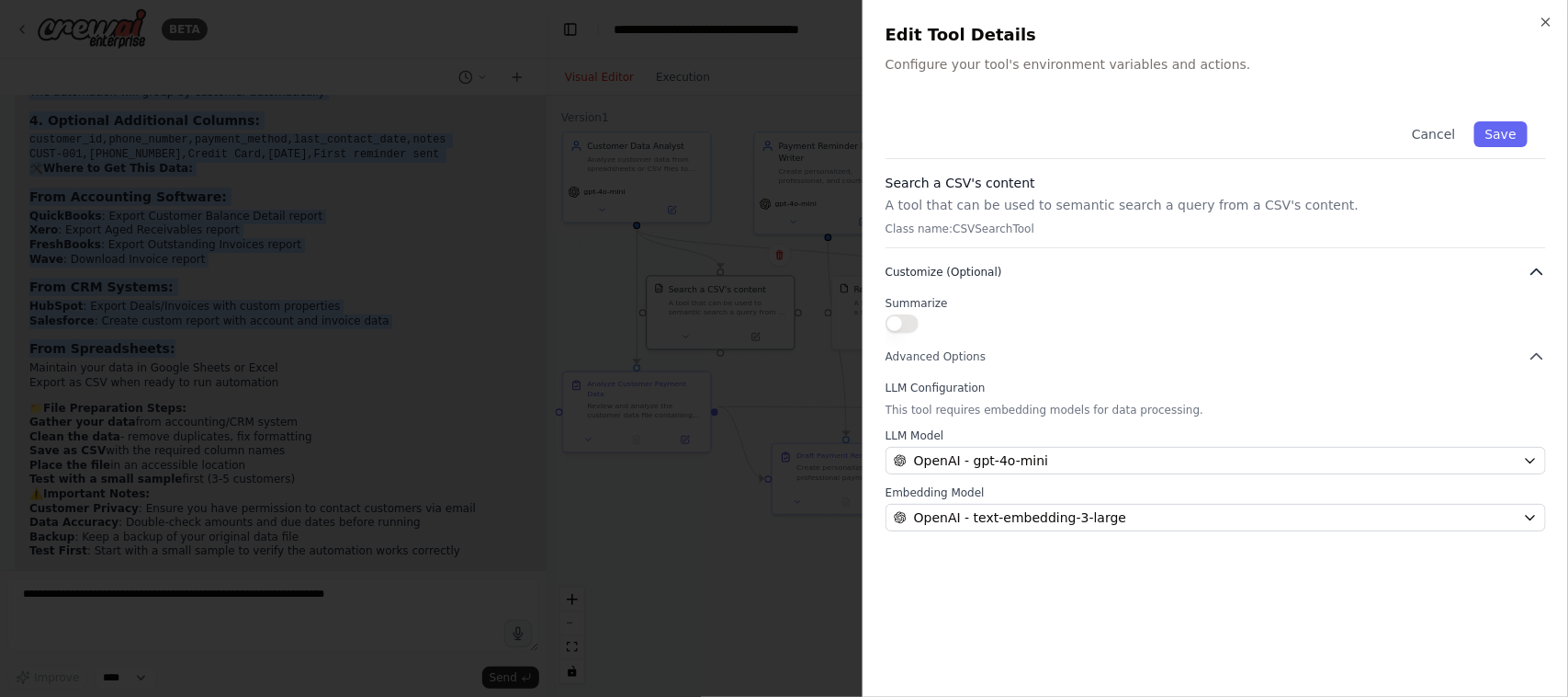
click at [997, 262] on button "Customize (Optional)" at bounding box center [1215, 271] width 660 height 18
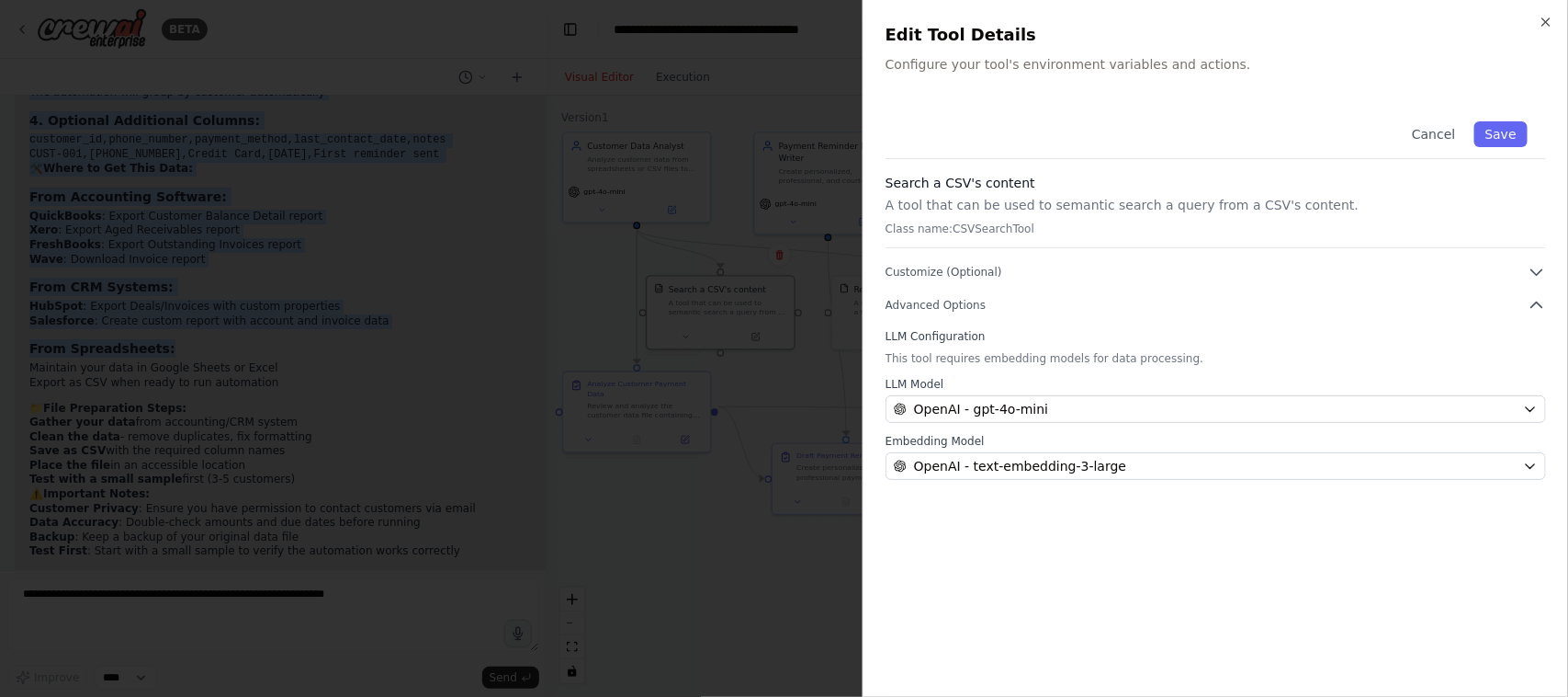
click at [781, 148] on div at bounding box center [784, 348] width 1568 height 697
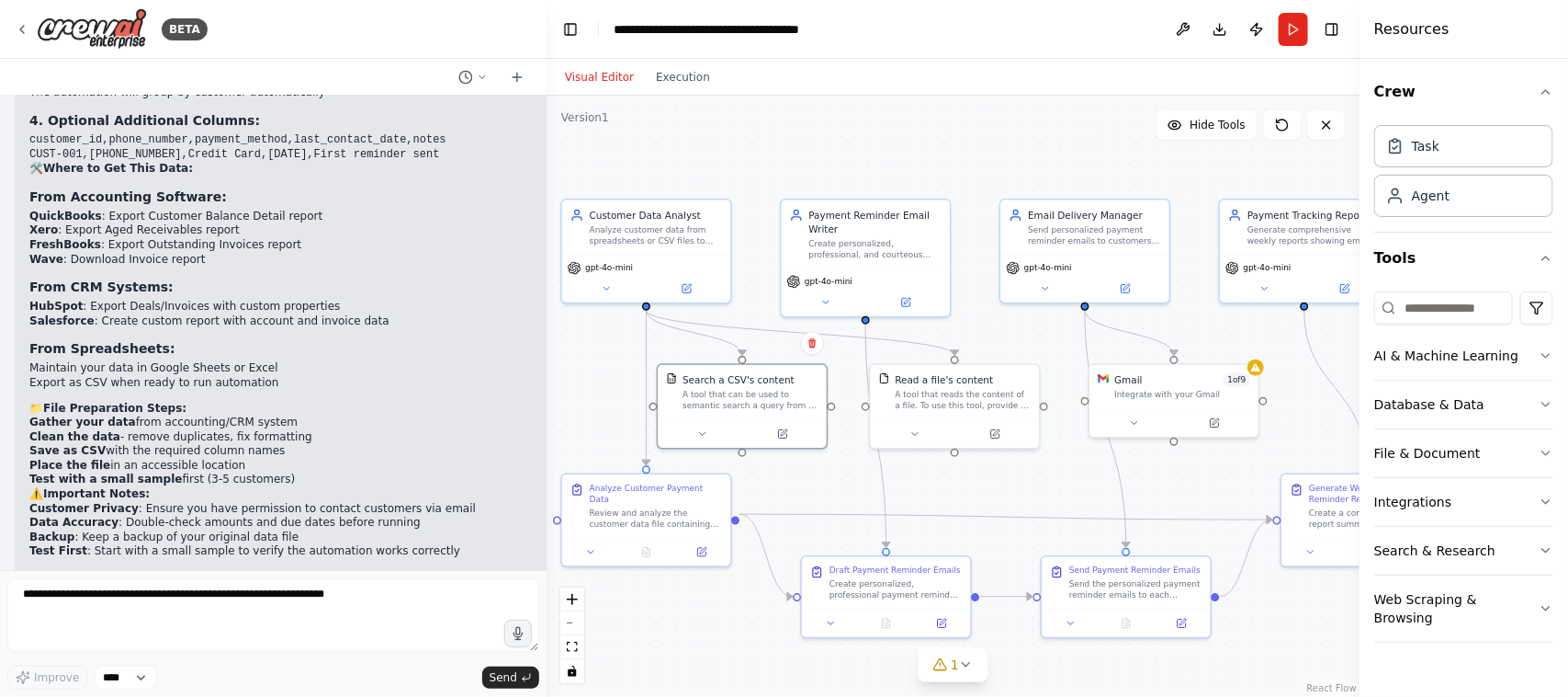
drag, startPoint x: 981, startPoint y: 274, endPoint x: 1031, endPoint y: 354, distance: 94.3
click at [1031, 354] on div ".deletable-edge-delete-btn { width: 20px; height: 20px; border: 0px solid #ffff…" at bounding box center [953, 395] width 813 height 601
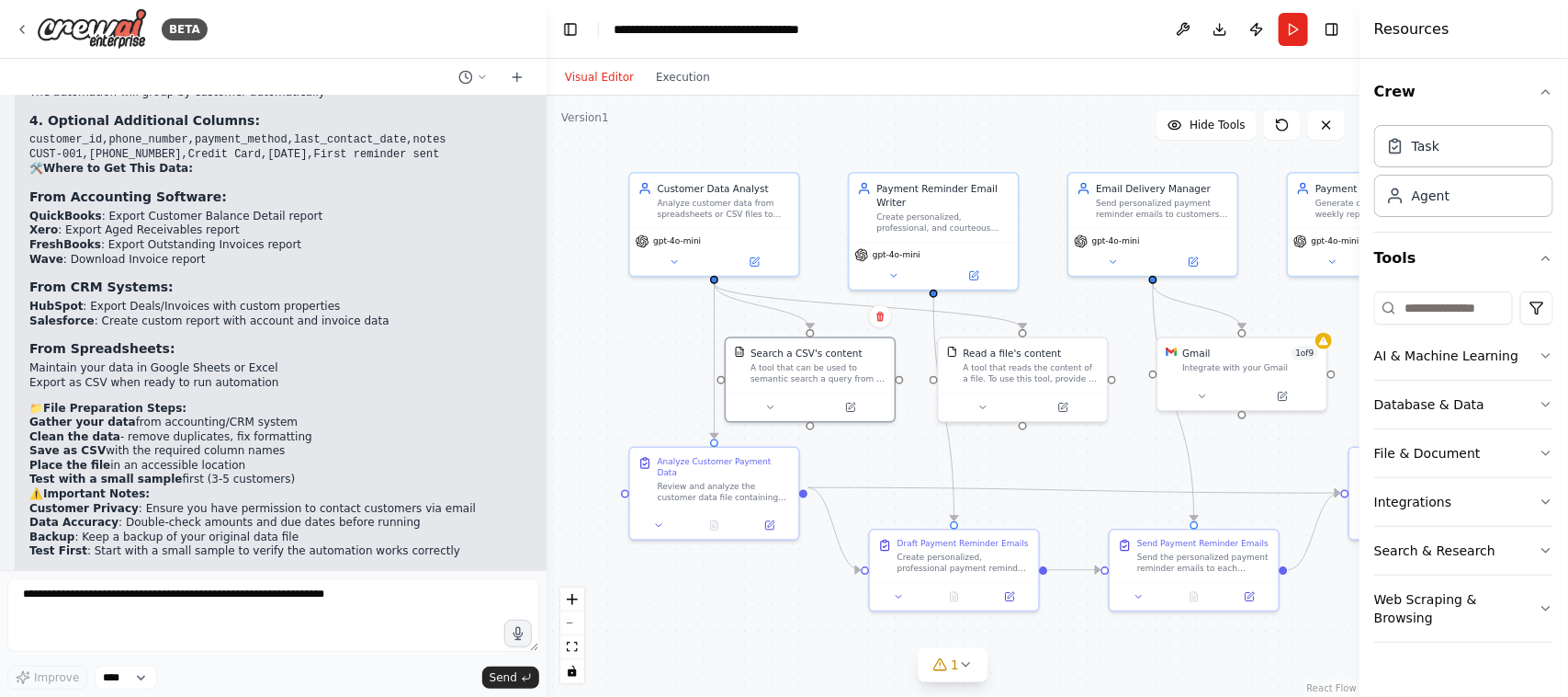
drag, startPoint x: 967, startPoint y: 143, endPoint x: 1035, endPoint y: 116, distance: 73.2
click at [1035, 116] on div ".deletable-edge-delete-btn { width: 20px; height: 20px; border: 0px solid #ffff…" at bounding box center [953, 395] width 813 height 601
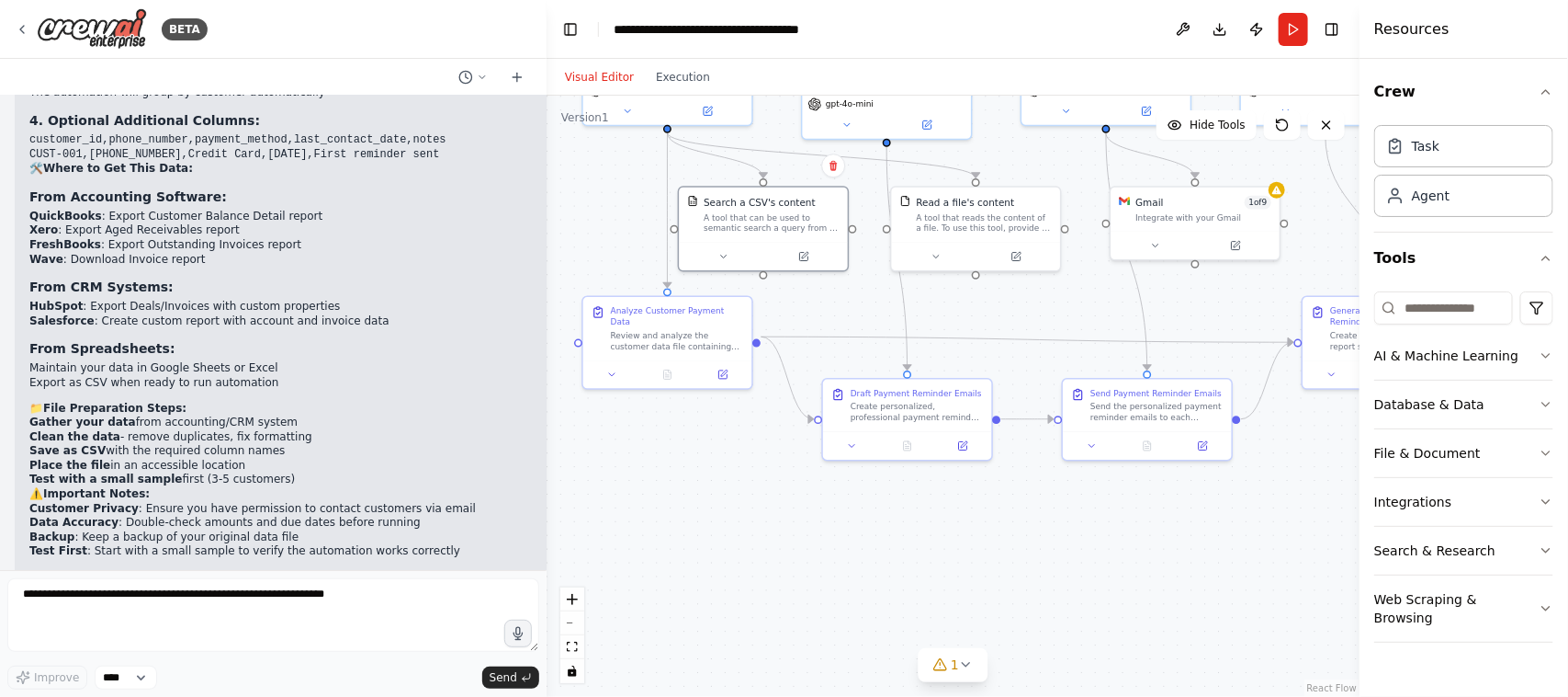
drag, startPoint x: 801, startPoint y: 602, endPoint x: 751, endPoint y: 455, distance: 155.3
click at [751, 452] on div ".deletable-edge-delete-btn { width: 20px; height: 20px; border: 0px solid #ffff…" at bounding box center [953, 395] width 813 height 601
click at [960, 557] on icon at bounding box center [966, 664] width 14 height 14
click at [1111, 557] on button at bounding box center [1126, 605] width 32 height 22
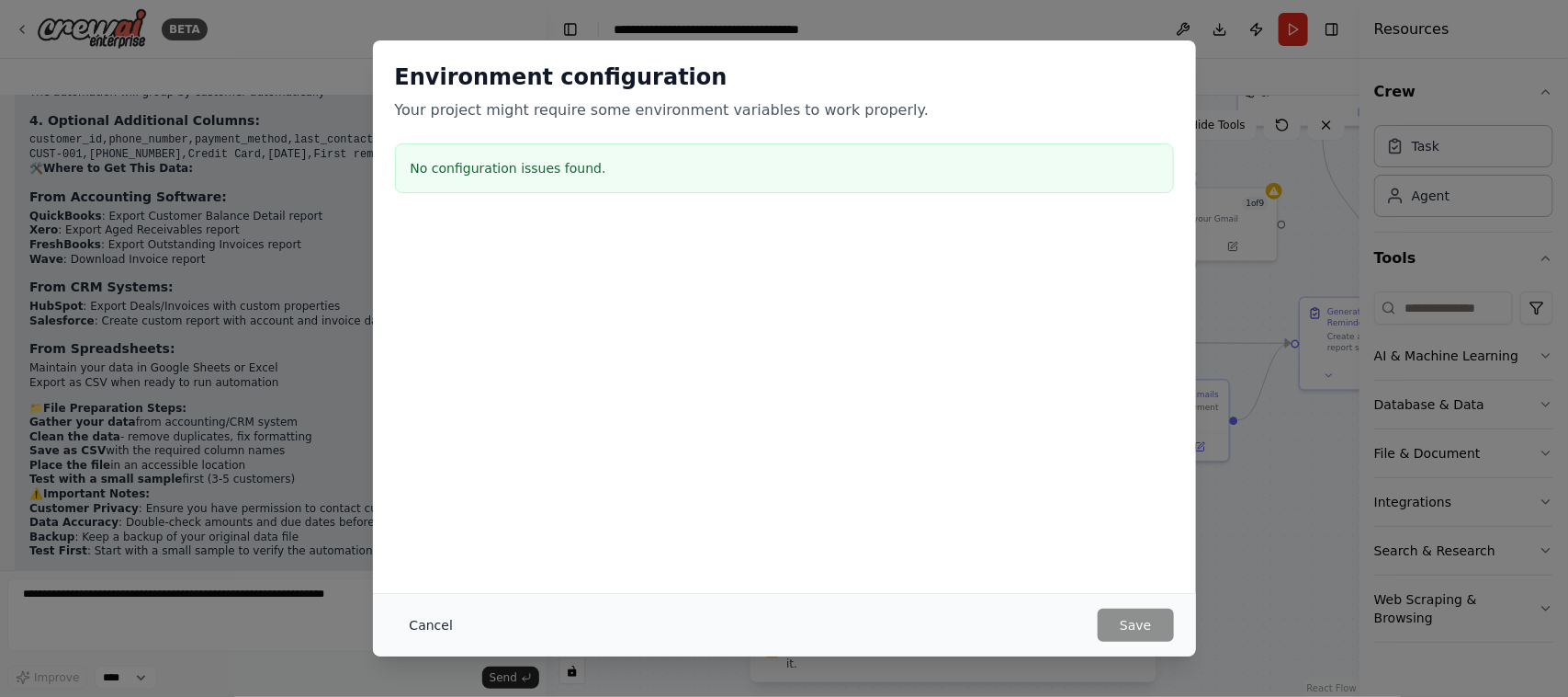
click at [428, 557] on button "Cancel" at bounding box center [431, 625] width 73 height 33
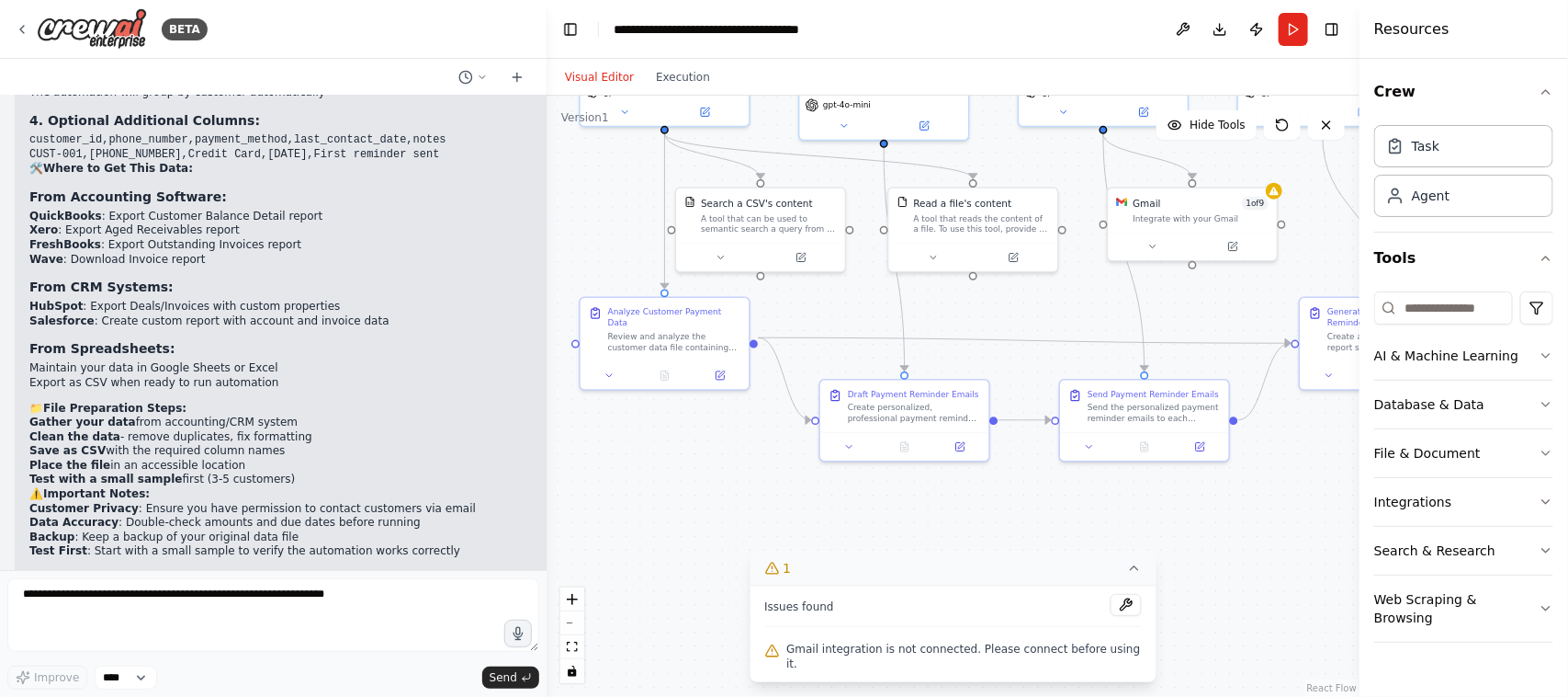
click at [1127, 557] on icon at bounding box center [1134, 567] width 14 height 14
click at [1070, 548] on div ".deletable-edge-delete-btn { width: 20px; height: 20px; border: 0px solid #ffff…" at bounding box center [953, 395] width 813 height 601
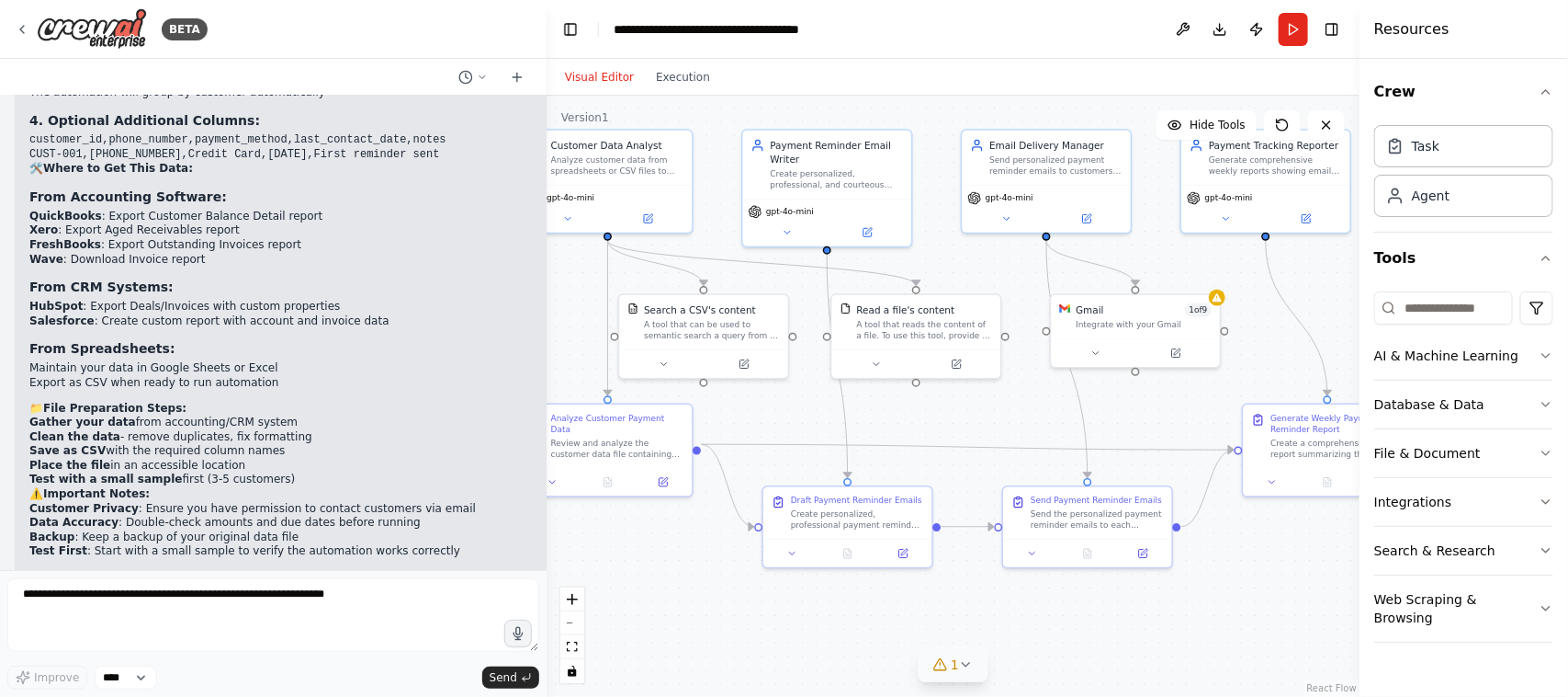
drag, startPoint x: 1070, startPoint y: 548, endPoint x: 1014, endPoint y: 655, distance: 120.8
click at [1014, 557] on div ".deletable-edge-delete-btn { width: 20px; height: 20px; border: 0px solid #ffff…" at bounding box center [953, 395] width 813 height 601
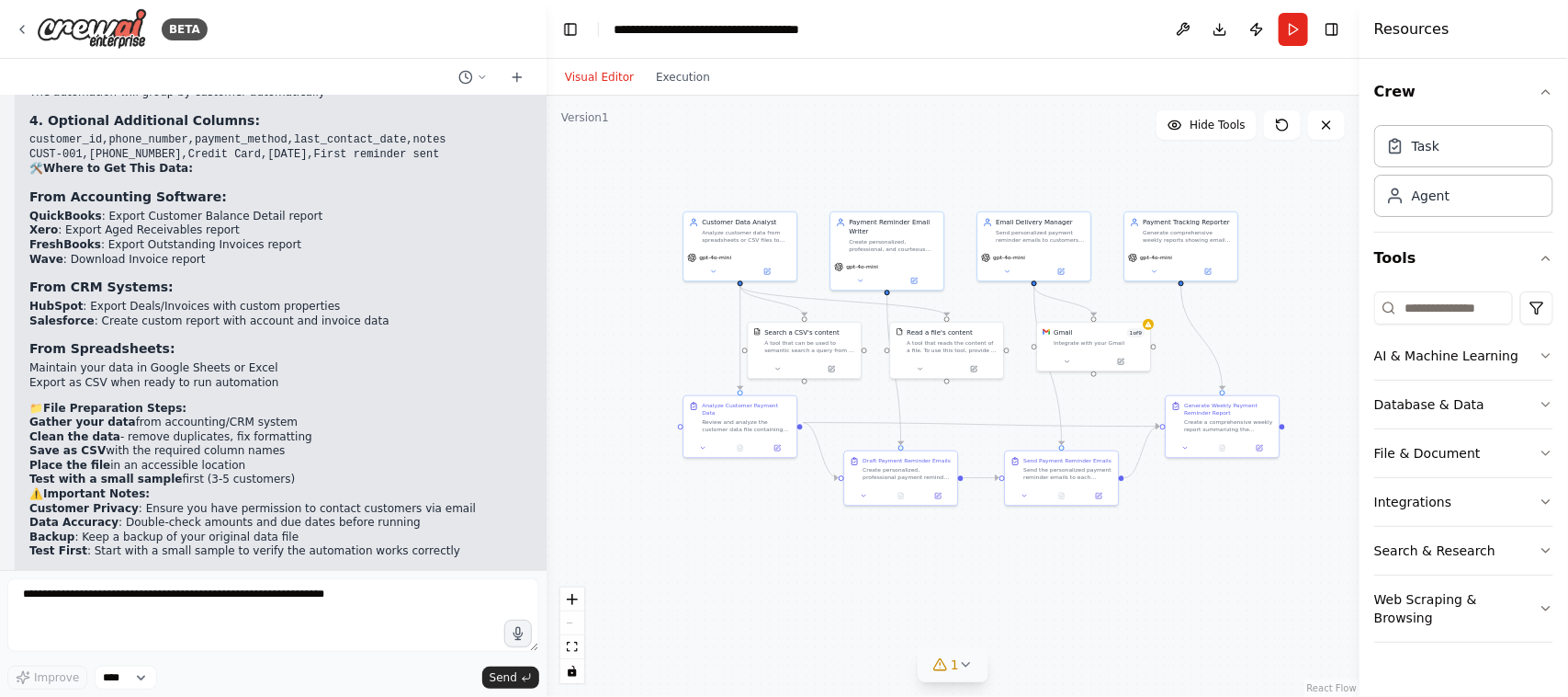
drag, startPoint x: 834, startPoint y: 354, endPoint x: 1004, endPoint y: 538, distance: 250.5
click at [1004, 538] on div ".deletable-edge-delete-btn { width: 20px; height: 20px; border: 0px solid #ffff…" at bounding box center [953, 395] width 813 height 601
drag, startPoint x: 547, startPoint y: 199, endPoint x: 516, endPoint y: 199, distance: 31.0
click at [516, 199] on div "BETA You are an AI agent designed to automate weekly payment reminder emails to…" at bounding box center [784, 348] width 1568 height 697
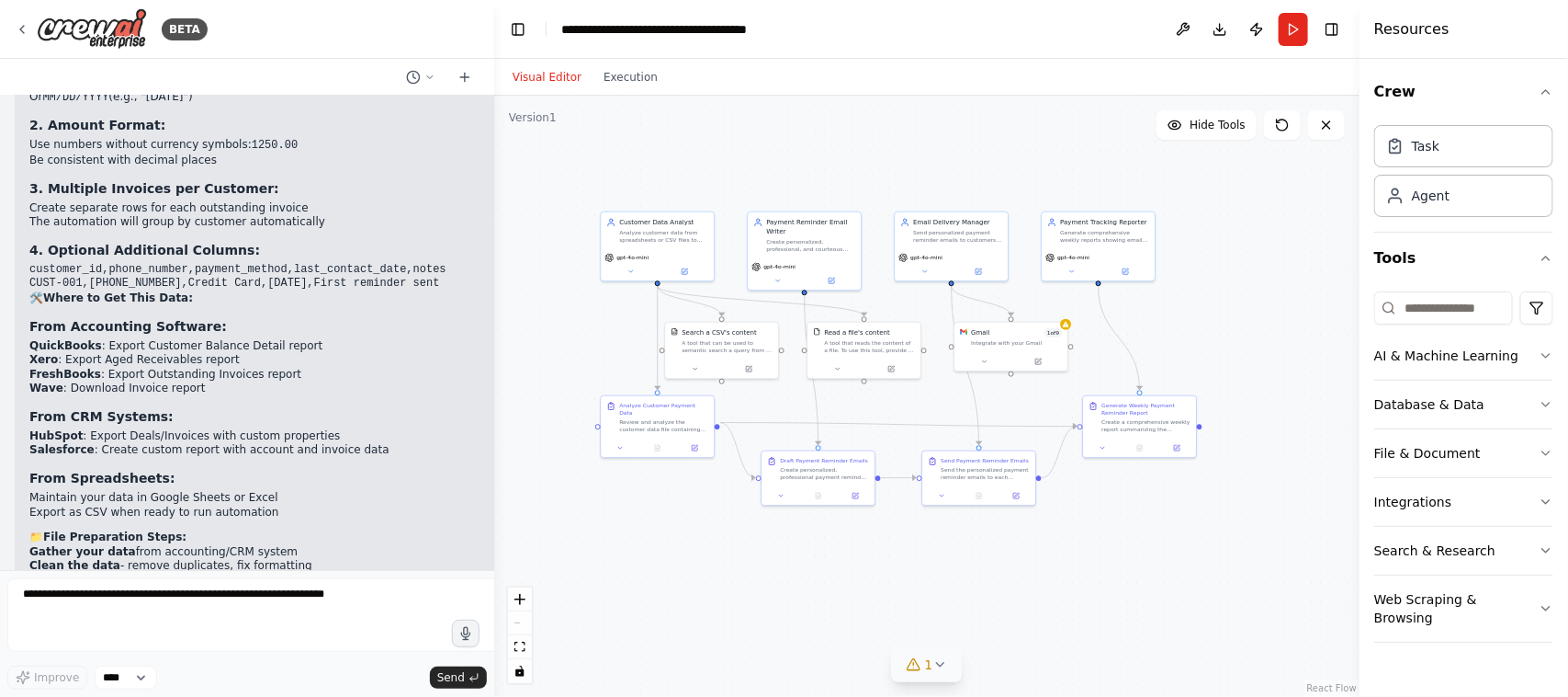
scroll to position [3125, 0]
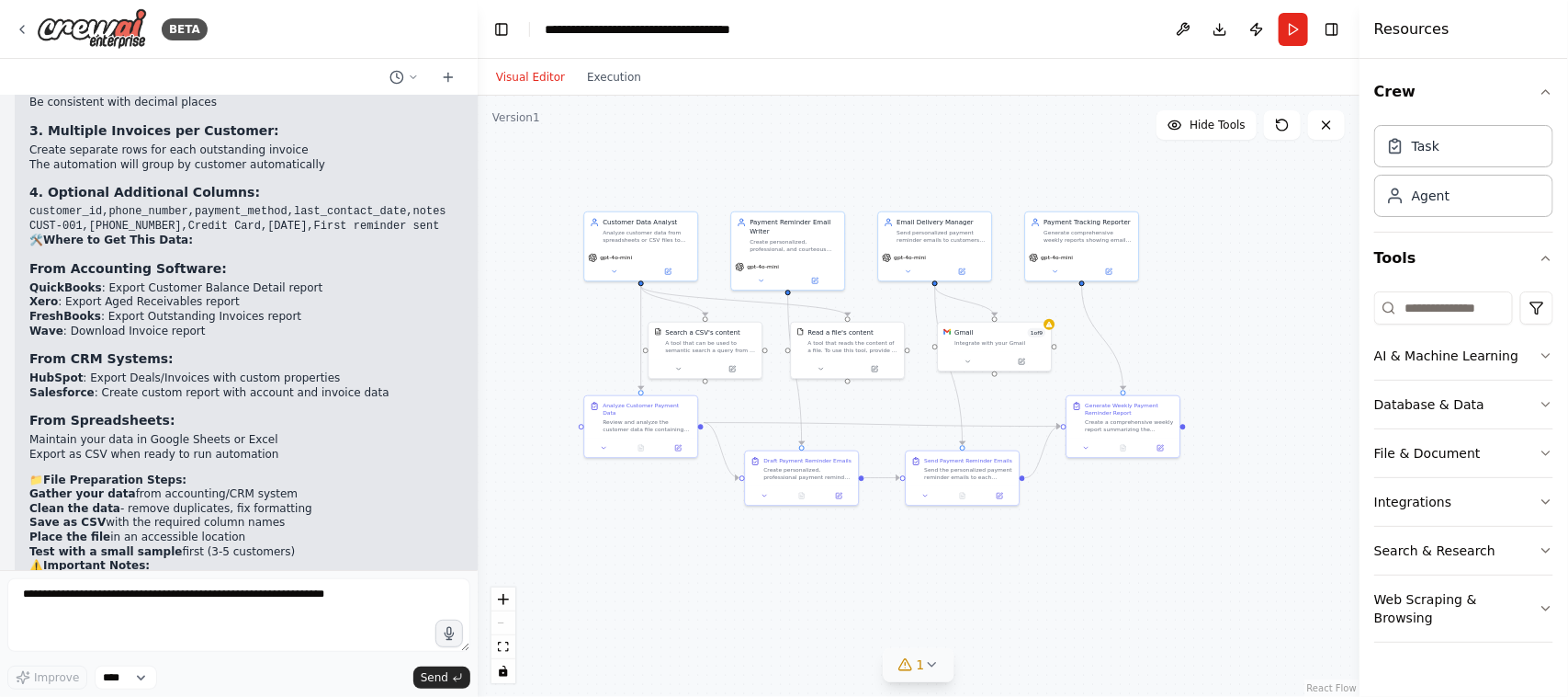
drag, startPoint x: 545, startPoint y: 200, endPoint x: 478, endPoint y: 198, distance: 67.0
click at [478, 198] on div "BETA You are an AI agent designed to automate weekly payment reminder emails to…" at bounding box center [784, 348] width 1568 height 697
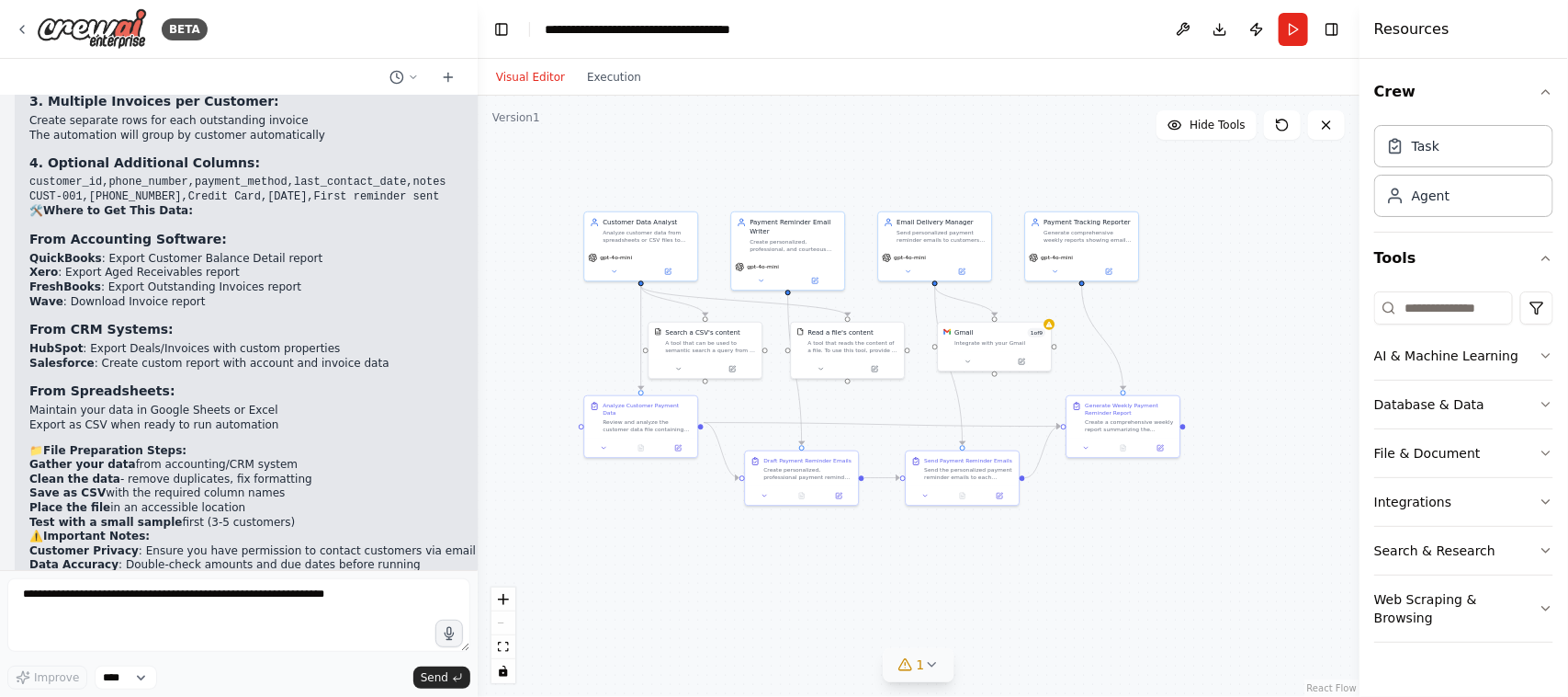
scroll to position [3157, 0]
click at [236, 557] on div at bounding box center [239, 617] width 463 height 80
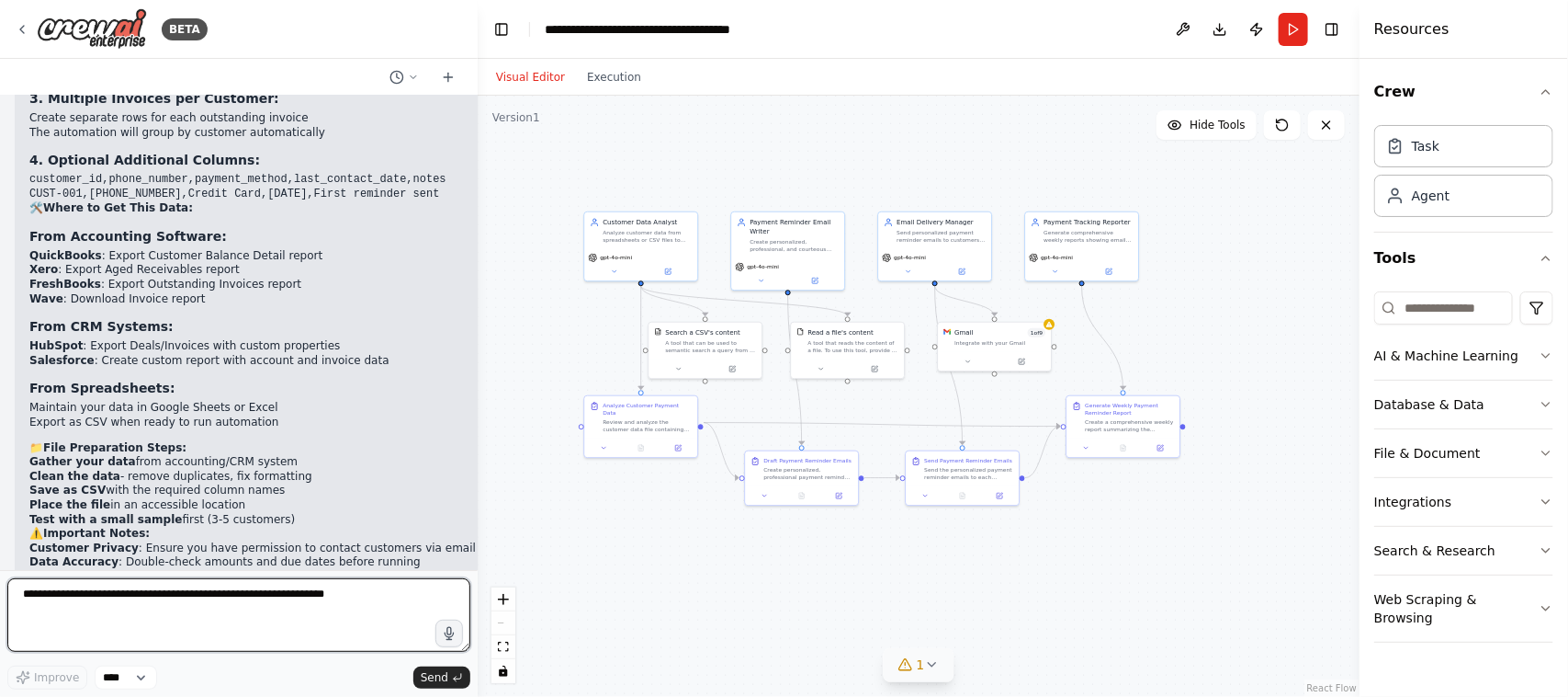
click at [296, 557] on textarea at bounding box center [239, 614] width 463 height 73
type textarea "**********"
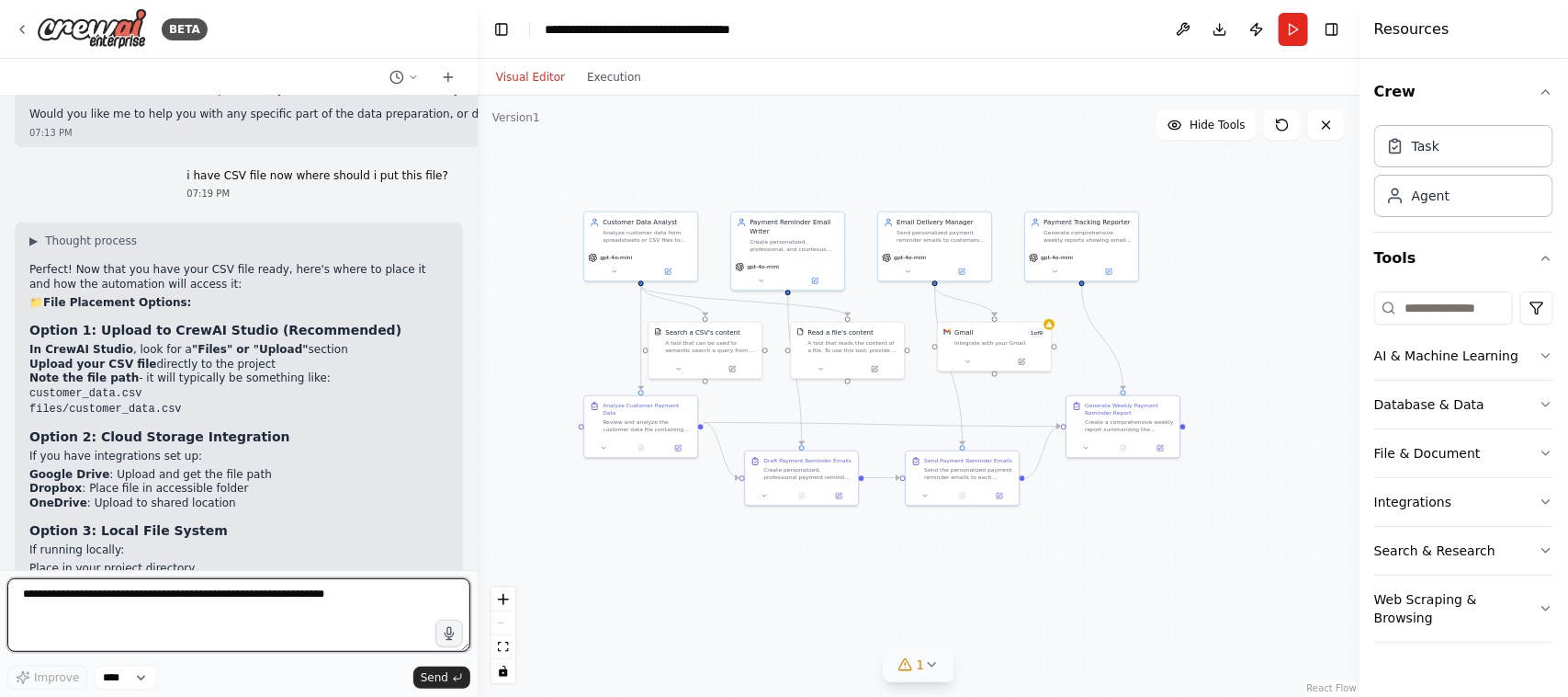
scroll to position [3656, 0]
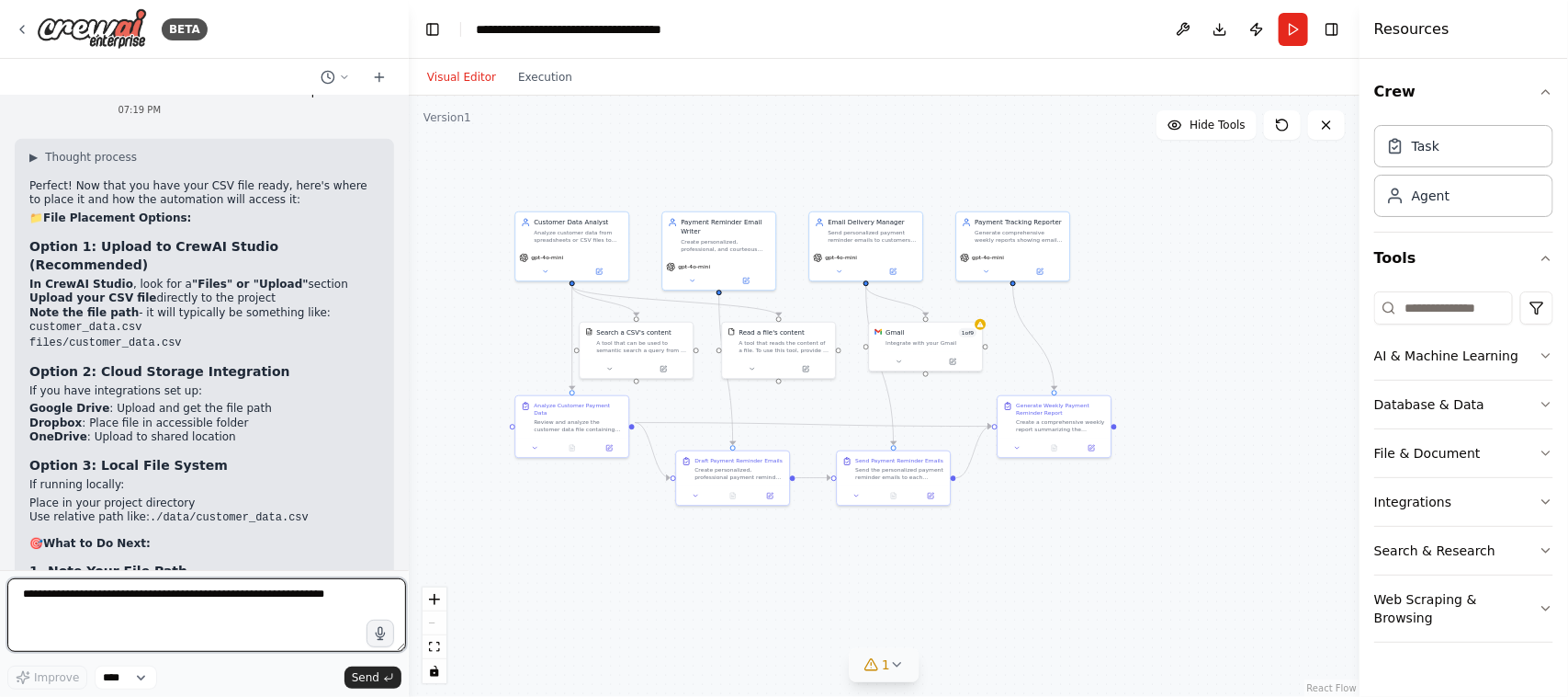
drag, startPoint x: 476, startPoint y: 346, endPoint x: 404, endPoint y: 359, distance: 73.2
click at [404, 359] on div "BETA You are an AI agent designed to automate weekly payment reminder emails to…" at bounding box center [784, 348] width 1568 height 697
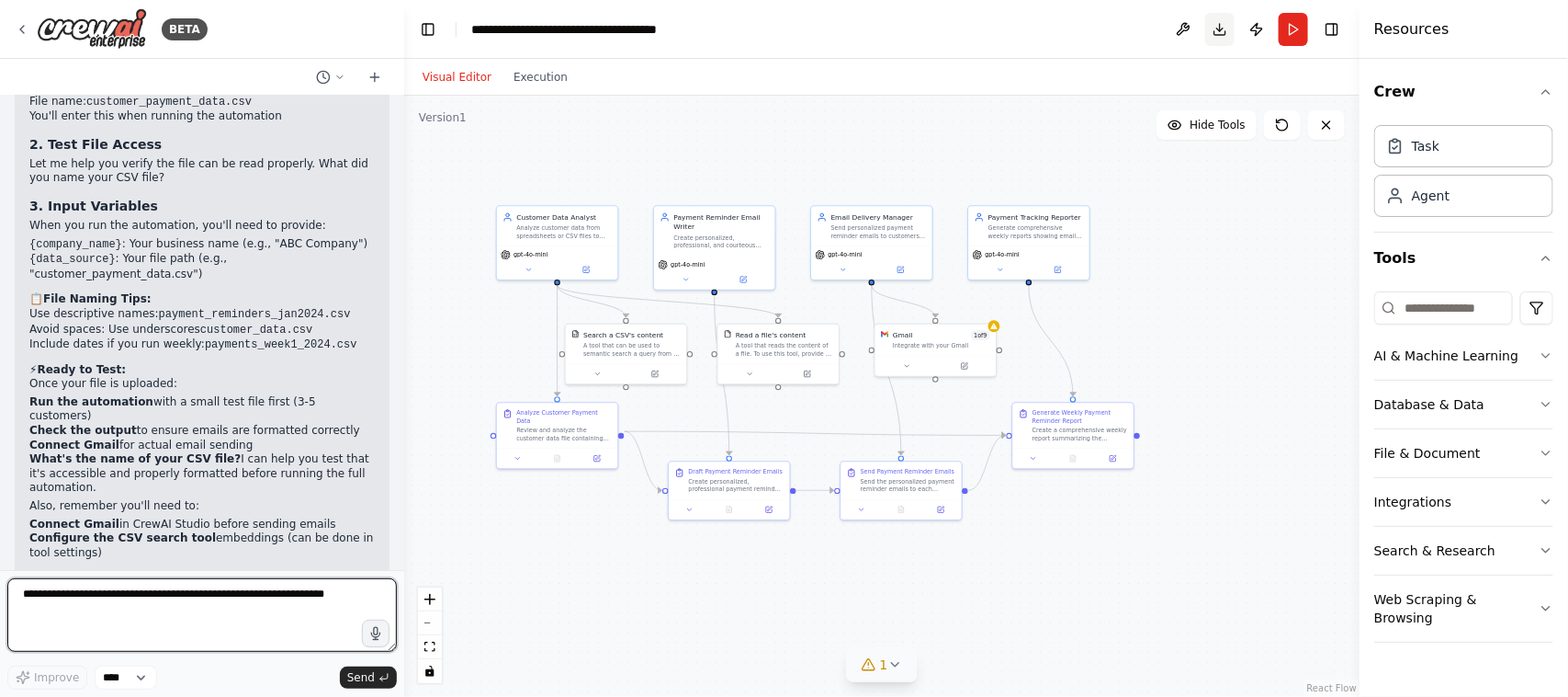
scroll to position [4469, 0]
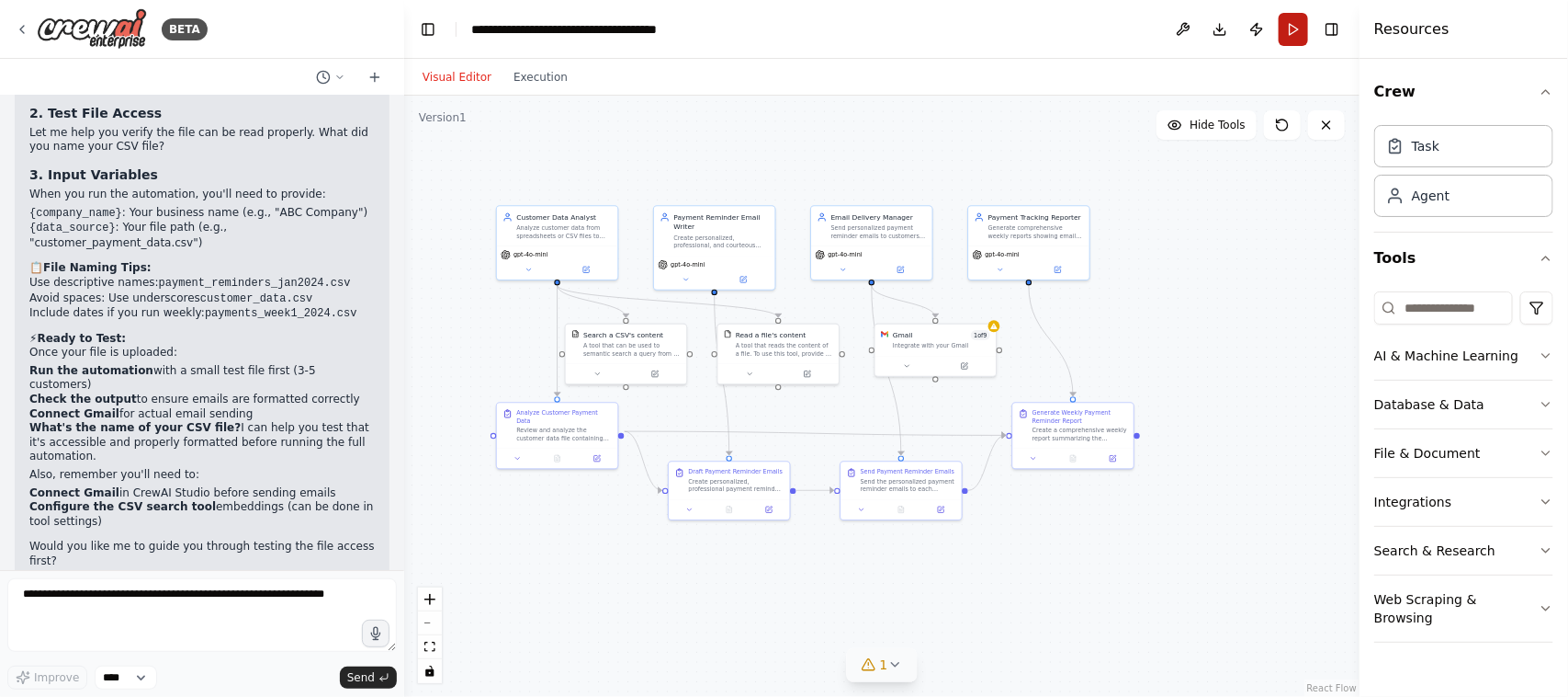
click at [1254, 35] on button "Run" at bounding box center [1293, 29] width 30 height 33
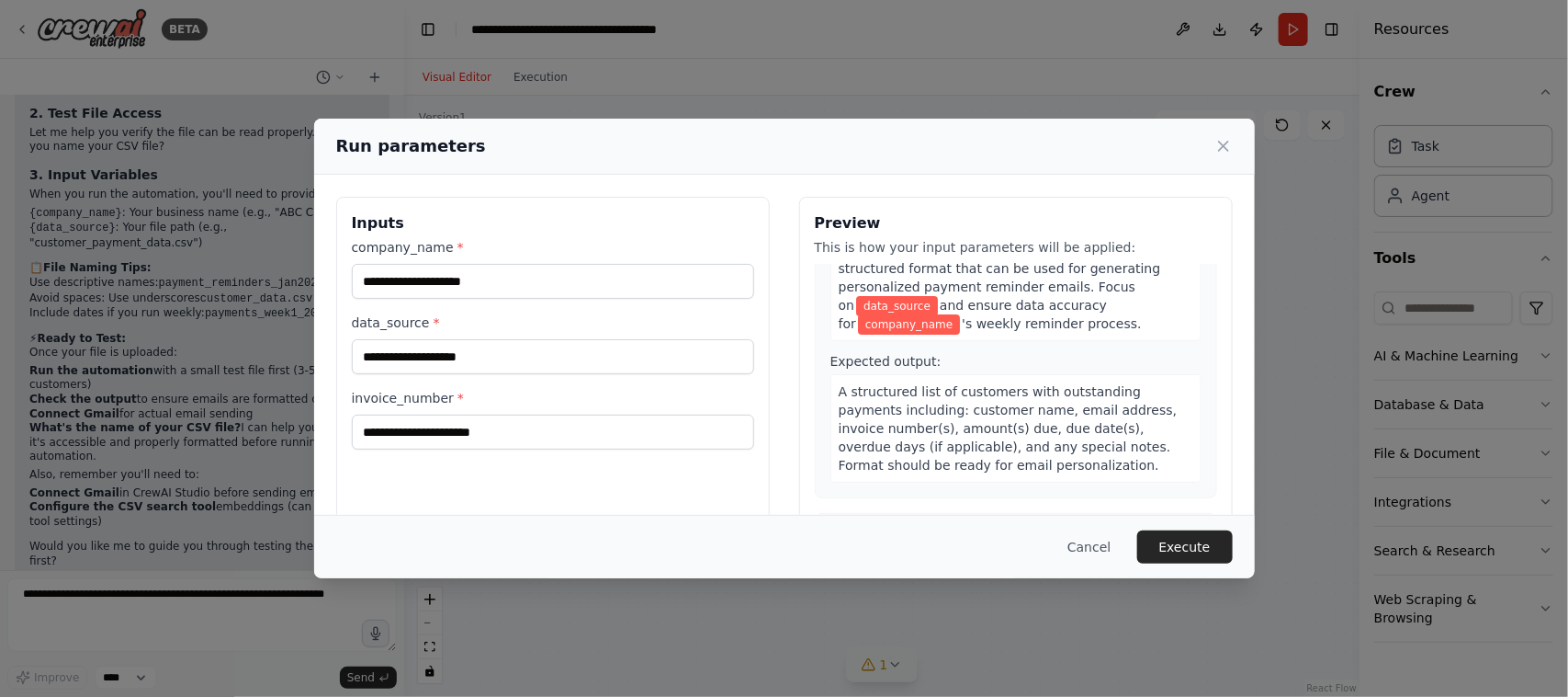
scroll to position [196, 0]
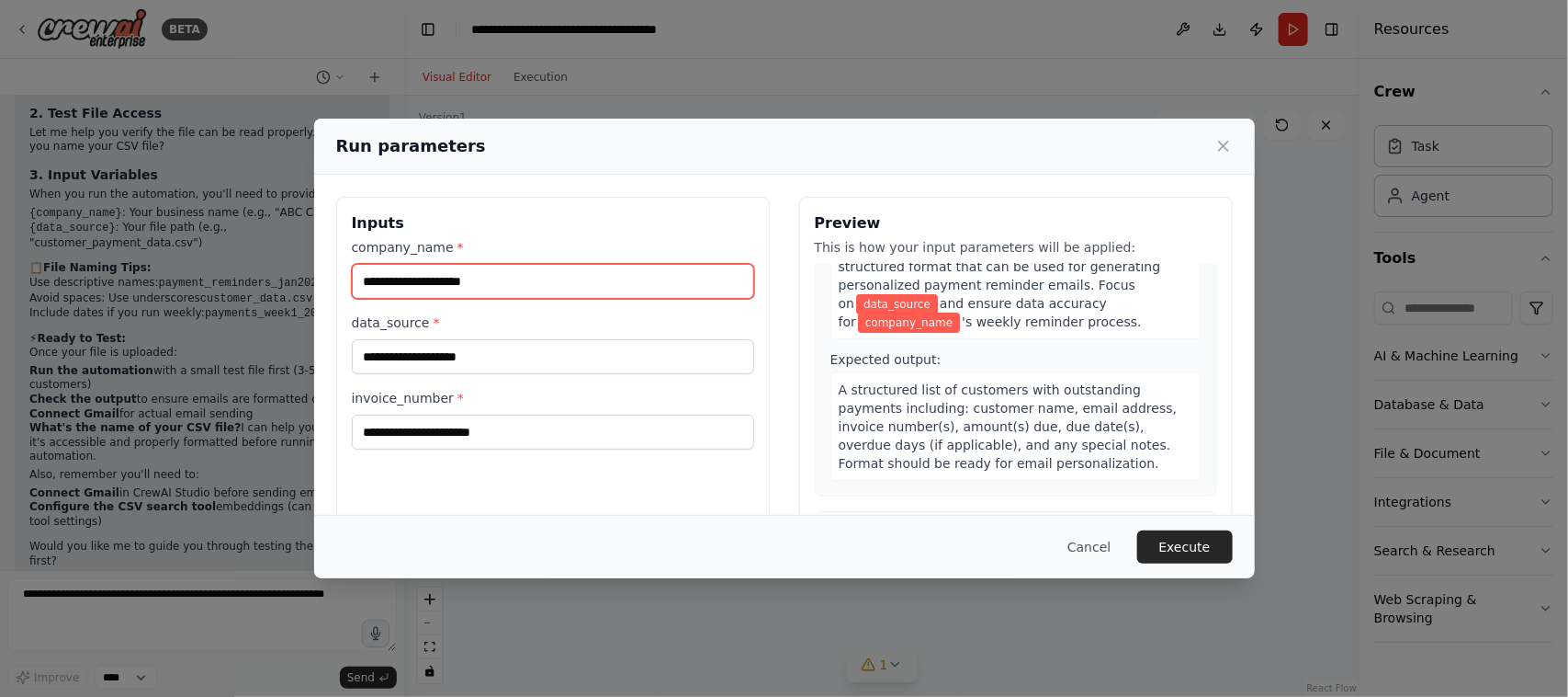
click at [539, 292] on input "company_name *" at bounding box center [552, 281] width 403 height 35
type input "**********"
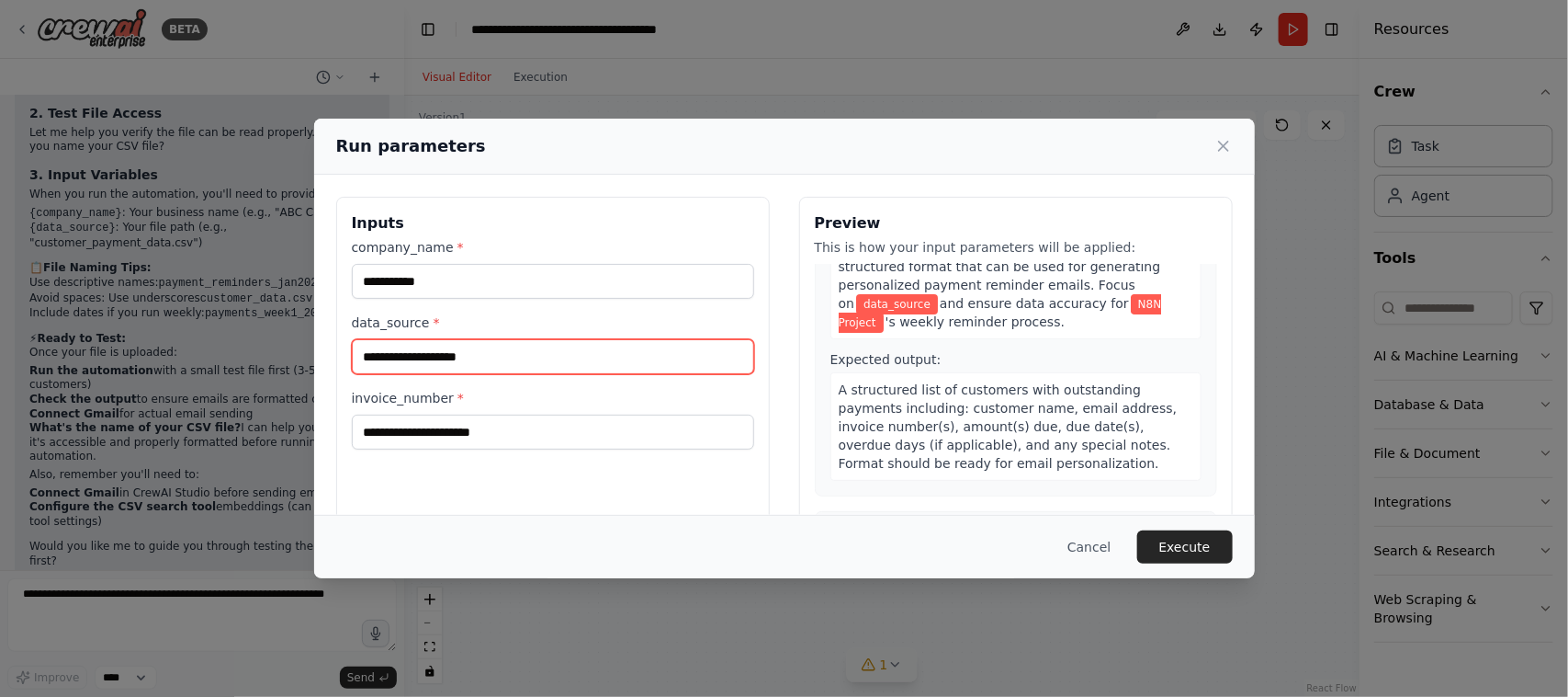
click at [470, 349] on input "data_source *" at bounding box center [552, 357] width 403 height 35
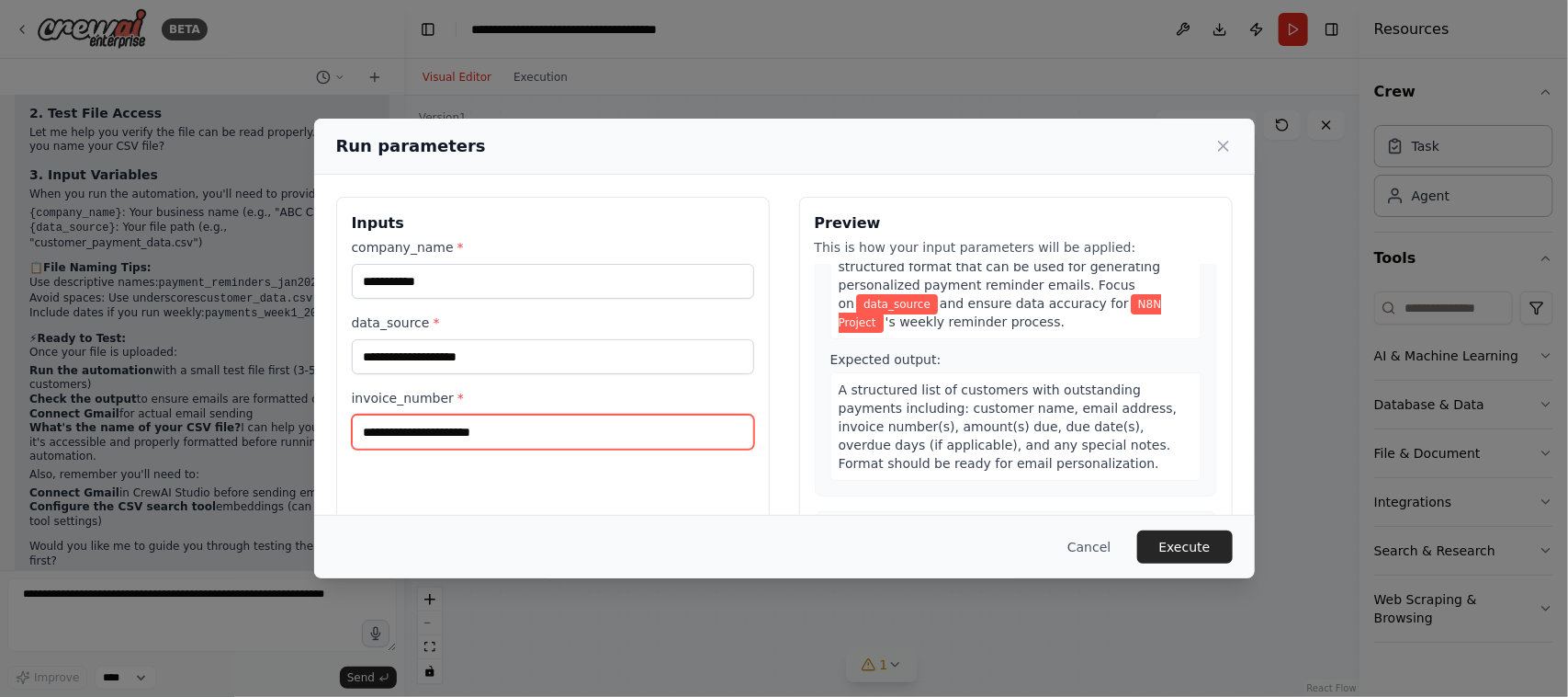
click at [429, 423] on input "invoice_number *" at bounding box center [552, 432] width 403 height 35
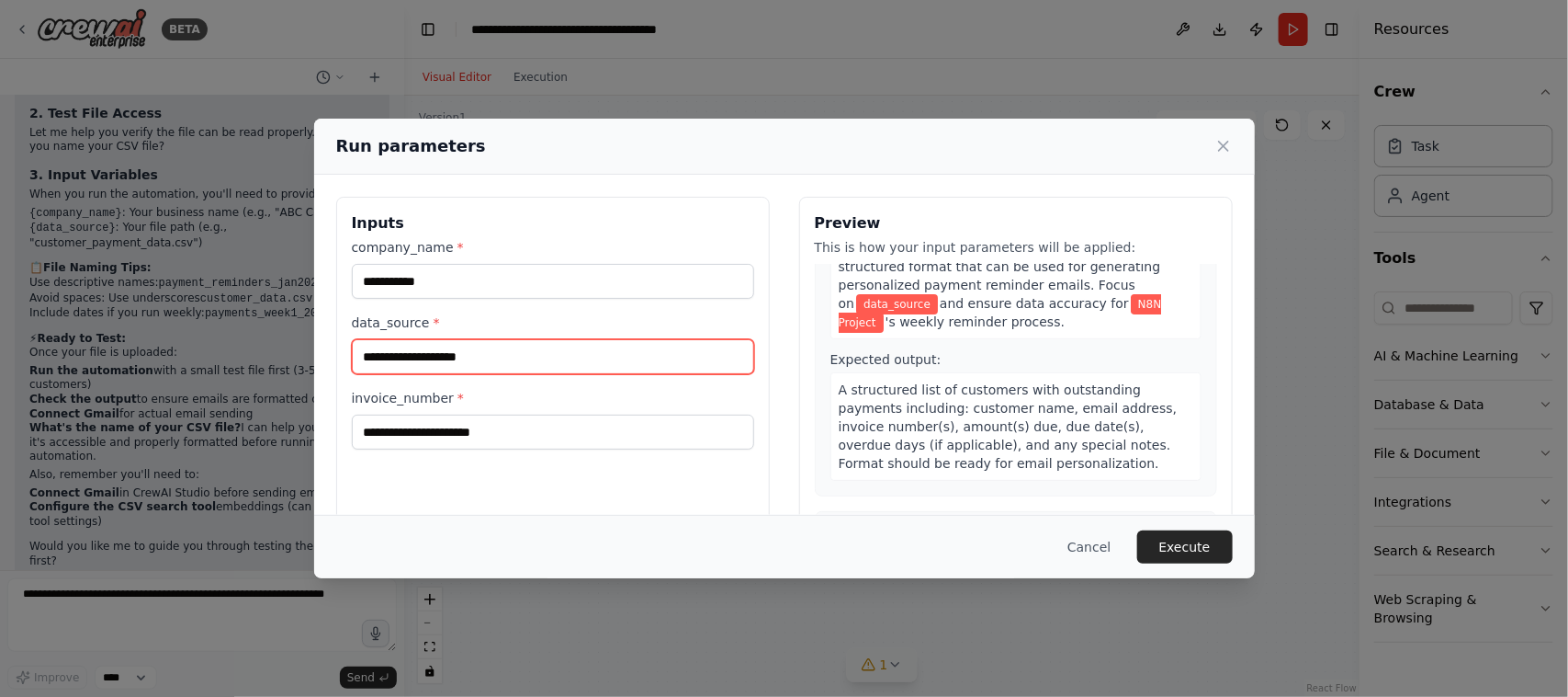
click at [506, 364] on input "data_source *" at bounding box center [552, 357] width 403 height 35
type input "*****"
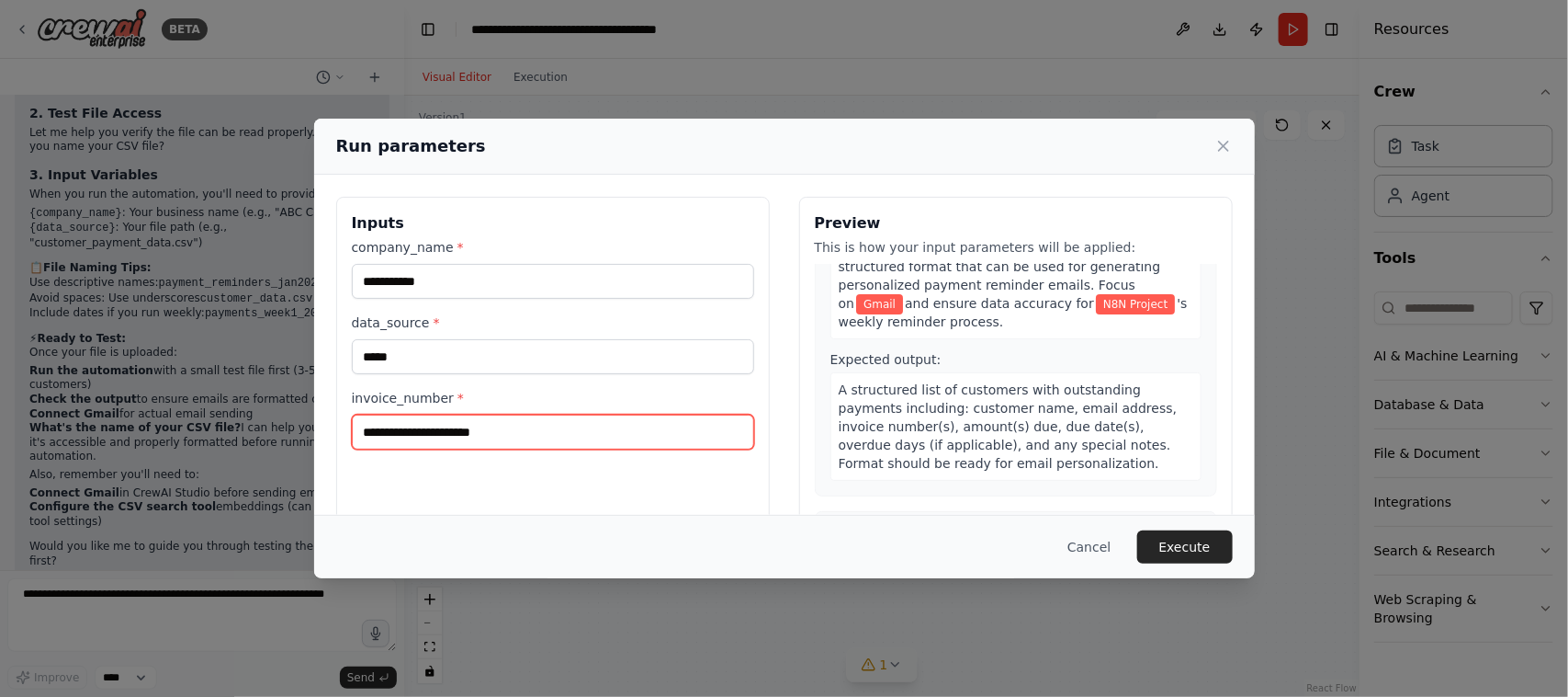
click at [517, 423] on input "invoice_number *" at bounding box center [552, 432] width 403 height 35
type input "*******"
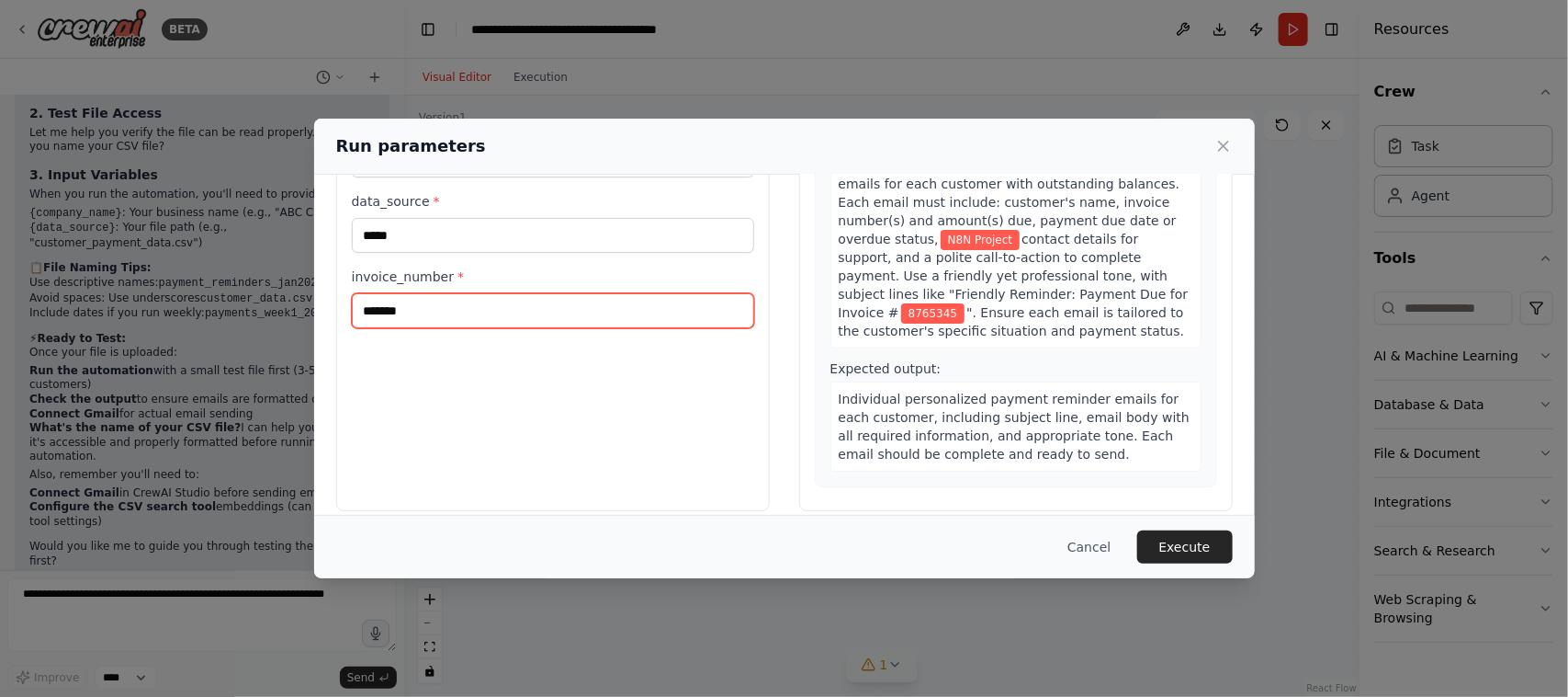
scroll to position [139, 0]
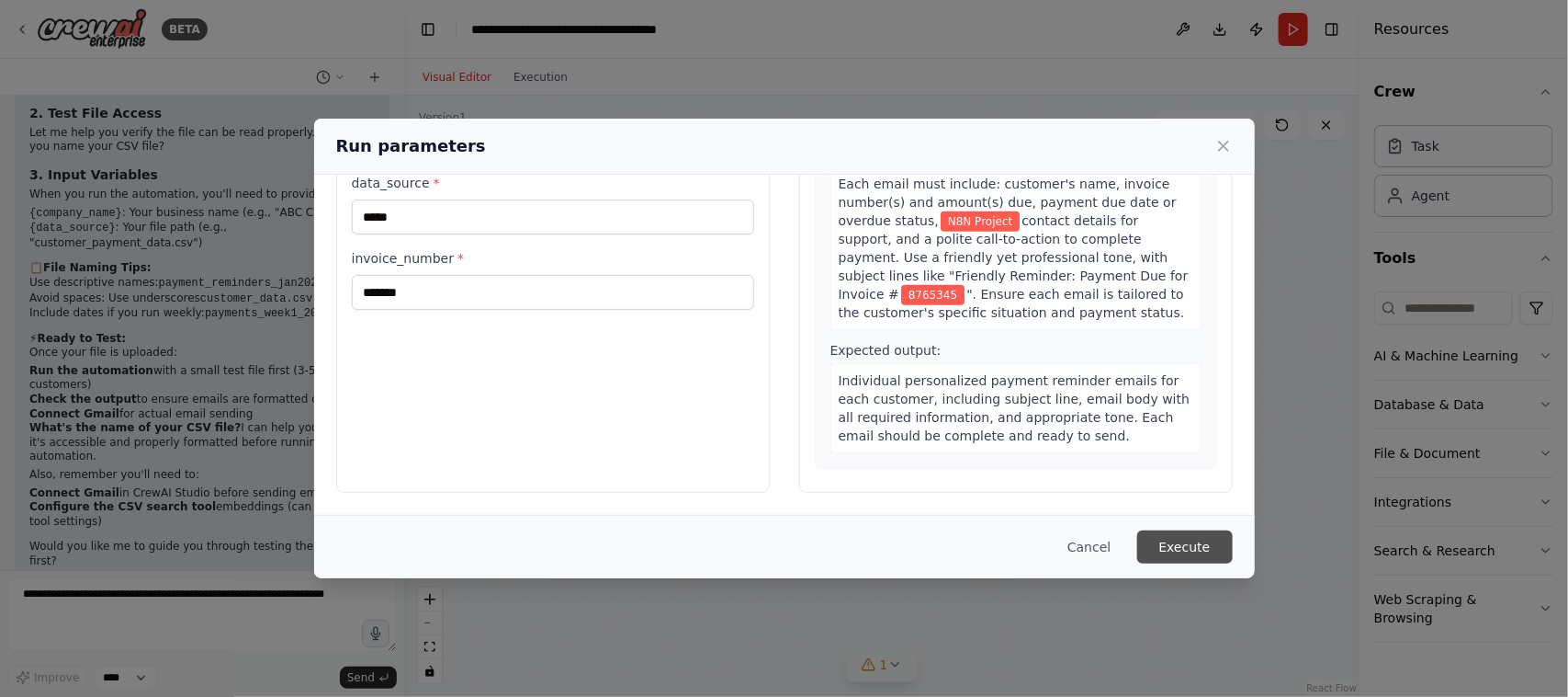
click at [1192, 535] on button "Execute" at bounding box center [1185, 547] width 95 height 33
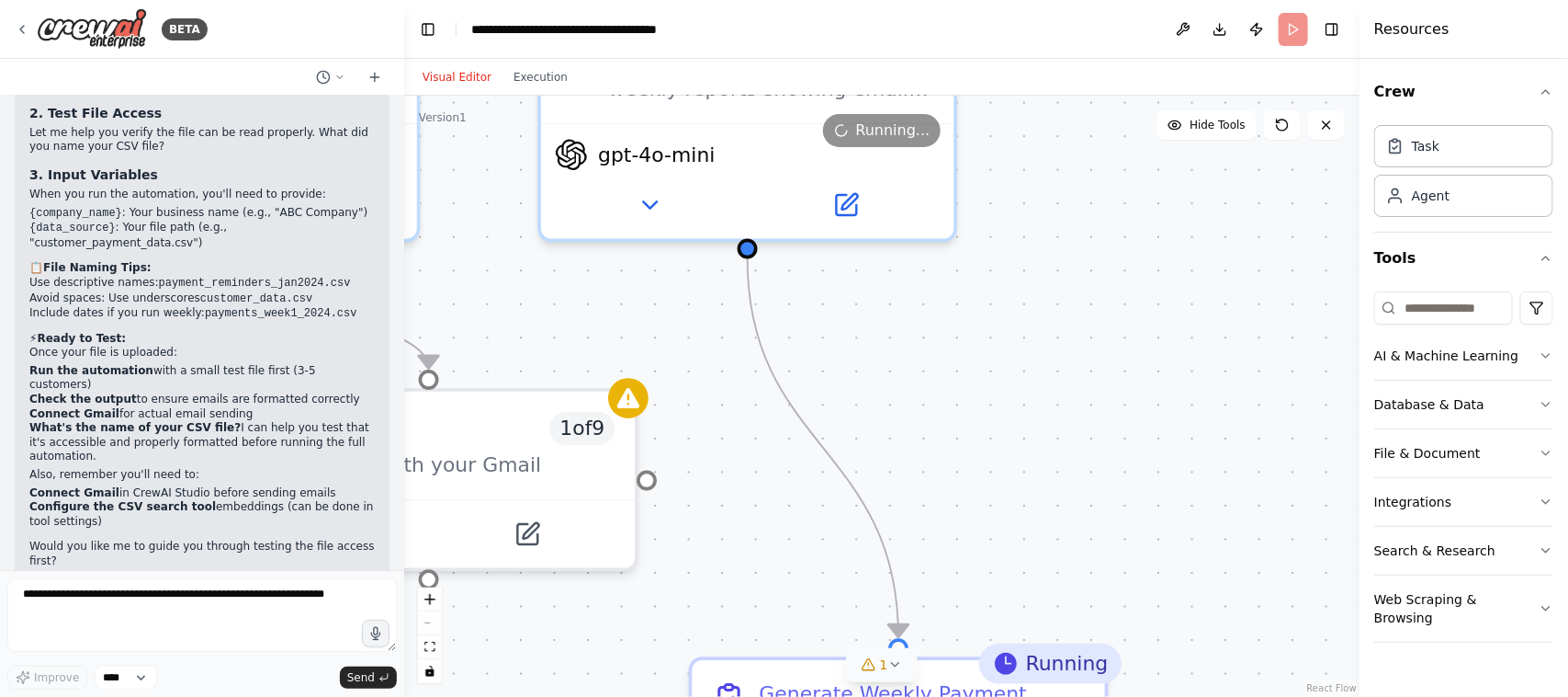
drag, startPoint x: 1172, startPoint y: 361, endPoint x: 1250, endPoint y: 594, distance: 245.7
click at [1249, 557] on div ".deletable-edge-delete-btn { width: 20px; height: 20px; border: 0px solid #ffff…" at bounding box center [882, 395] width 955 height 601
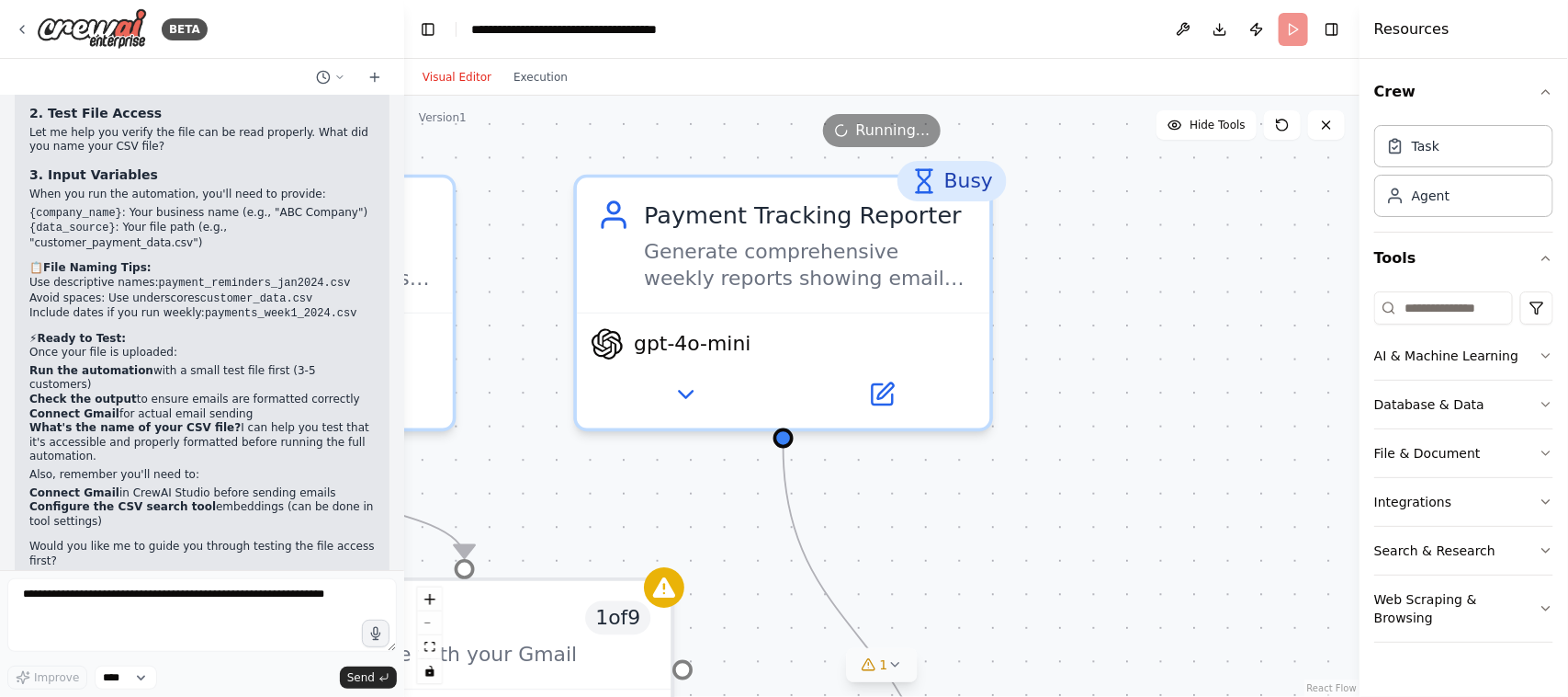
drag, startPoint x: 1122, startPoint y: 309, endPoint x: 1145, endPoint y: 469, distance: 161.6
click at [1145, 469] on div ".deletable-edge-delete-btn { width: 20px; height: 20px; border: 0px solid #ffff…" at bounding box center [882, 395] width 955 height 601
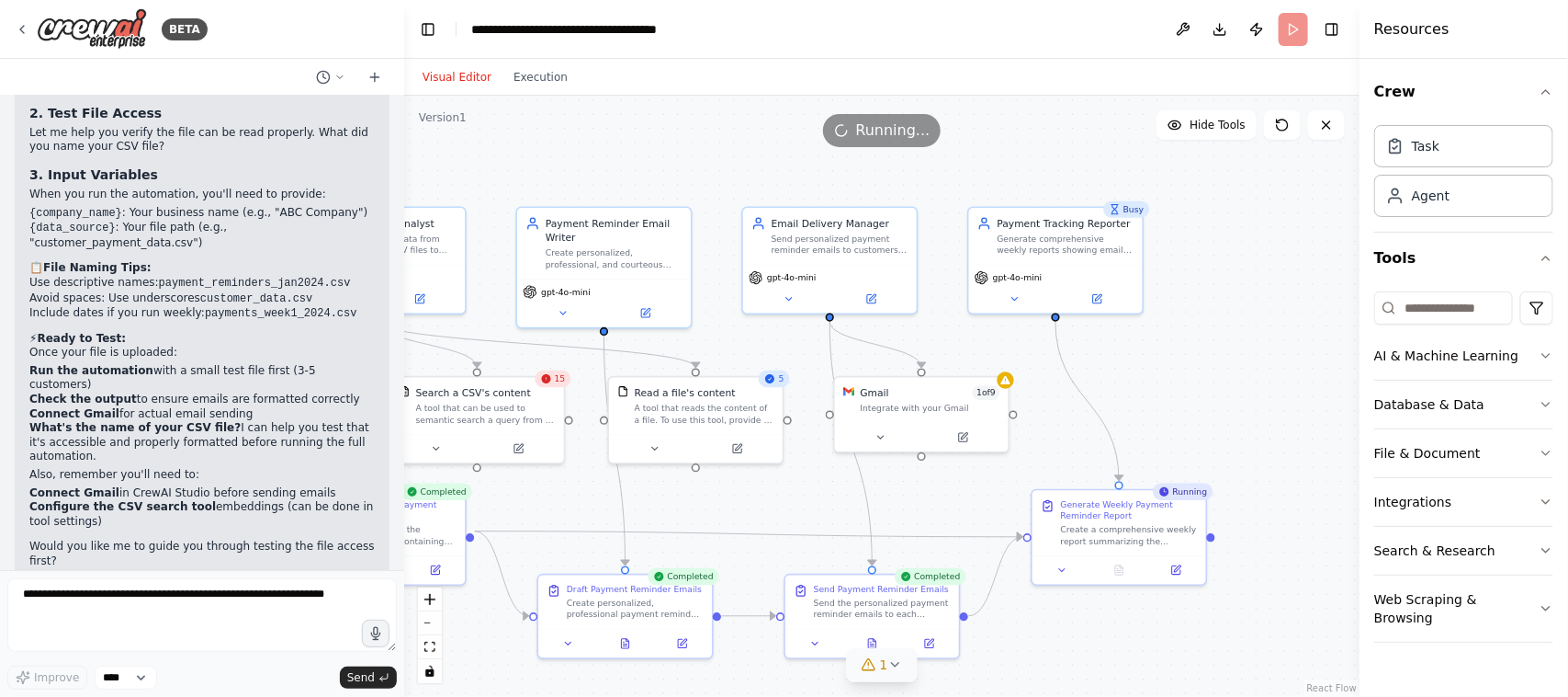
drag, startPoint x: 1160, startPoint y: 438, endPoint x: 1210, endPoint y: 314, distance: 133.7
click at [1210, 314] on div ".deletable-edge-delete-btn { width: 20px; height: 20px; border: 0px solid #ffff…" at bounding box center [882, 395] width 955 height 601
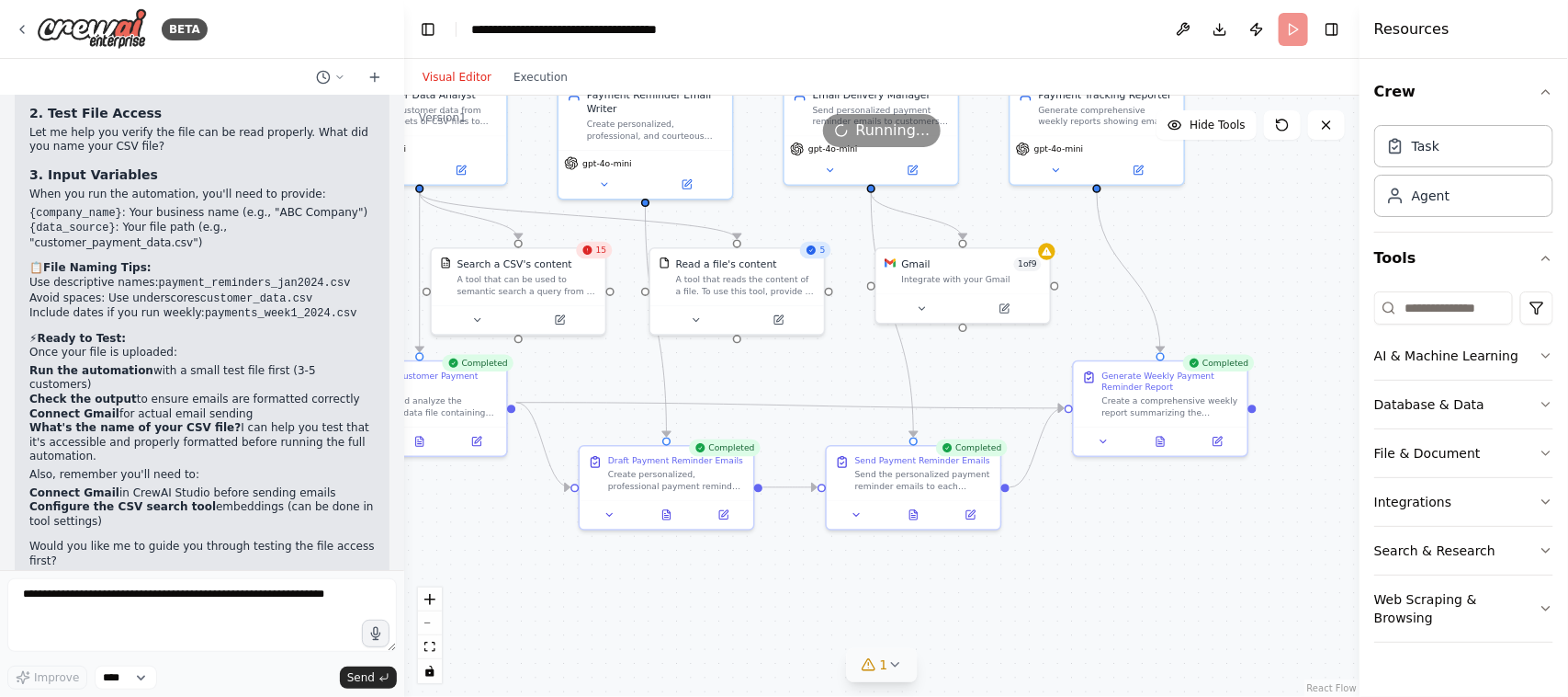
drag, startPoint x: 1241, startPoint y: 355, endPoint x: 1243, endPoint y: 338, distance: 17.1
click at [1246, 338] on div ".deletable-edge-delete-btn { width: 20px; height: 20px; border: 0px solid #ffff…" at bounding box center [882, 395] width 955 height 601
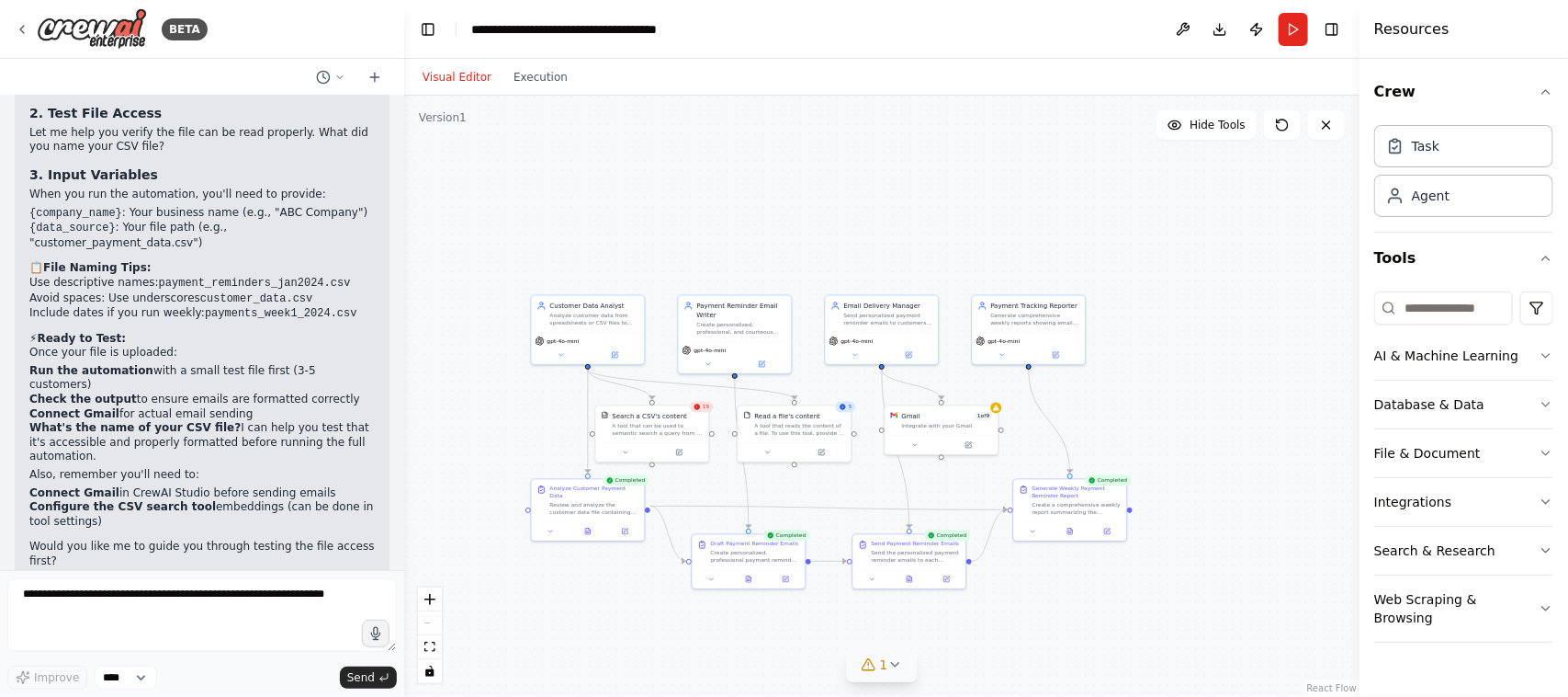
drag, startPoint x: 1067, startPoint y: 512, endPoint x: 1071, endPoint y: 618, distance: 106.1
click at [1071, 557] on div ".deletable-edge-delete-btn { width: 20px; height: 20px; border: 0px solid #ffff…" at bounding box center [882, 395] width 955 height 601
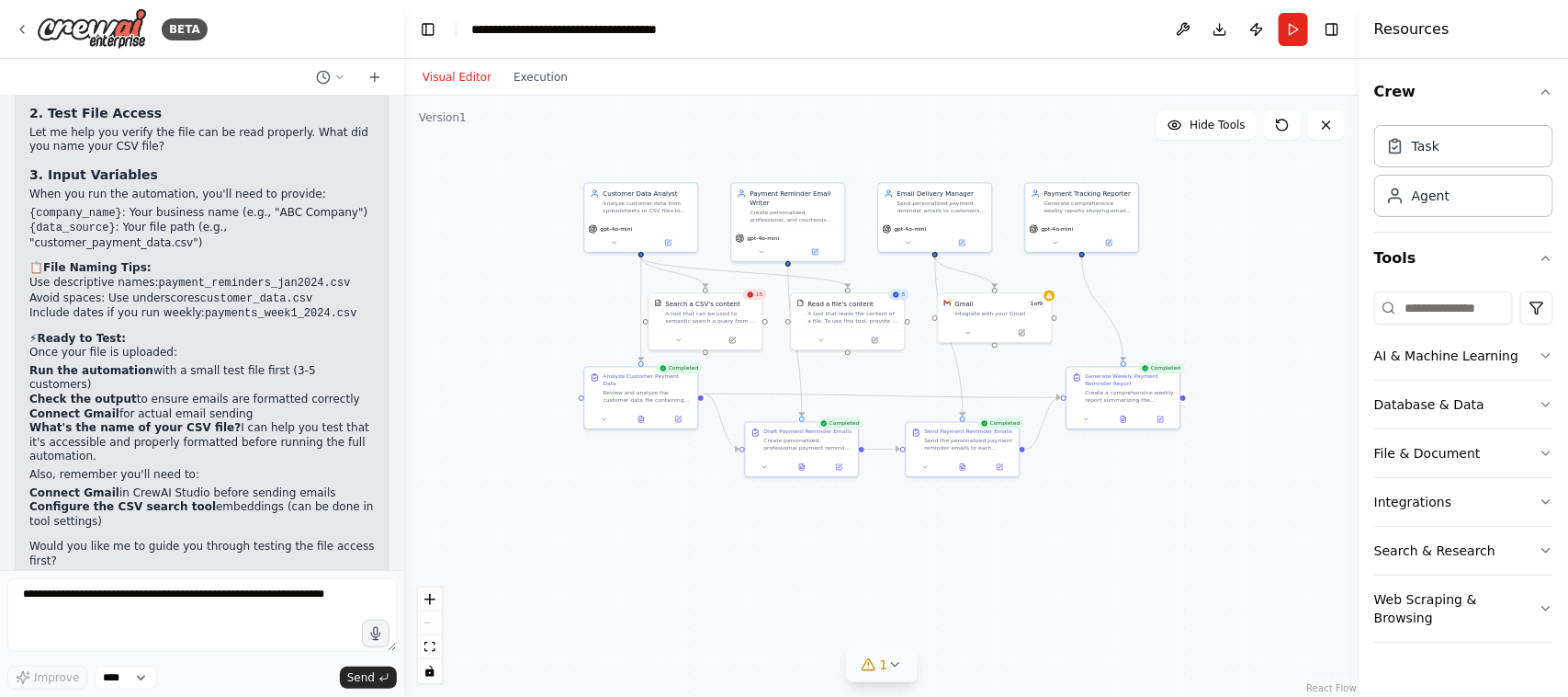
drag, startPoint x: 1072, startPoint y: 614, endPoint x: 1125, endPoint y: 502, distance: 123.9
click at [1125, 502] on div ".deletable-edge-delete-btn { width: 20px; height: 20px; border: 0px solid #ffff…" at bounding box center [882, 395] width 955 height 601
click at [1217, 34] on button "Download" at bounding box center [1219, 29] width 30 height 33
click at [1254, 233] on div ".deletable-edge-delete-btn { width: 20px; height: 20px; border: 0px solid #ffff…" at bounding box center [882, 395] width 955 height 601
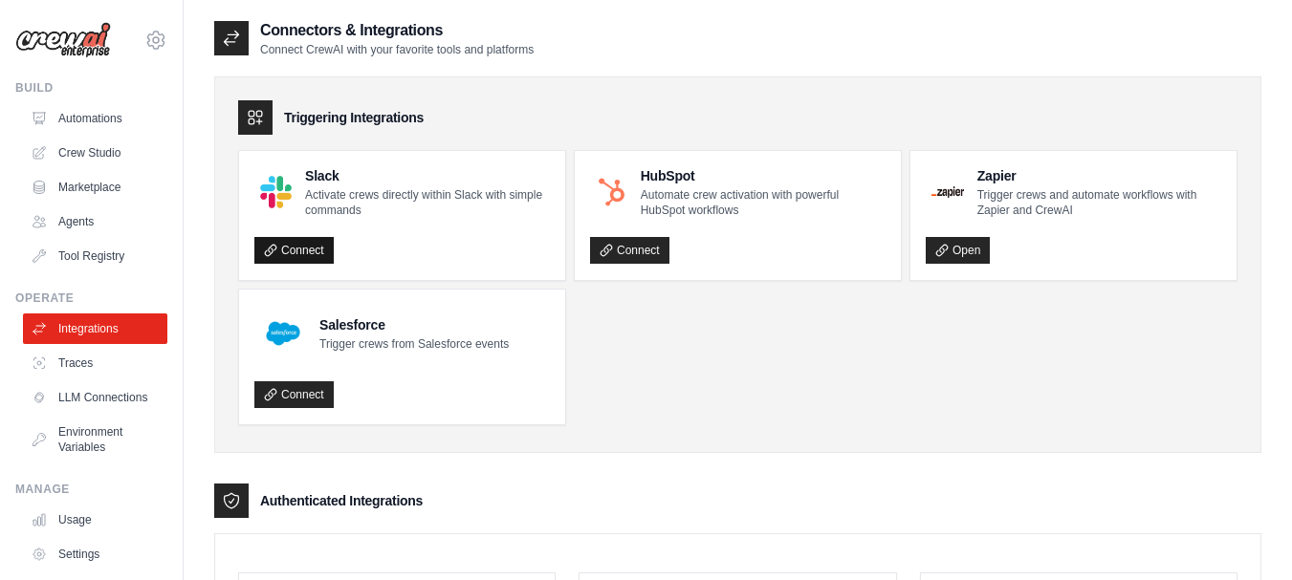
click at [309, 250] on link "Connect" at bounding box center [293, 250] width 79 height 27
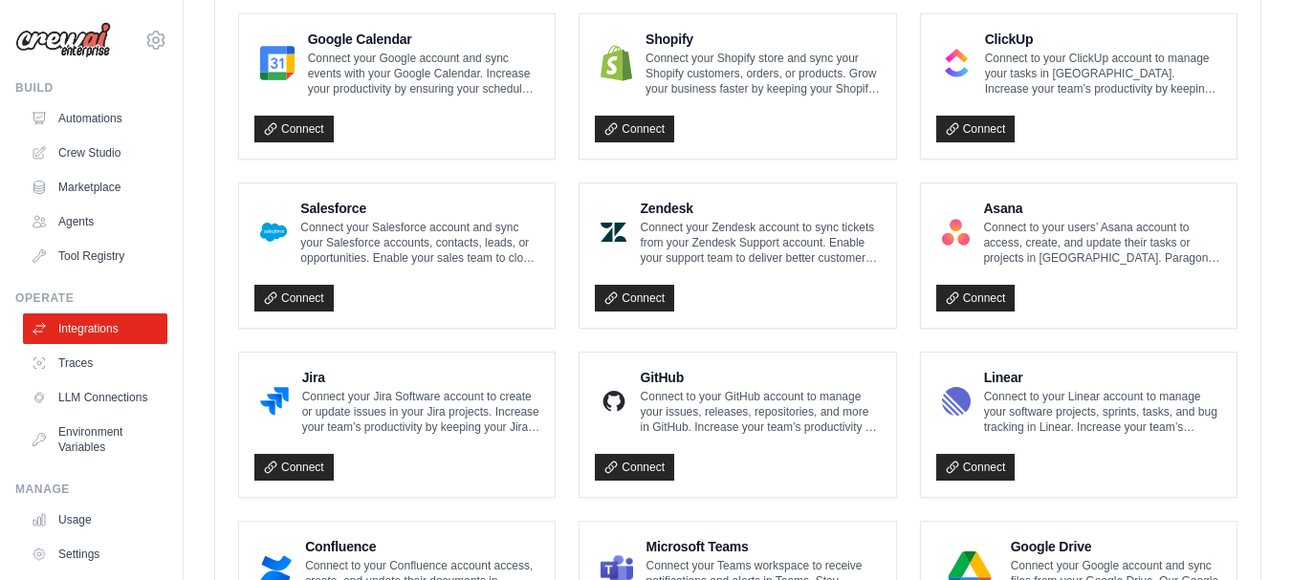
scroll to position [922, 0]
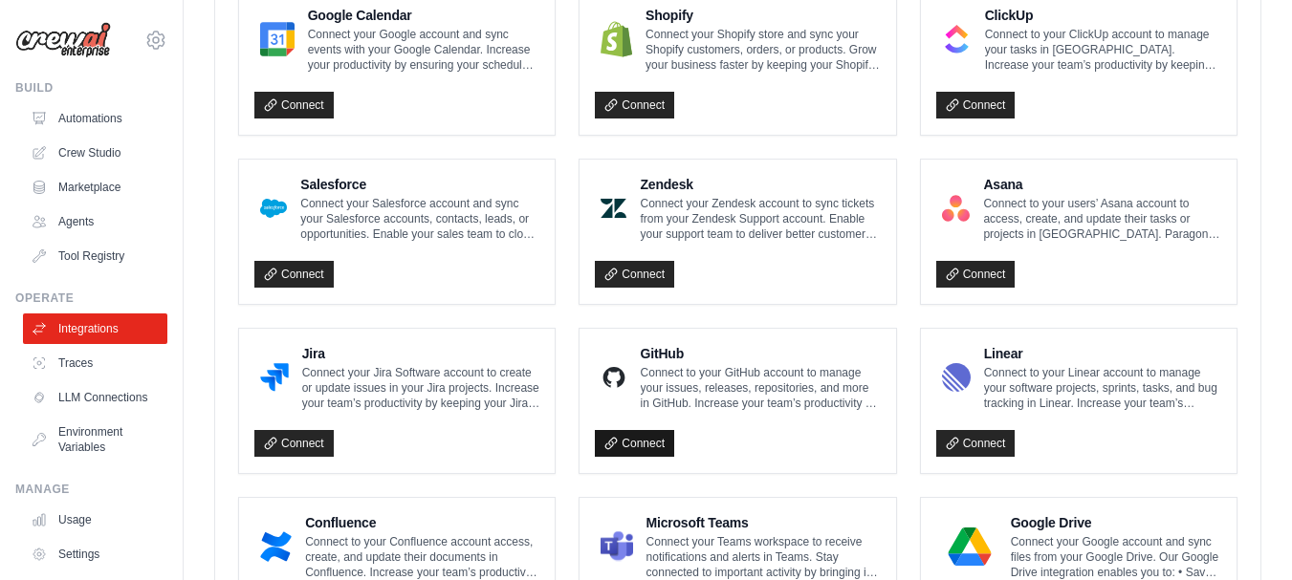
click at [641, 447] on link "Connect" at bounding box center [634, 443] width 79 height 27
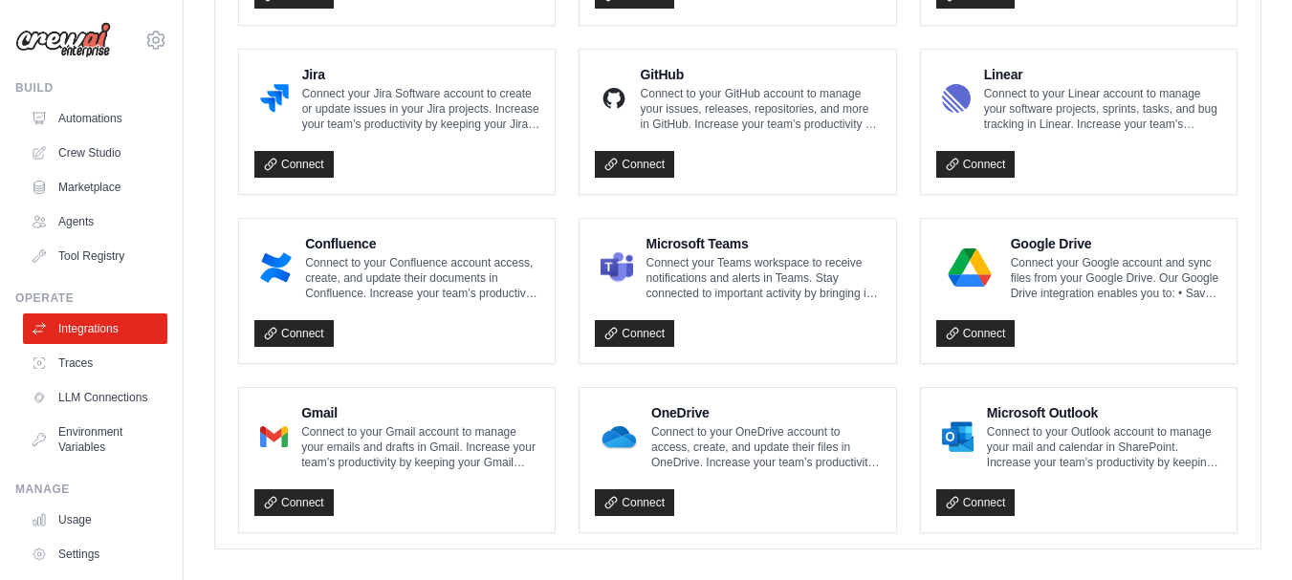
scroll to position [1220, 0]
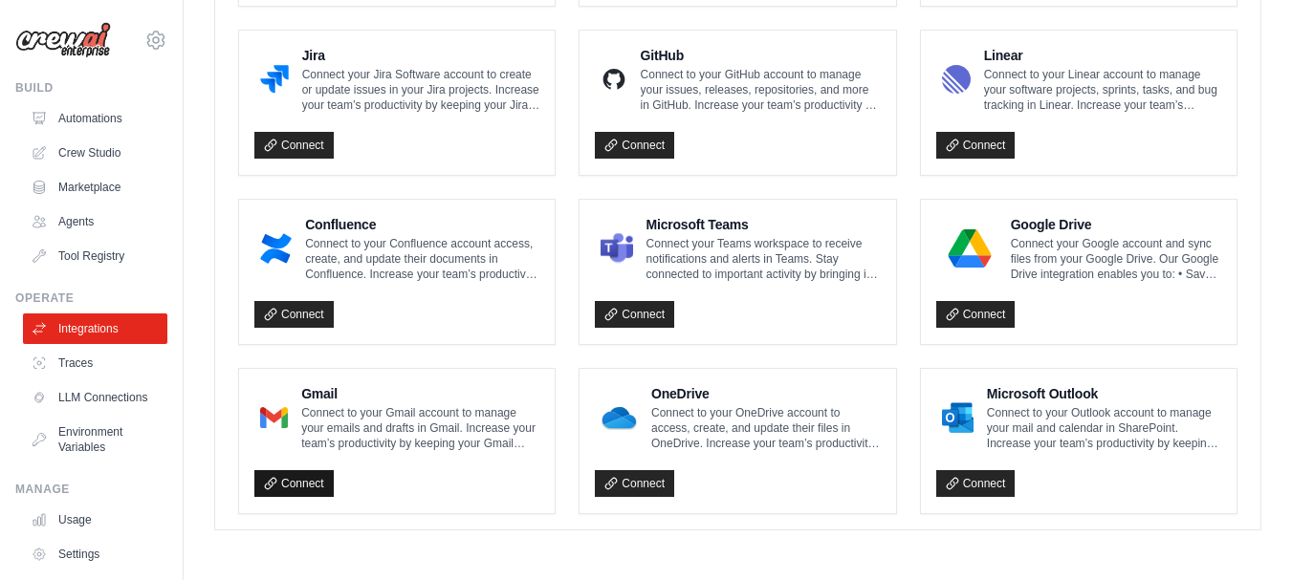
click at [316, 483] on link "Connect" at bounding box center [293, 483] width 79 height 27
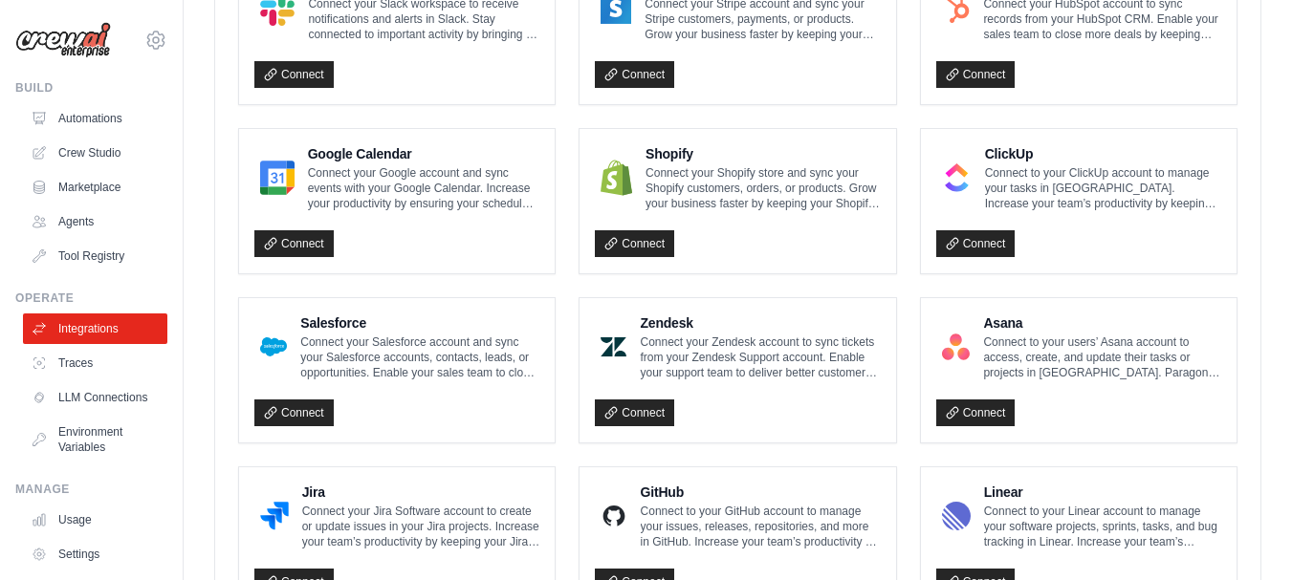
scroll to position [1220, 0]
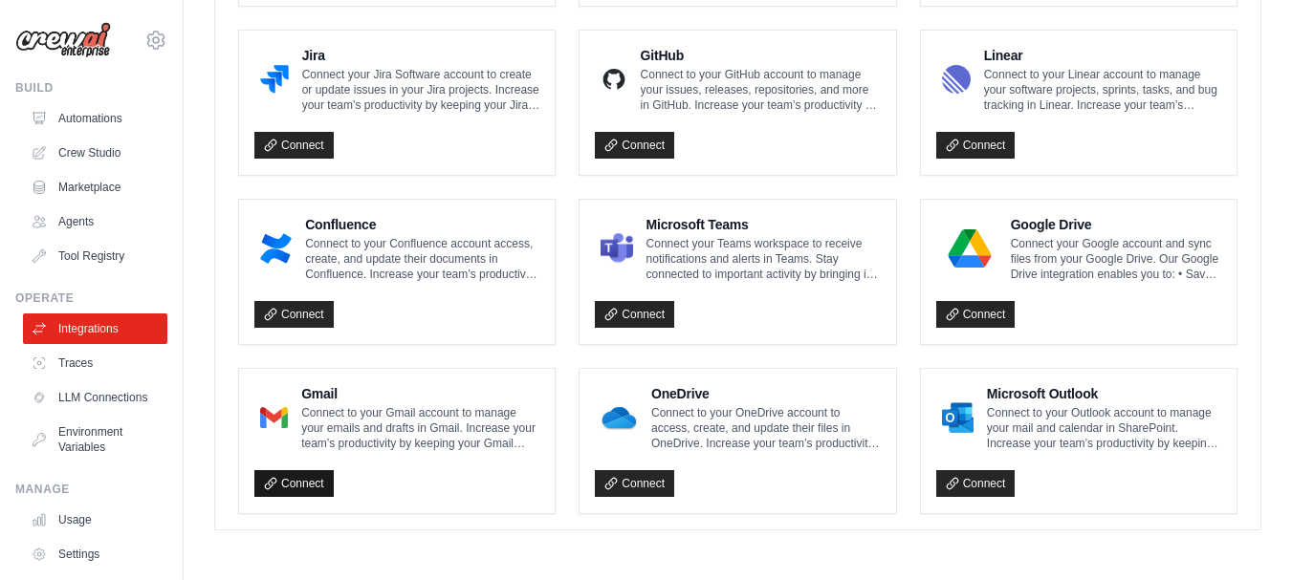
click at [310, 479] on link "Connect" at bounding box center [293, 483] width 79 height 27
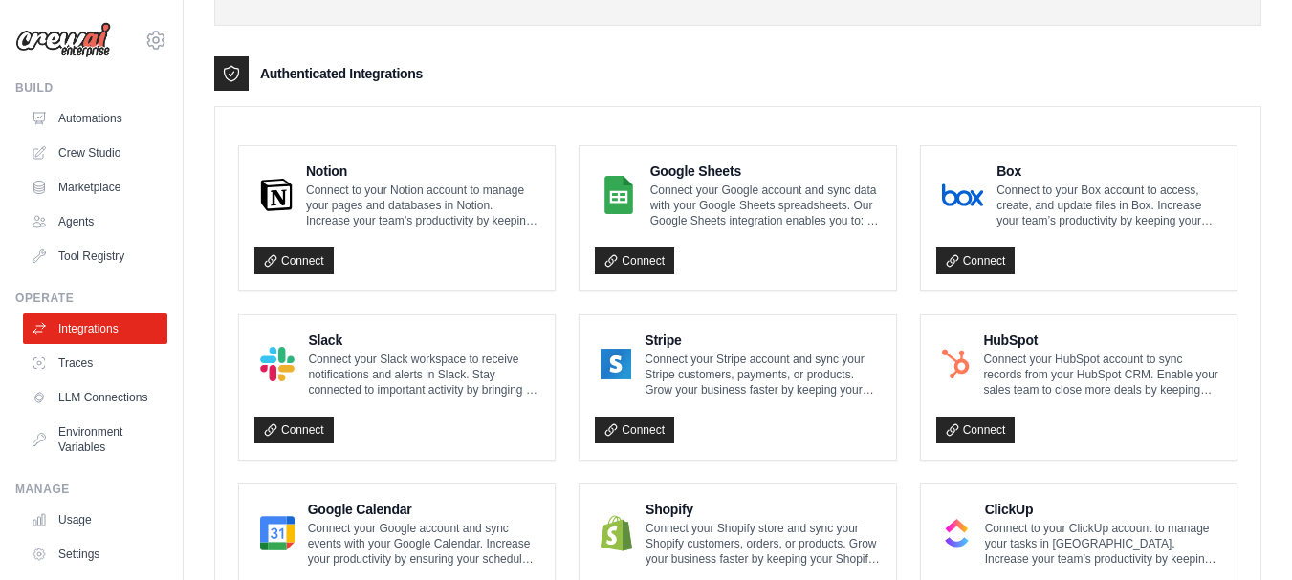
scroll to position [498, 0]
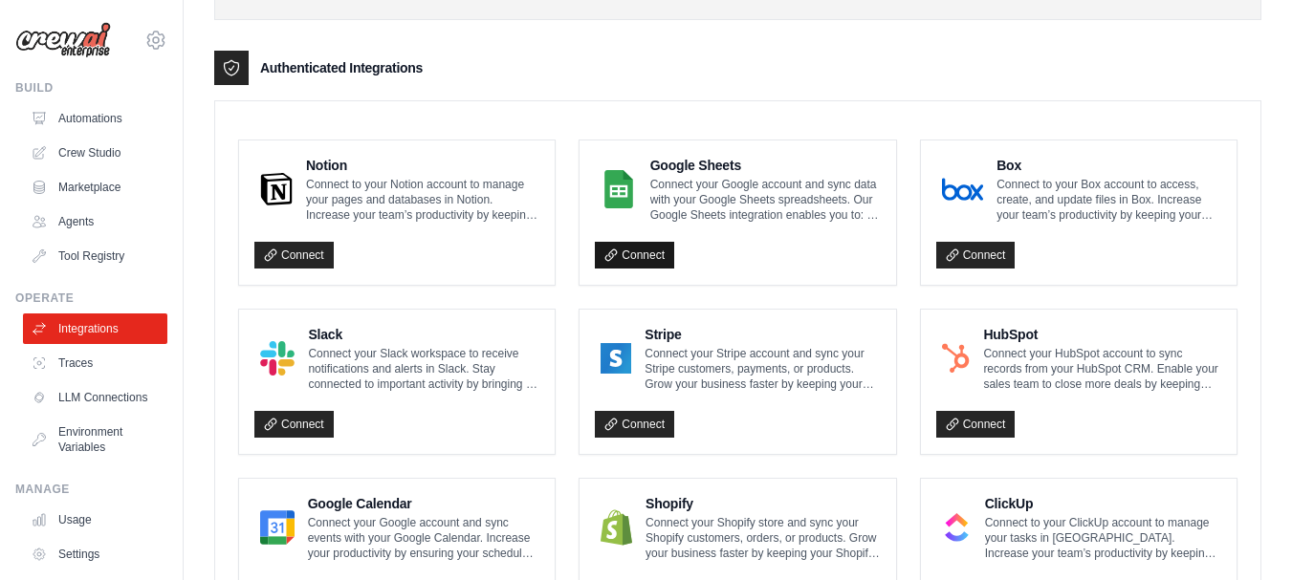
click at [644, 251] on link "Connect" at bounding box center [634, 255] width 79 height 27
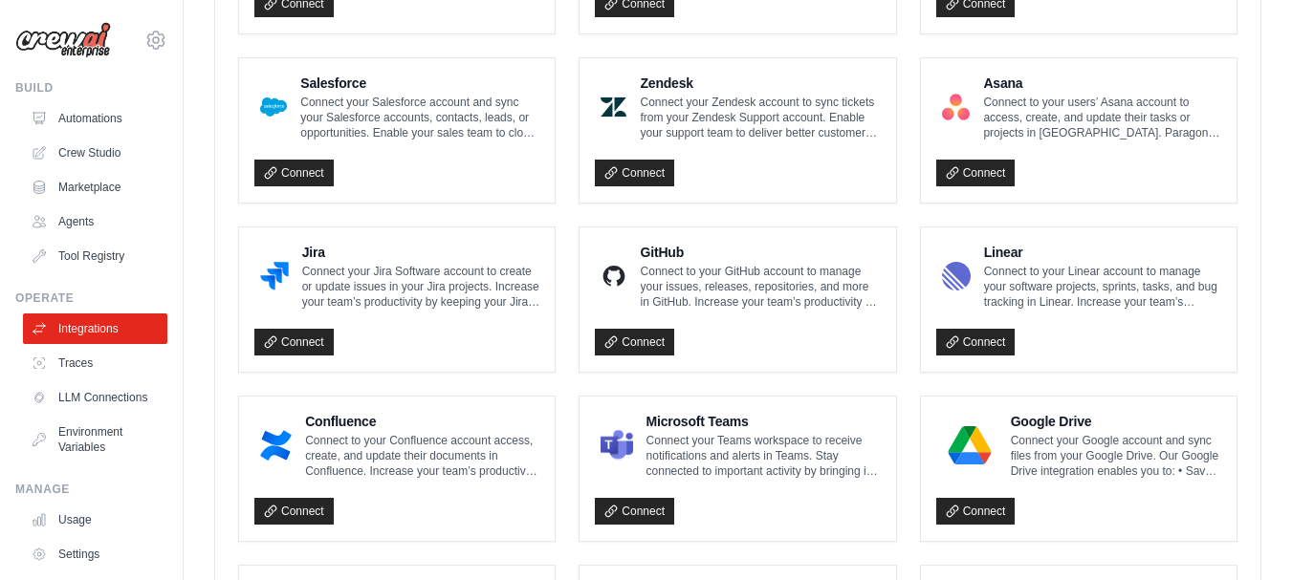
scroll to position [1285, 0]
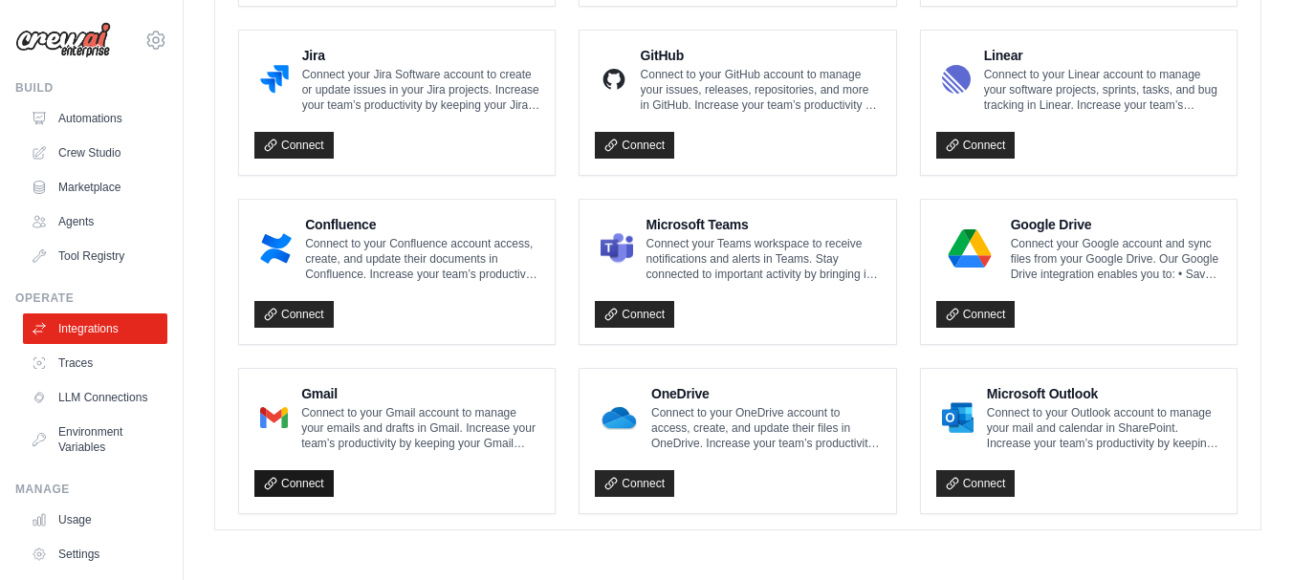
click at [316, 484] on link "Connect" at bounding box center [293, 483] width 79 height 27
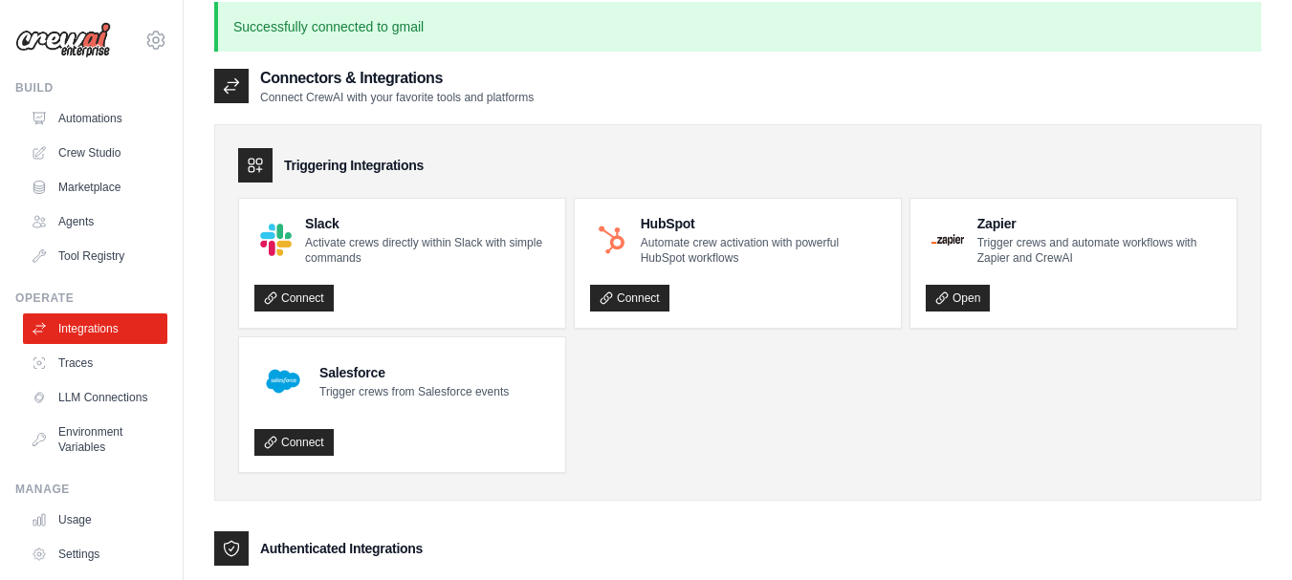
scroll to position [0, 0]
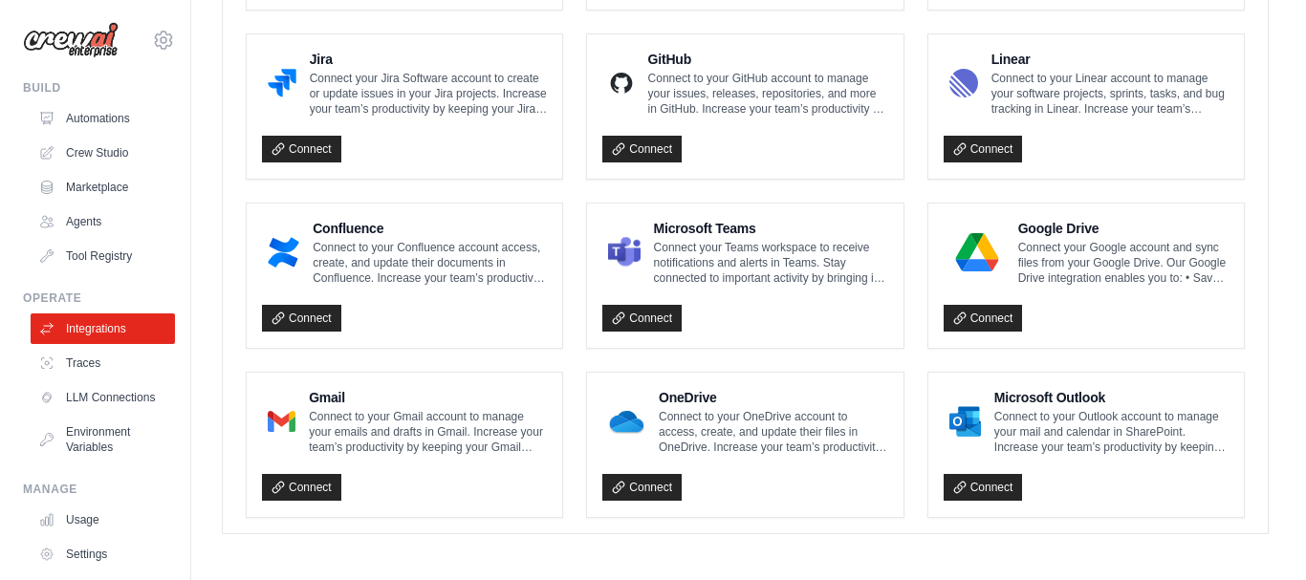
scroll to position [1285, 0]
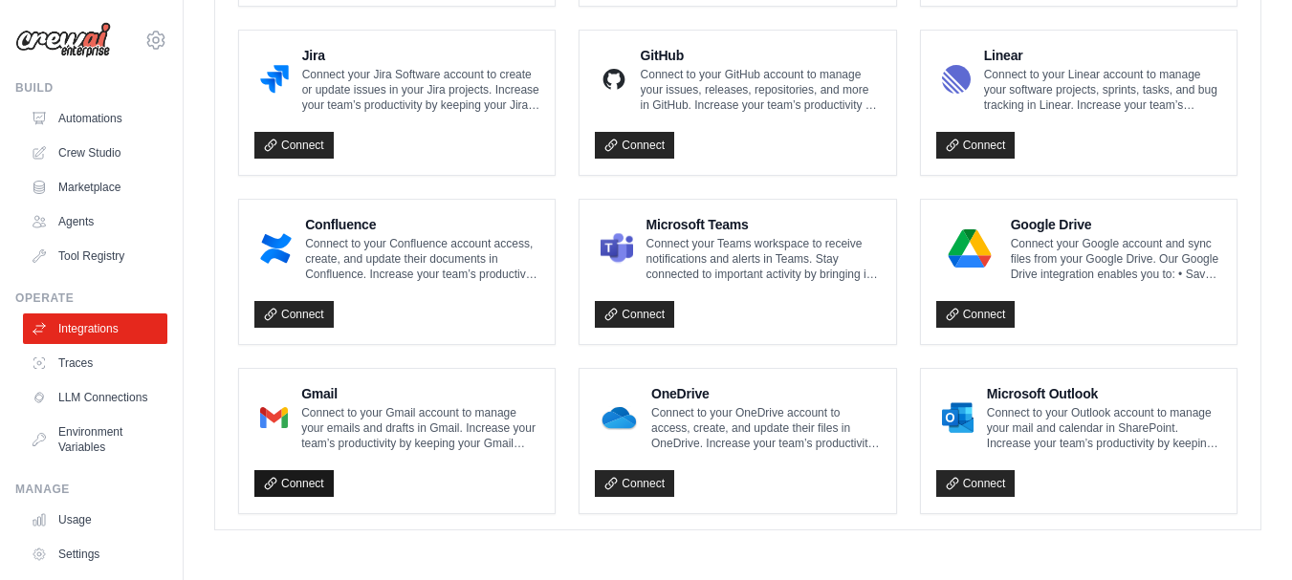
click at [293, 475] on link "Connect" at bounding box center [293, 483] width 79 height 27
